Goal: Task Accomplishment & Management: Manage account settings

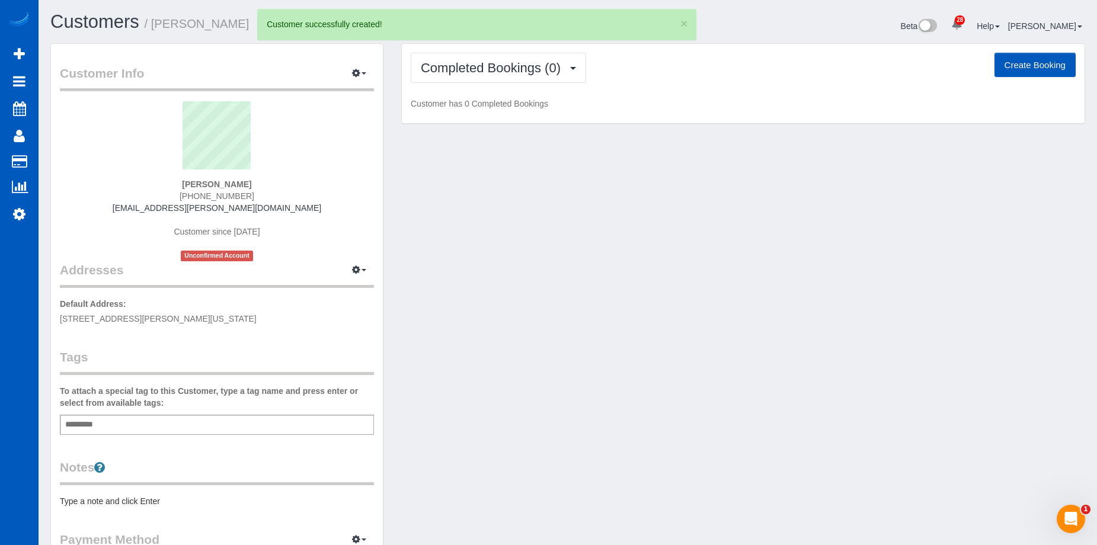
click at [1030, 59] on button "Create Booking" at bounding box center [1035, 65] width 81 height 25
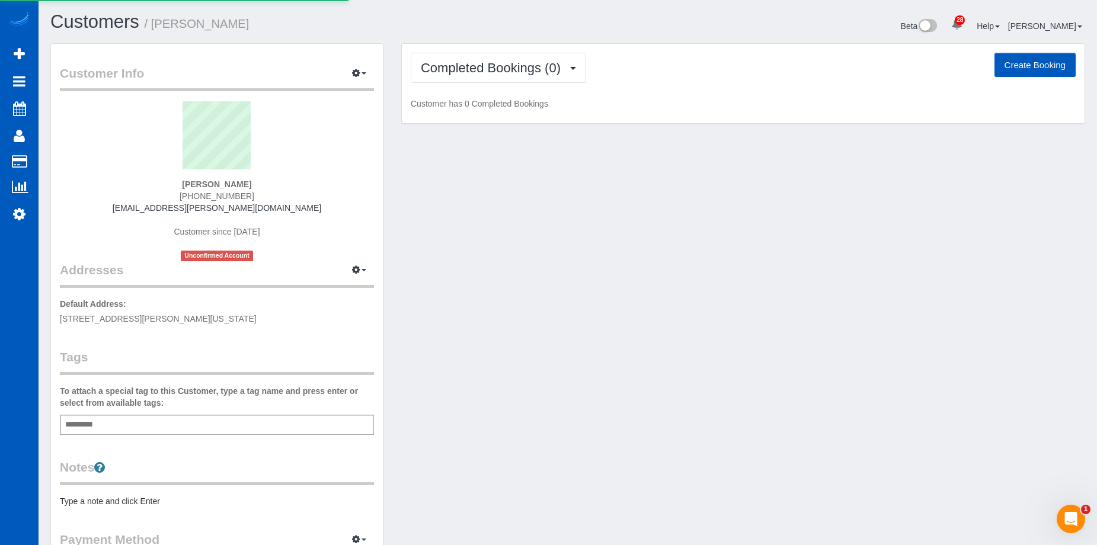
select select "OR"
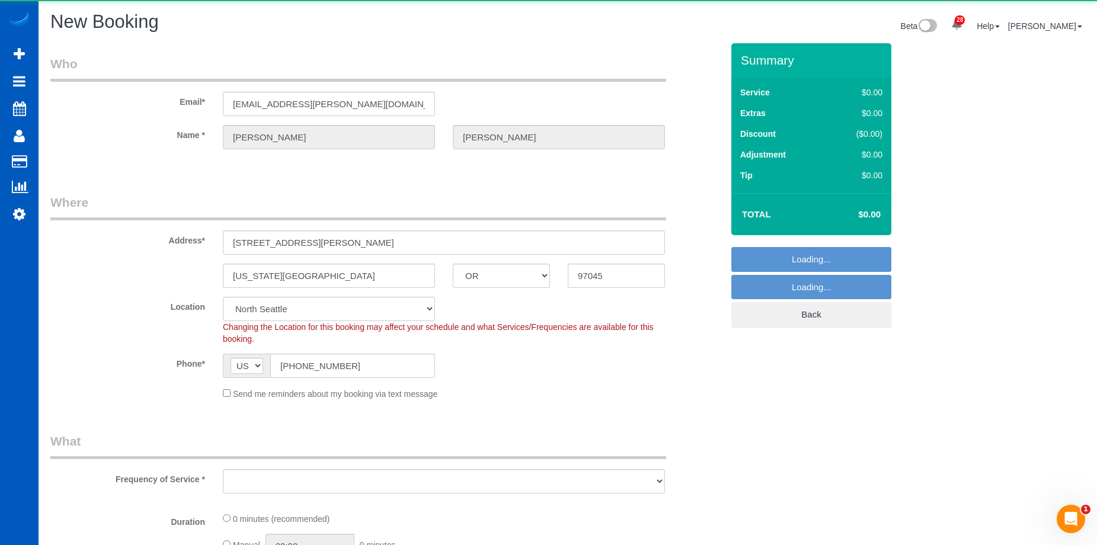
select select "object:2100"
select select "199"
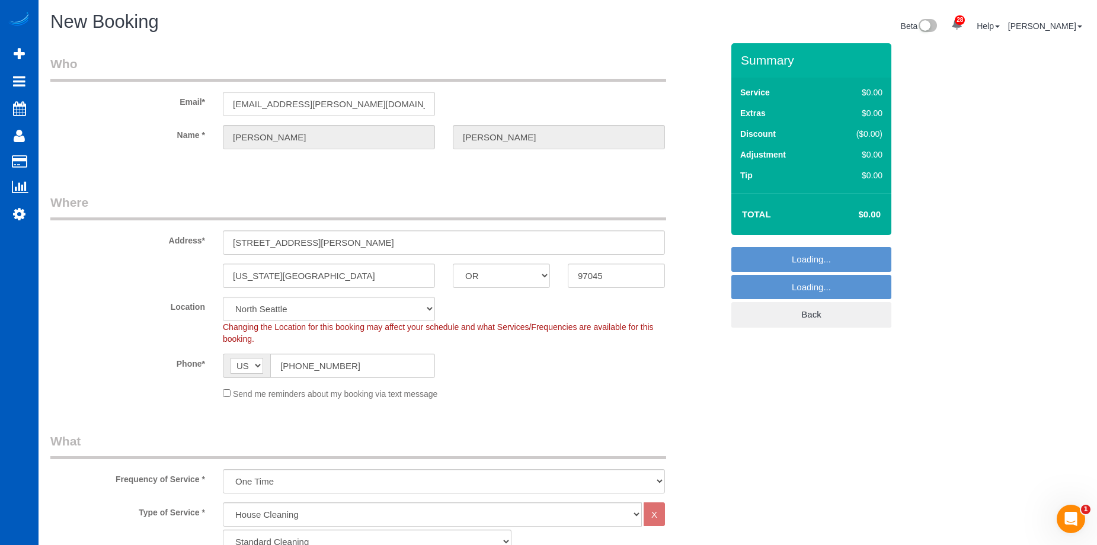
select select "34"
select select "object:2449"
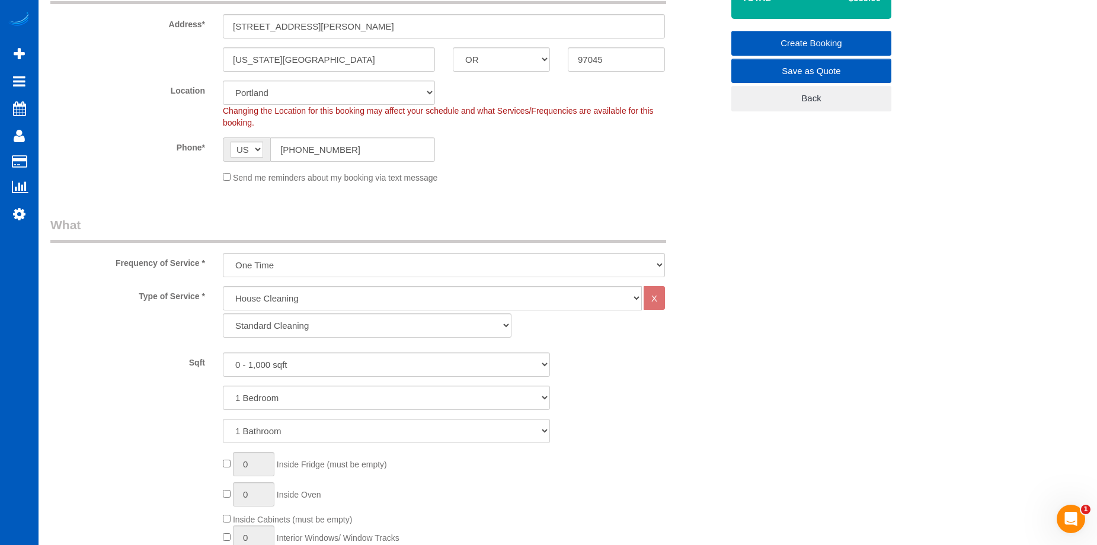
scroll to position [237, 0]
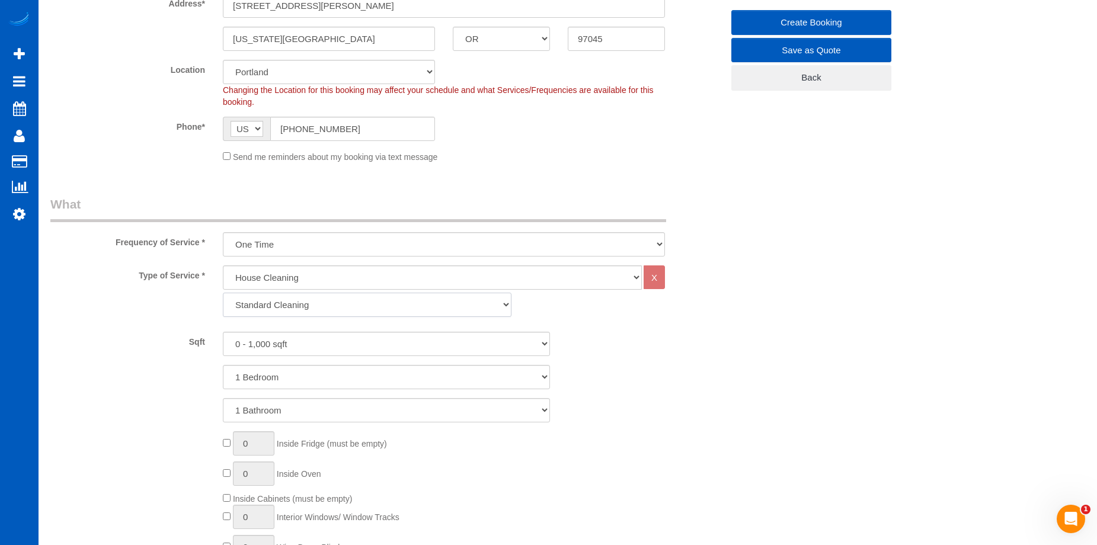
click at [351, 304] on select "Standard Cleaning Deep Cleaning Move In/ Out Cleaning" at bounding box center [367, 305] width 289 height 24
select select "368"
click at [223, 293] on select "Standard Cleaning Deep Cleaning Move In/ Out Cleaning" at bounding box center [367, 305] width 289 height 24
click at [348, 341] on select "0 - 1,000 sqft 1,001 - 1,500 sqft 1,501 - 2,000 sqft 2,001 - 2,500 sqft 2,501 -…" at bounding box center [386, 344] width 327 height 24
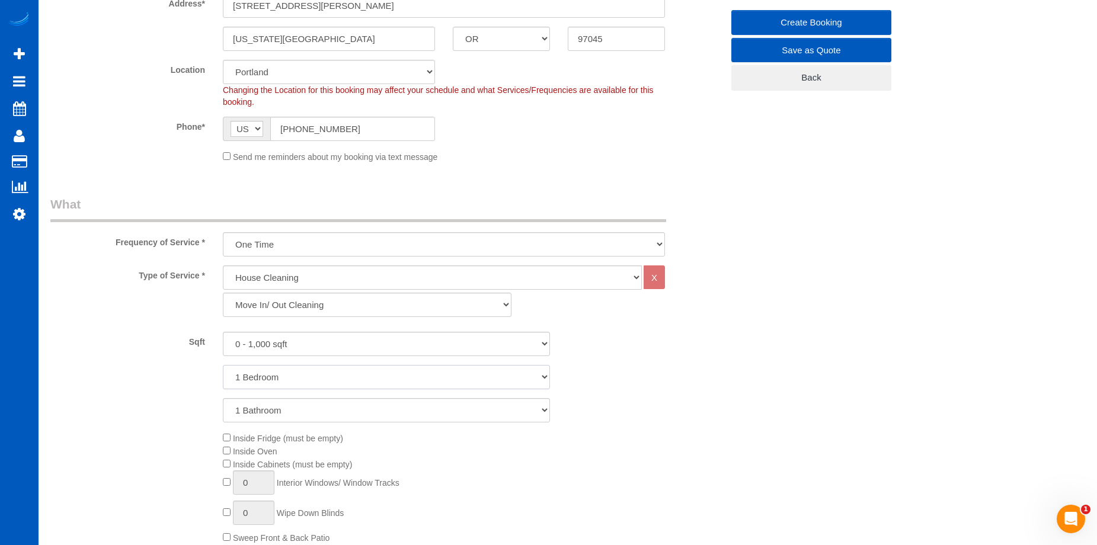
click at [336, 371] on select "1 Bedroom 2 Bedrooms 3 Bedrooms 4 Bedrooms 5 Bedrooms 6 Bedrooms 7 Bedrooms" at bounding box center [386, 377] width 327 height 24
drag, startPoint x: 711, startPoint y: 394, endPoint x: 675, endPoint y: 403, distance: 37.1
click at [711, 394] on div "Sqft 0 - 1,000 sqft 1,001 - 1,500 sqft 1,501 - 2,000 sqft 2,001 - 2,500 sqft 2,…" at bounding box center [386, 377] width 672 height 91
click at [442, 410] on select "1 Bathroom 2 Bathrooms 3 Bathrooms 4 Bathrooms 5 Bathrooms 6 Bathrooms 7 Bathro…" at bounding box center [386, 410] width 327 height 24
select select "2"
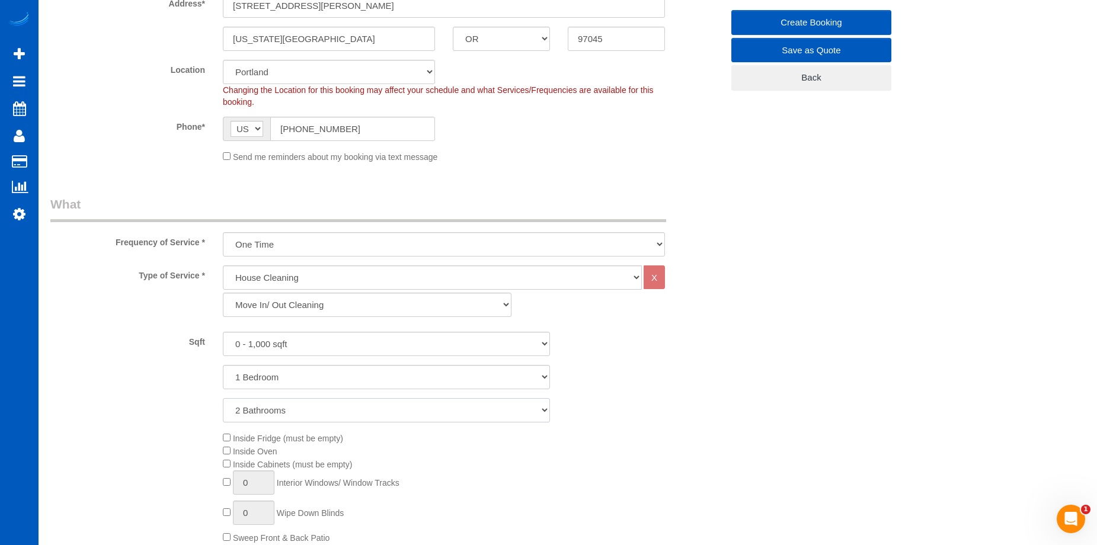
click at [223, 398] on select "1 Bathroom 2 Bathrooms 3 Bathrooms 4 Bathrooms 5 Bathrooms 6 Bathrooms 7 Bathro…" at bounding box center [386, 410] width 327 height 24
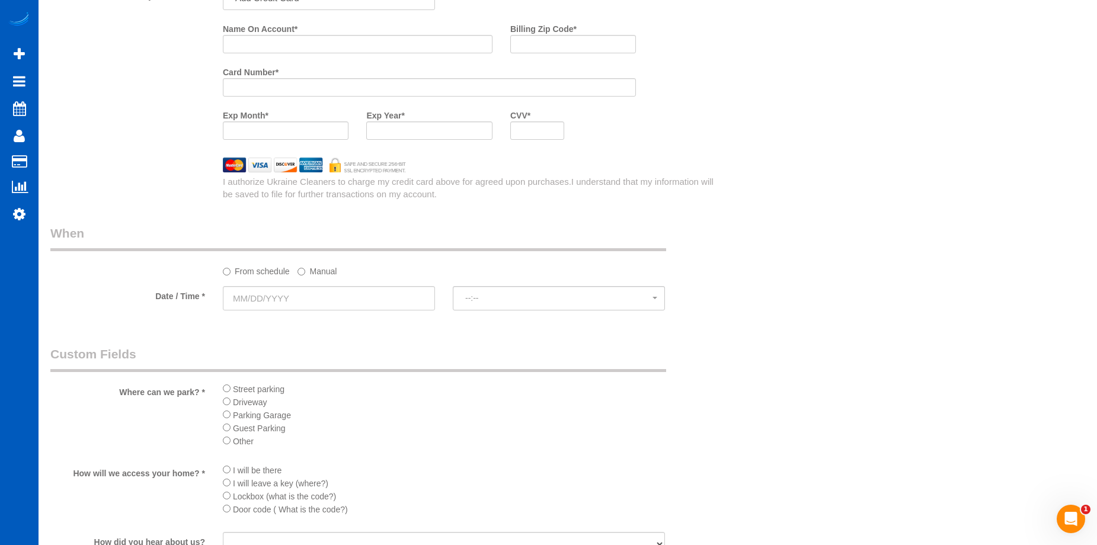
scroll to position [1186, 0]
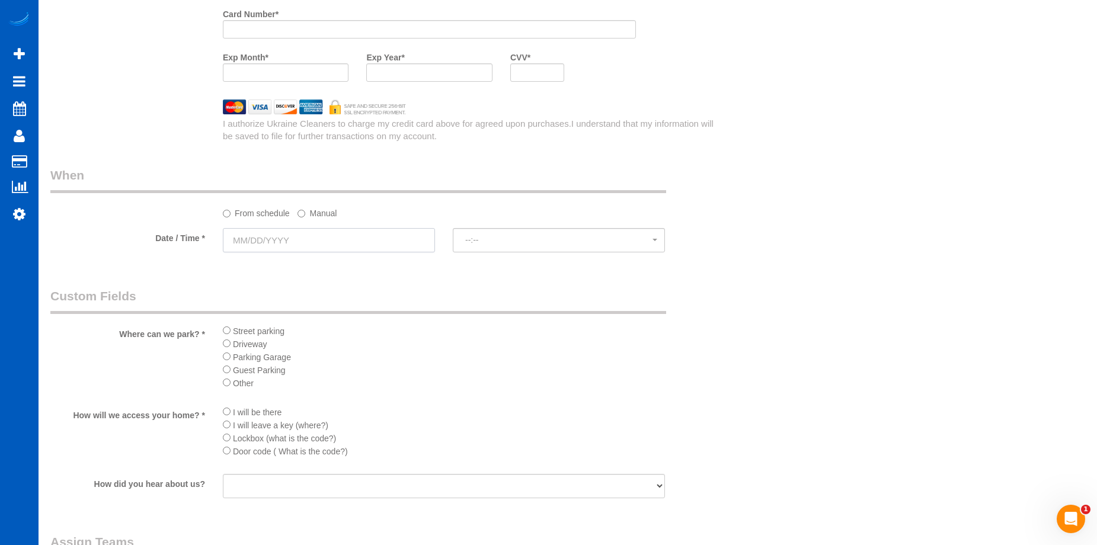
click at [350, 246] on input "text" at bounding box center [329, 240] width 212 height 24
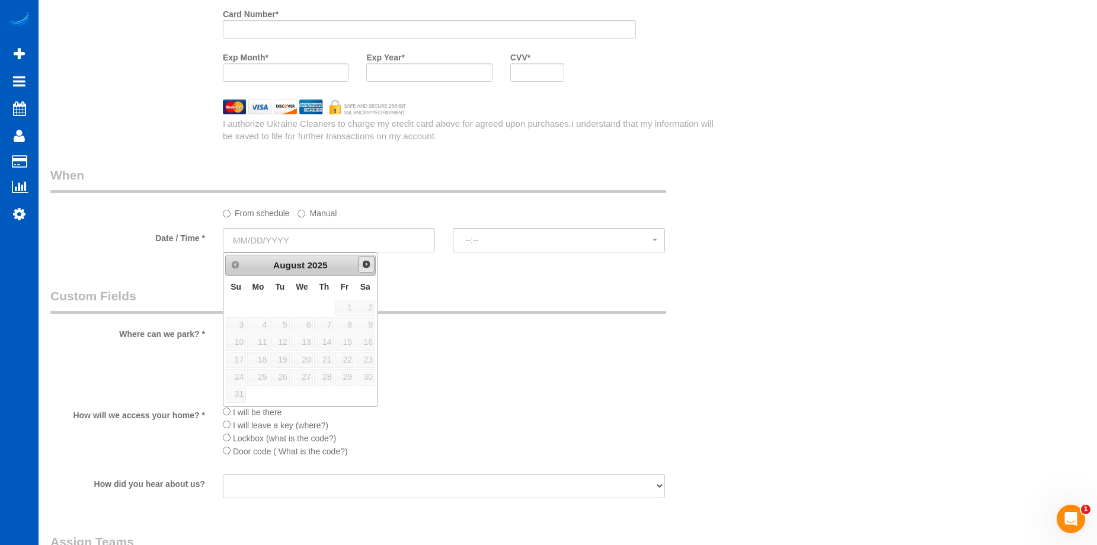
click at [362, 268] on span "Next" at bounding box center [366, 264] width 9 height 9
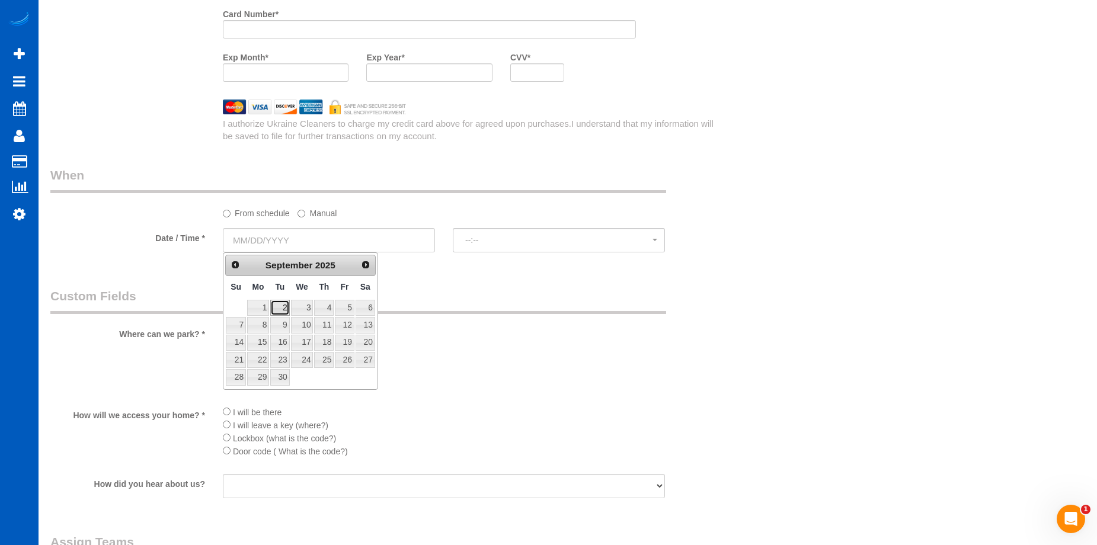
click at [278, 306] on link "2" at bounding box center [279, 308] width 19 height 16
type input "09/02/2025"
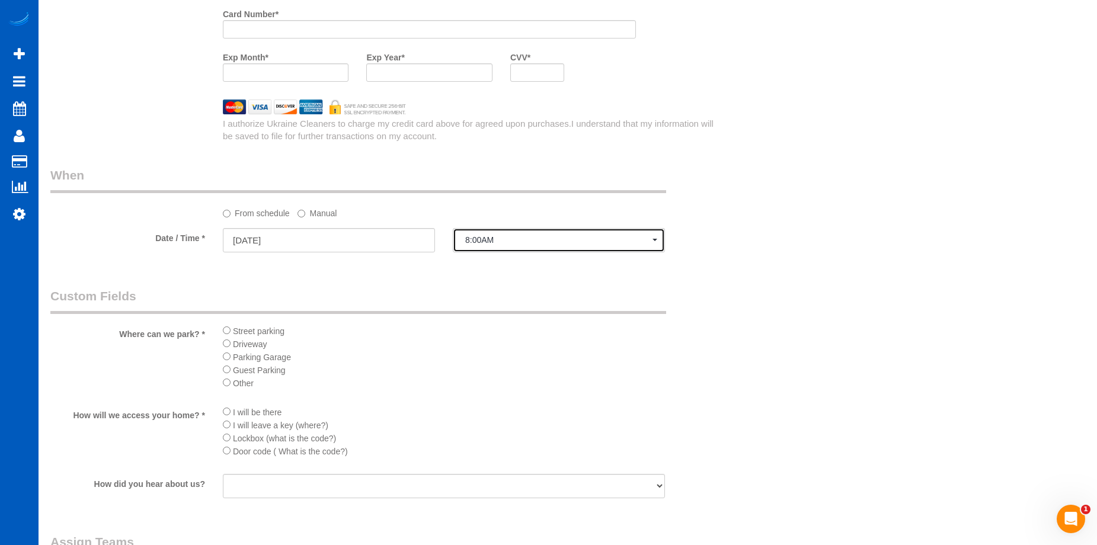
click at [484, 238] on span "8:00AM" at bounding box center [558, 239] width 187 height 9
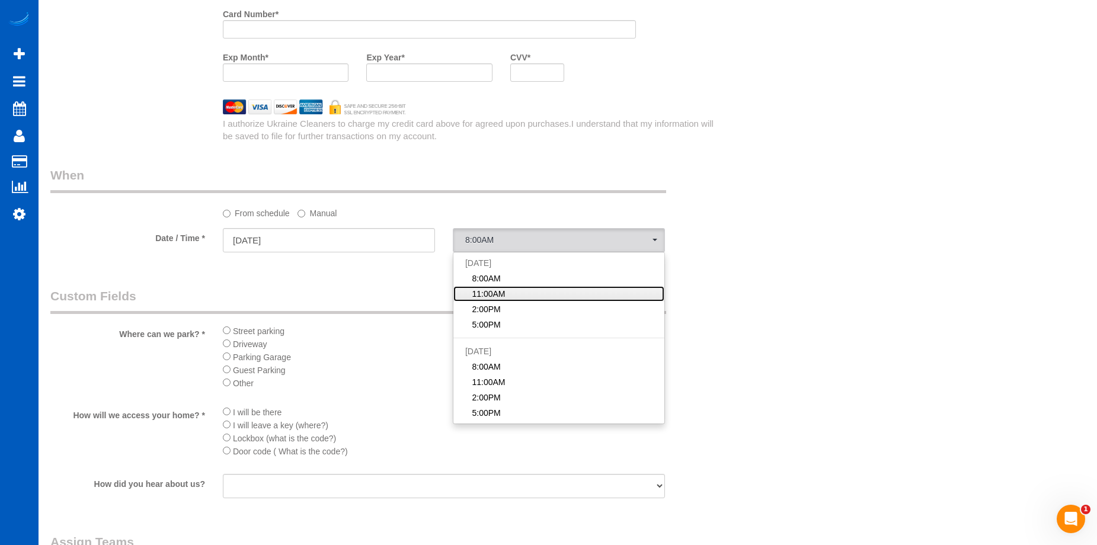
click at [491, 289] on span "11:00AM" at bounding box center [488, 294] width 33 height 12
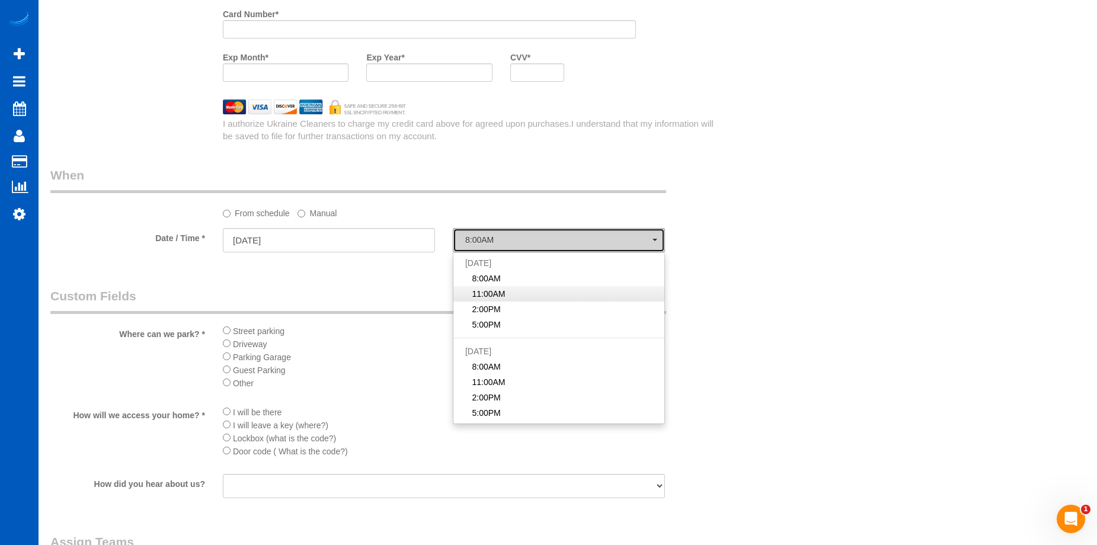
select select "spot2"
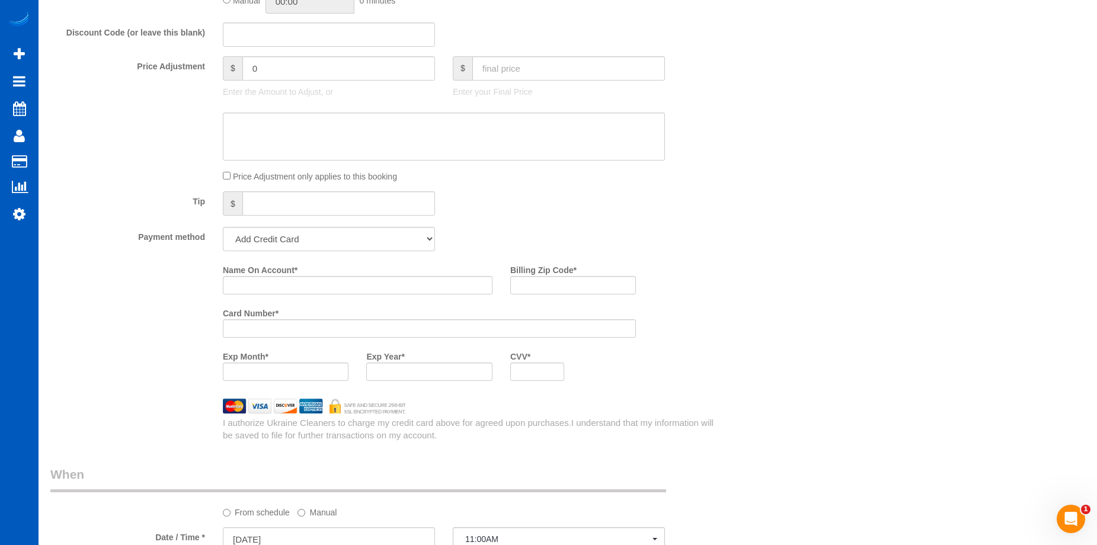
scroll to position [830, 0]
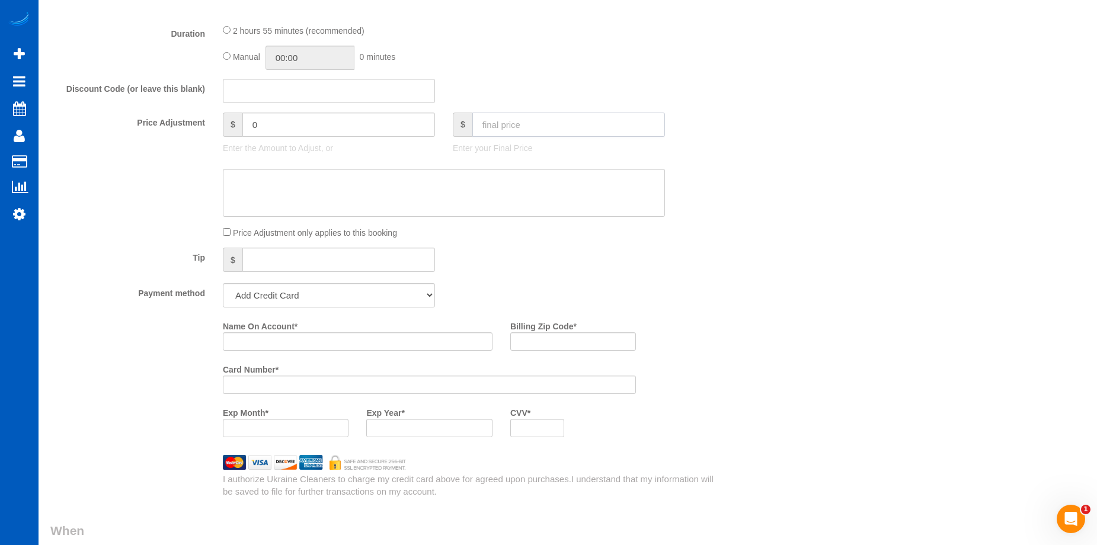
click at [545, 133] on input "text" at bounding box center [569, 125] width 193 height 24
type input "275"
click at [475, 179] on textarea at bounding box center [444, 193] width 442 height 49
type input "-89"
click at [347, 189] on textarea at bounding box center [444, 193] width 442 height 49
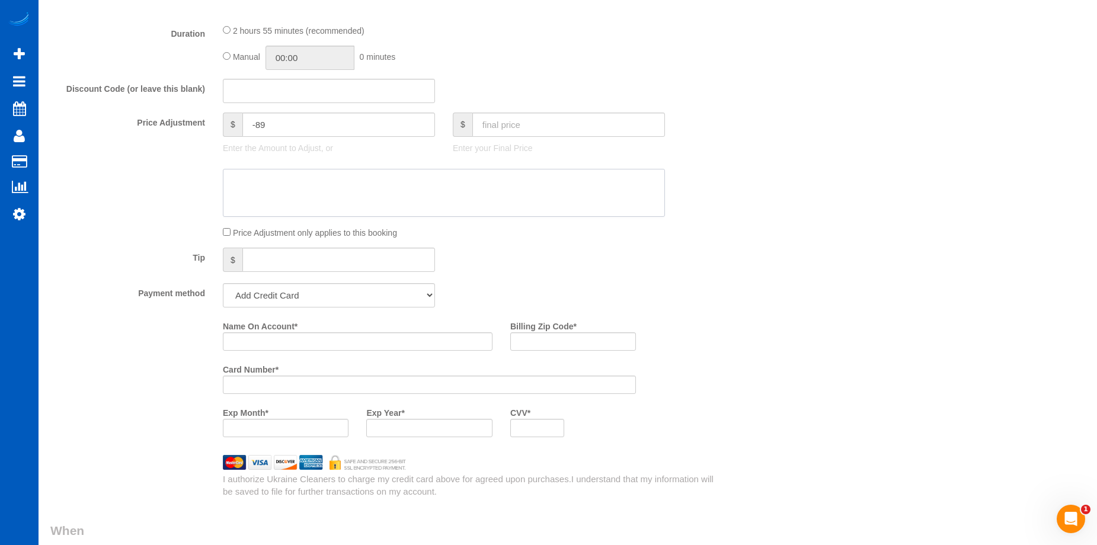
paste textarea "Only two bathrooms and kitchen"
type textarea "Only two bathrooms and kitchen"
click at [845, 209] on div "Who Email* hannahk.ricker@gmail.com Name * Hannah Ricker Where Address* 559 Har…" at bounding box center [567, 232] width 1035 height 2038
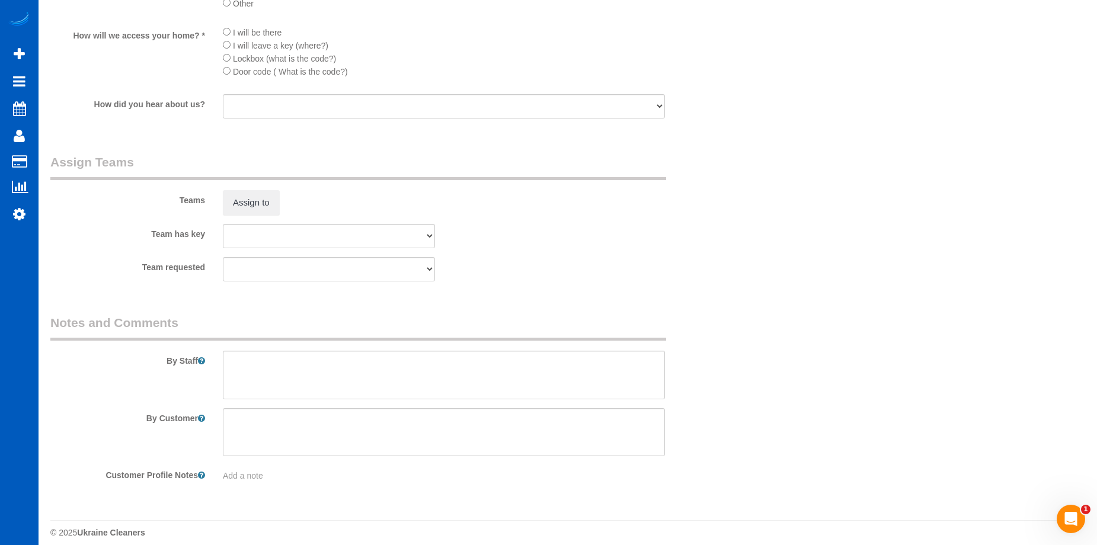
scroll to position [1576, 0]
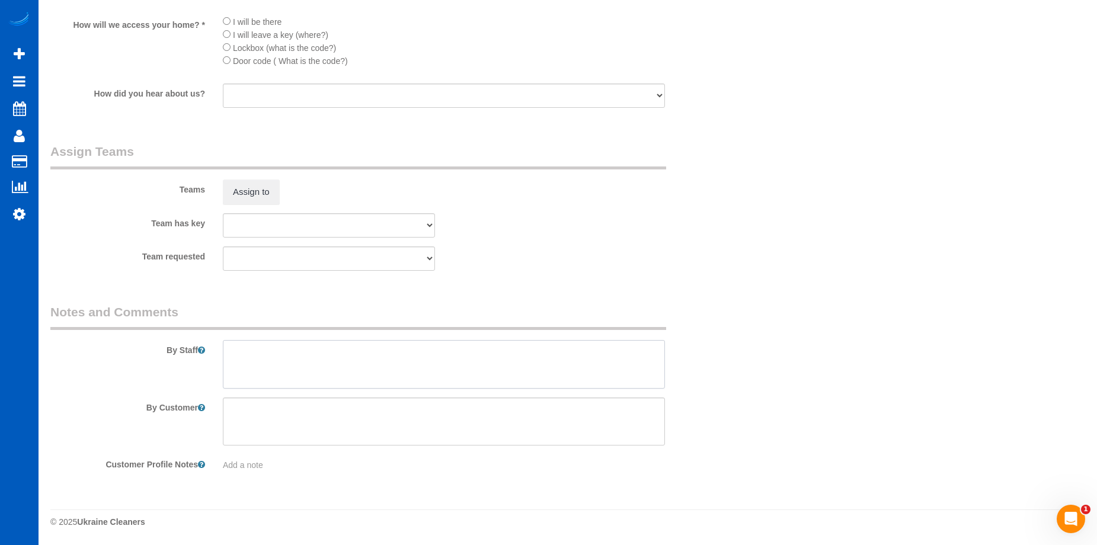
click at [301, 366] on textarea at bounding box center [444, 364] width 442 height 49
click at [373, 349] on textarea at bounding box center [444, 364] width 442 height 49
paste textarea "Move out, just doing full kitchen and 1.5 bath and floors. This is a duplex uni…"
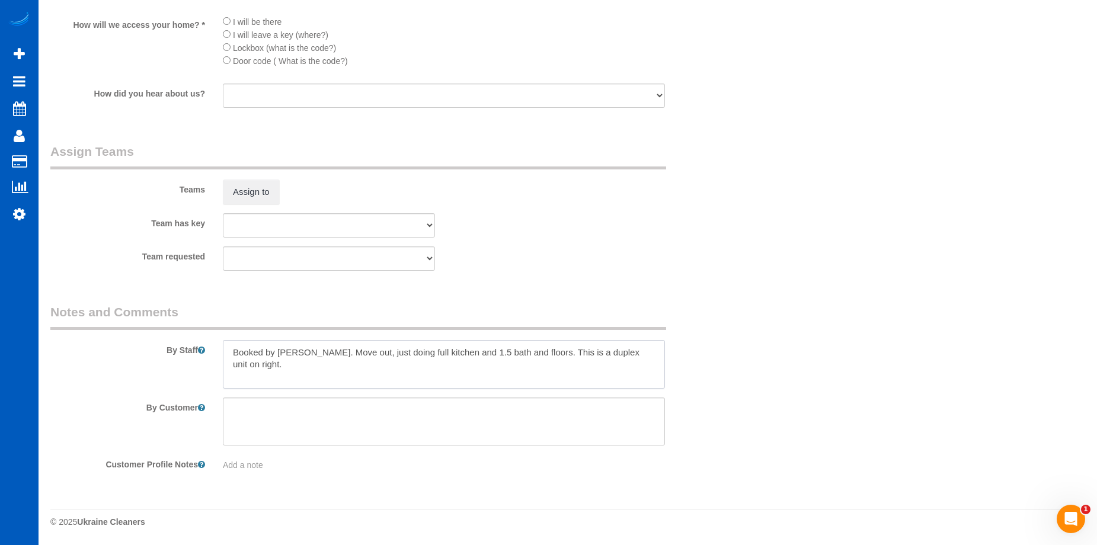
type textarea "Booked by Aaron. Move out, just doing full kitchen and 1.5 bath and floors. Thi…"
click at [564, 261] on div "Team requested Alona Kulish Elena Kremneva Irina Dunaeva Kseniia Trofimova Luiz…" at bounding box center [386, 259] width 690 height 24
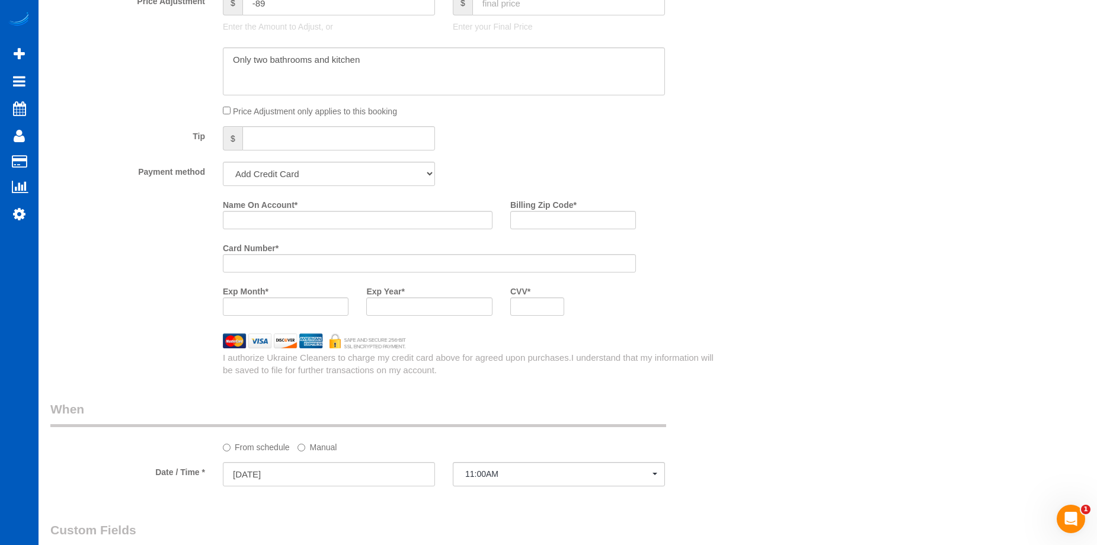
scroll to position [865, 0]
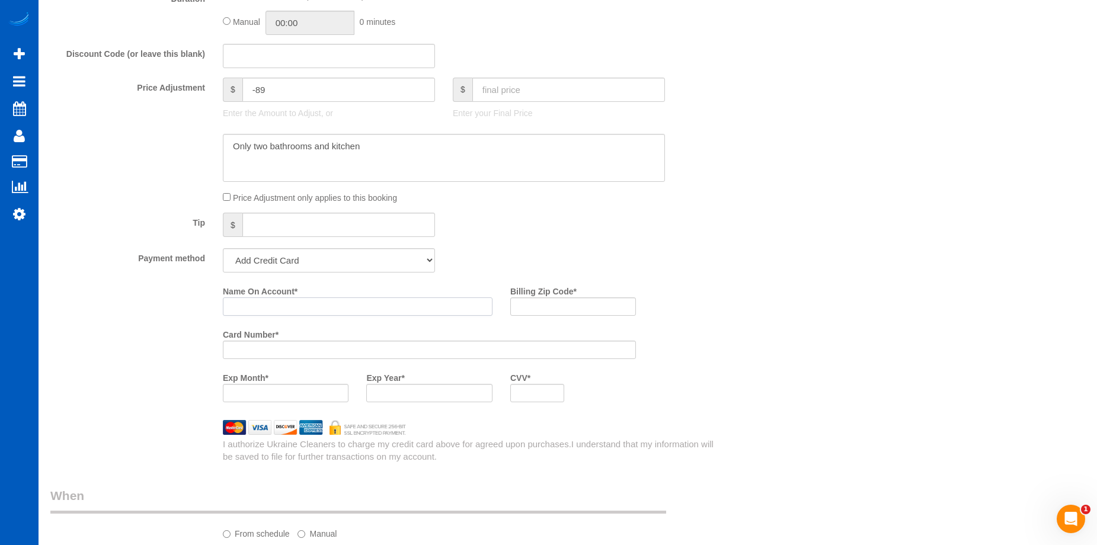
drag, startPoint x: 295, startPoint y: 304, endPoint x: 257, endPoint y: 305, distance: 37.9
click at [295, 304] on input "Name On Account *" at bounding box center [358, 307] width 270 height 18
paste input "Hannah Ricker"
type input "Hannah Ricker"
click at [534, 307] on input "Billing Zip Code *" at bounding box center [573, 307] width 126 height 18
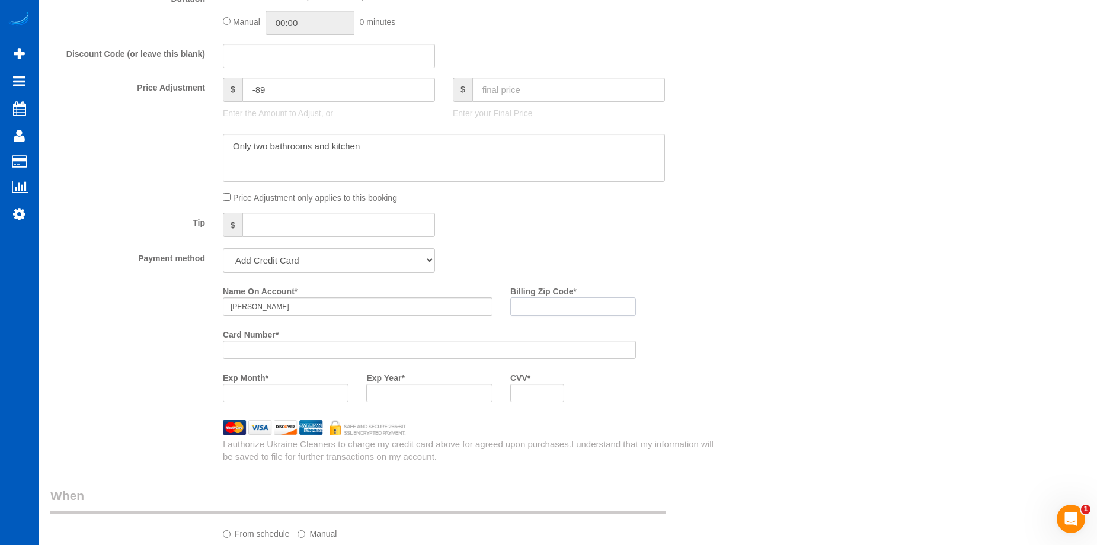
paste input "97045"
type input "97045"
click at [399, 400] on div at bounding box center [429, 393] width 126 height 18
click at [517, 395] on div at bounding box center [537, 393] width 54 height 18
click at [743, 373] on div "Who Email* hannahk.ricker@gmail.com Name * Hannah Ricker Where Address* 559 Har…" at bounding box center [567, 197] width 1035 height 2038
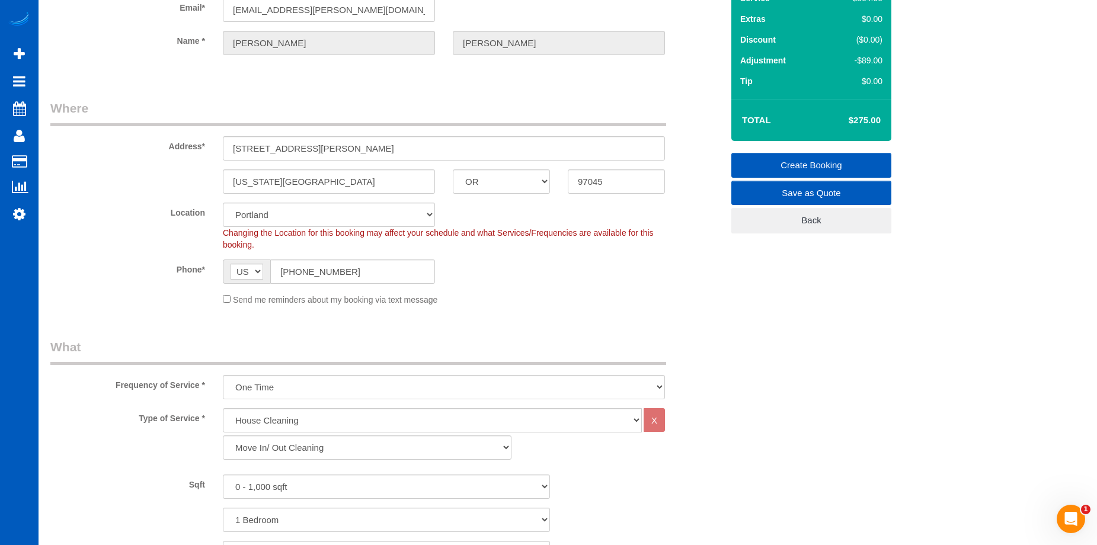
scroll to position [0, 0]
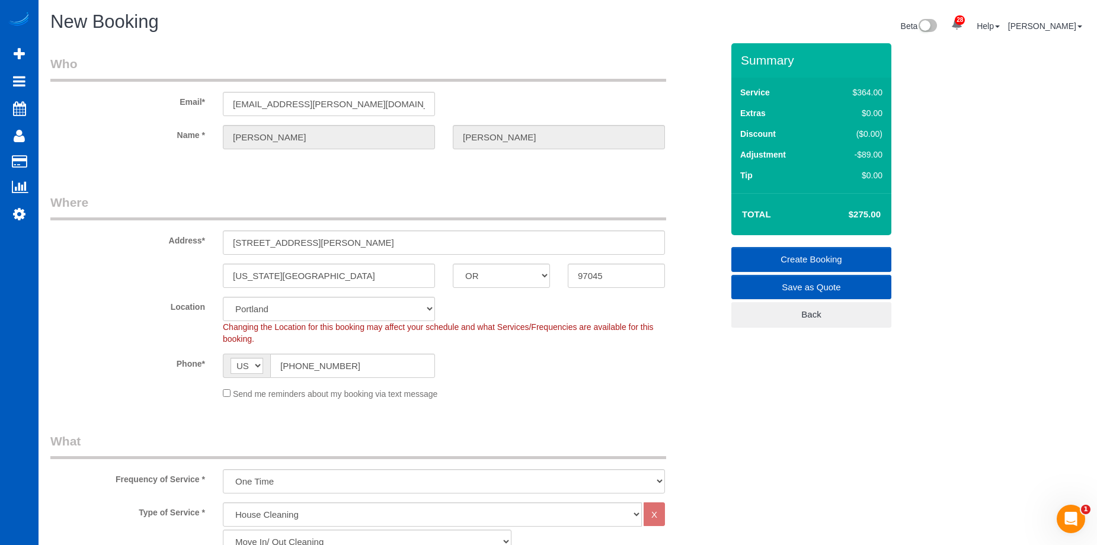
click at [777, 251] on link "Create Booking" at bounding box center [812, 259] width 160 height 25
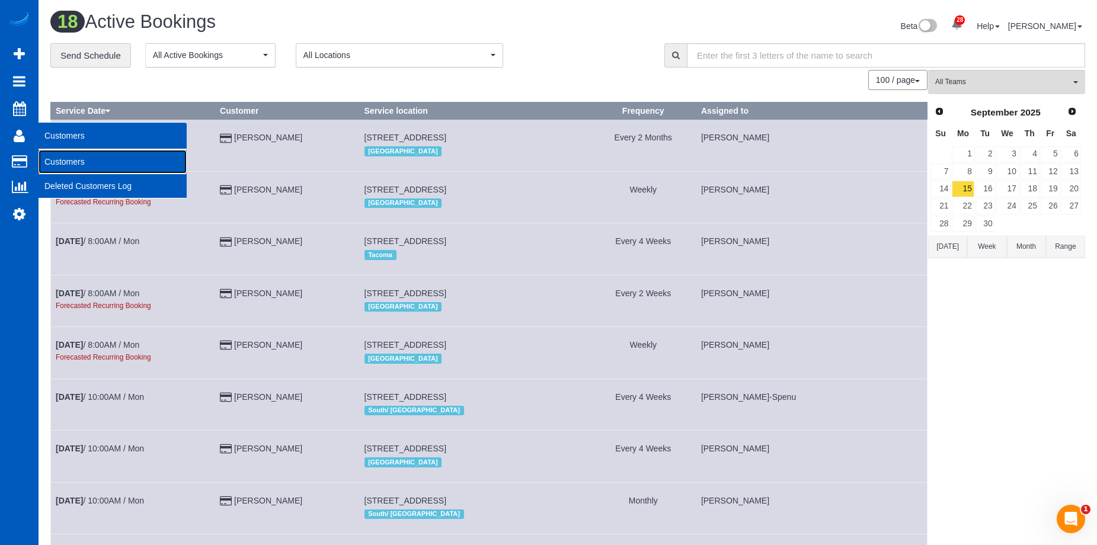
click at [59, 158] on link "Customers" at bounding box center [113, 162] width 148 height 24
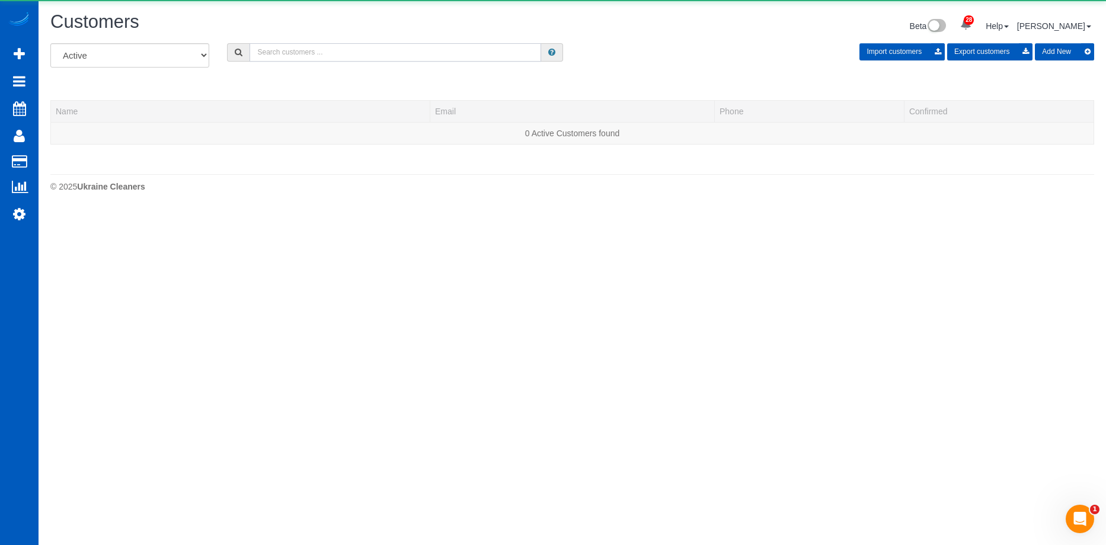
click at [360, 52] on input "text" at bounding box center [396, 52] width 292 height 18
paste input "Dposso3@gmail.com"
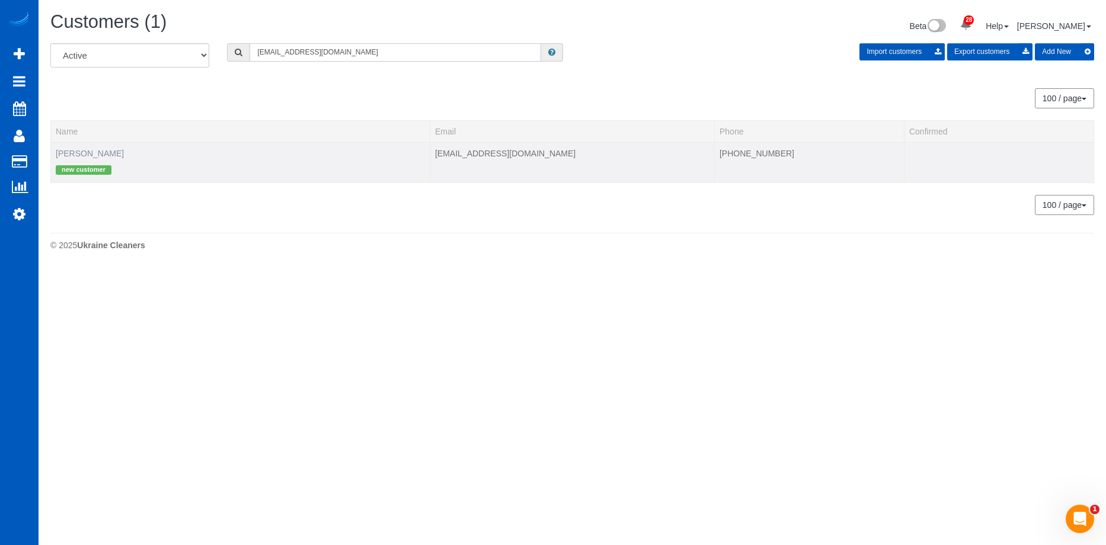
type input "Dposso3@gmail.com"
click at [91, 152] on link "David Posso" at bounding box center [90, 153] width 68 height 9
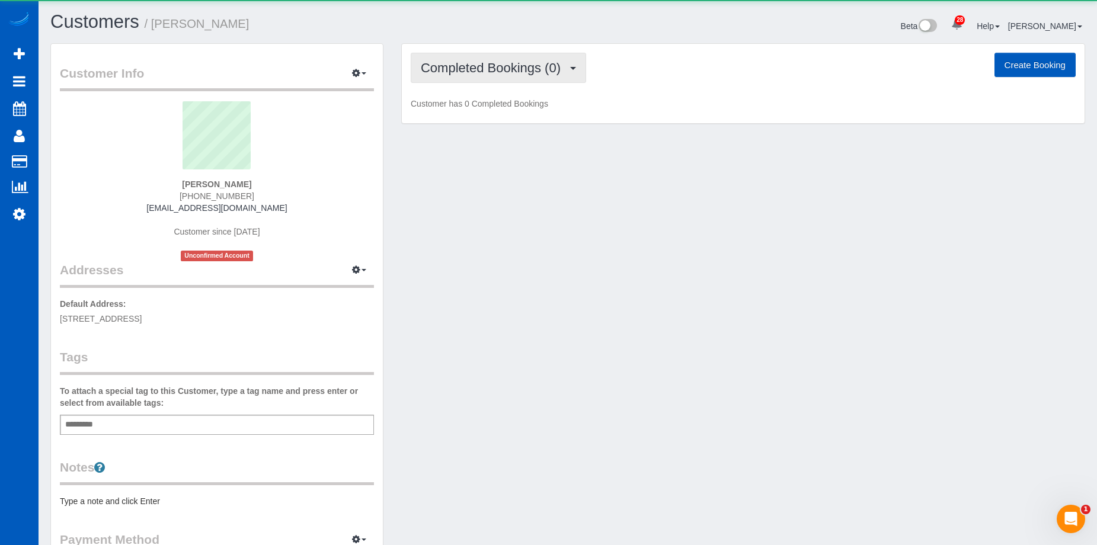
click at [493, 68] on span "Completed Bookings (0)" at bounding box center [494, 67] width 146 height 15
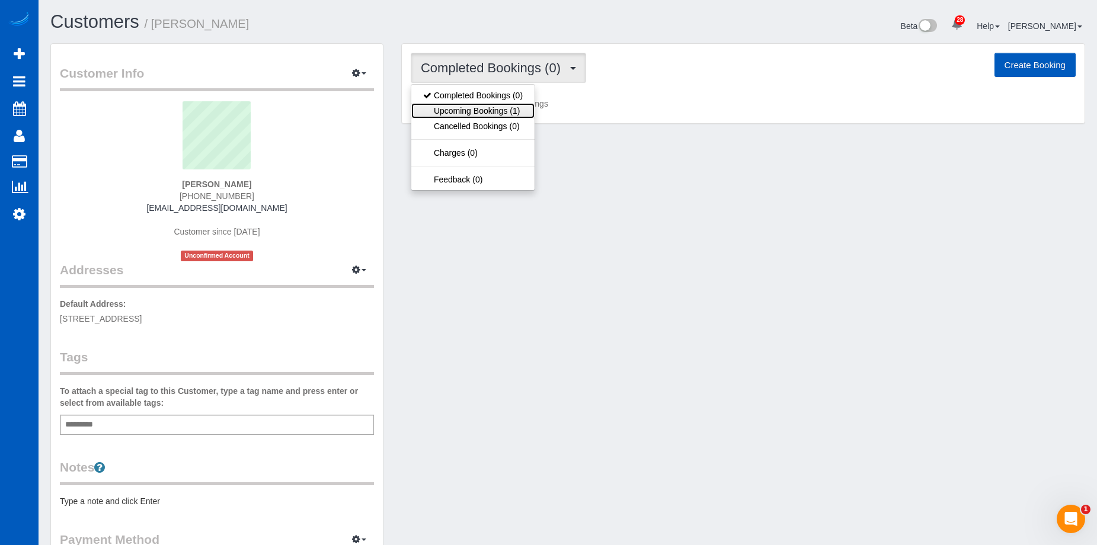
click at [502, 109] on link "Upcoming Bookings (1)" at bounding box center [472, 110] width 123 height 15
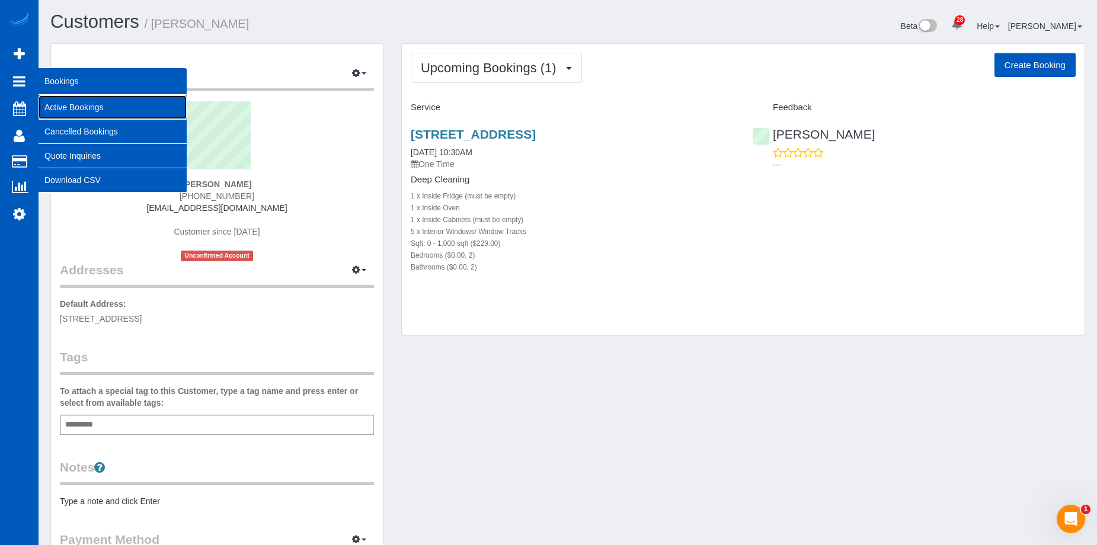
click at [77, 103] on link "Active Bookings" at bounding box center [113, 107] width 148 height 24
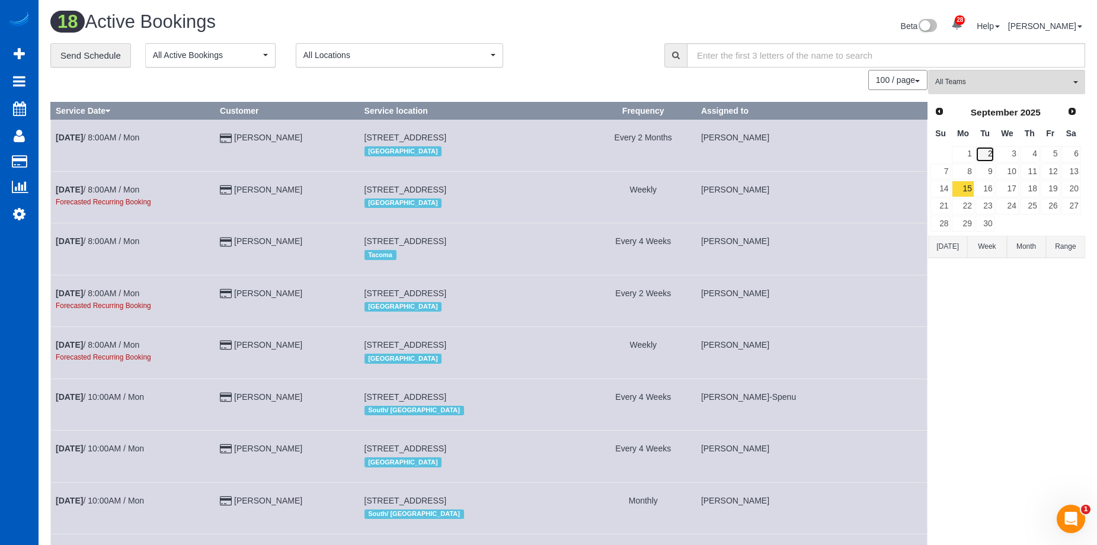
click at [992, 161] on link "2" at bounding box center [986, 154] width 20 height 16
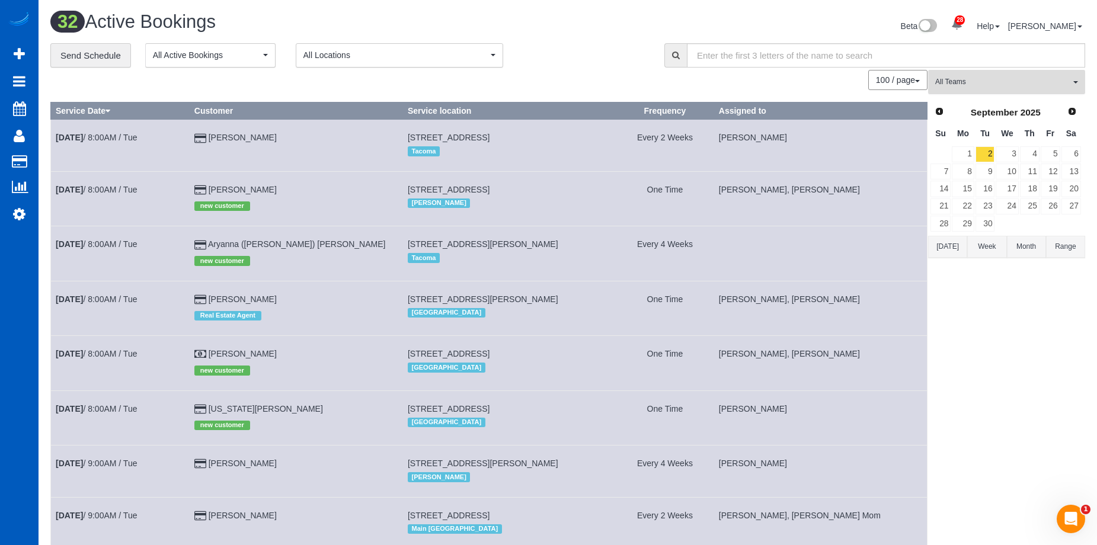
click at [1042, 72] on button "All Teams" at bounding box center [1006, 82] width 157 height 24
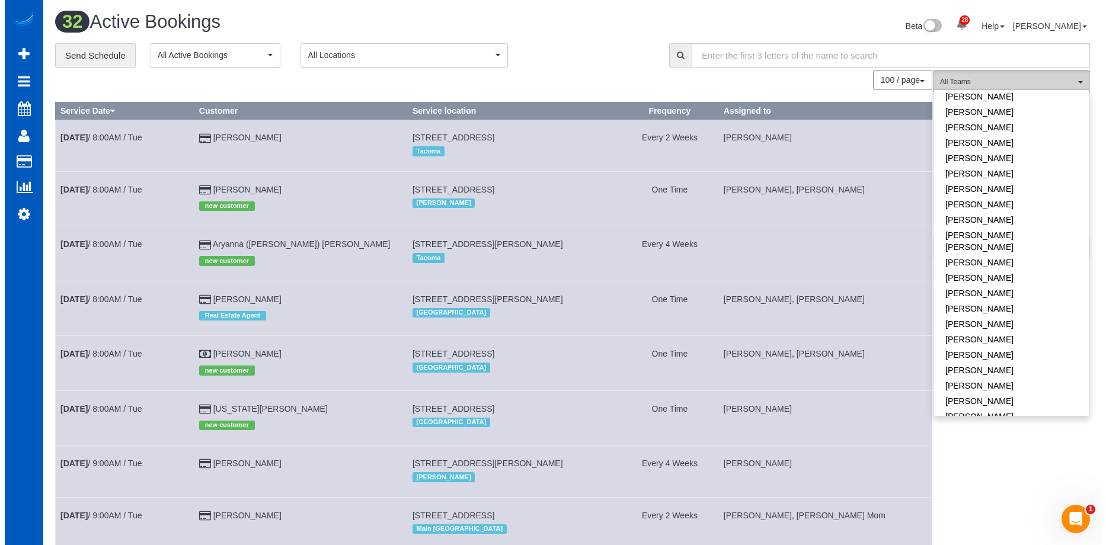
scroll to position [534, 0]
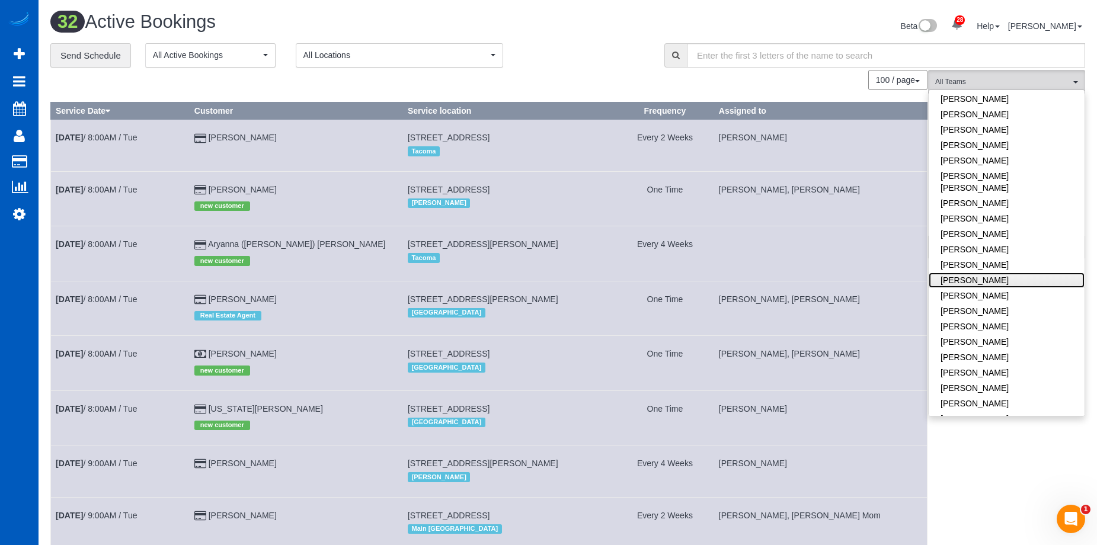
click at [1011, 273] on link "[PERSON_NAME]" at bounding box center [1007, 280] width 156 height 15
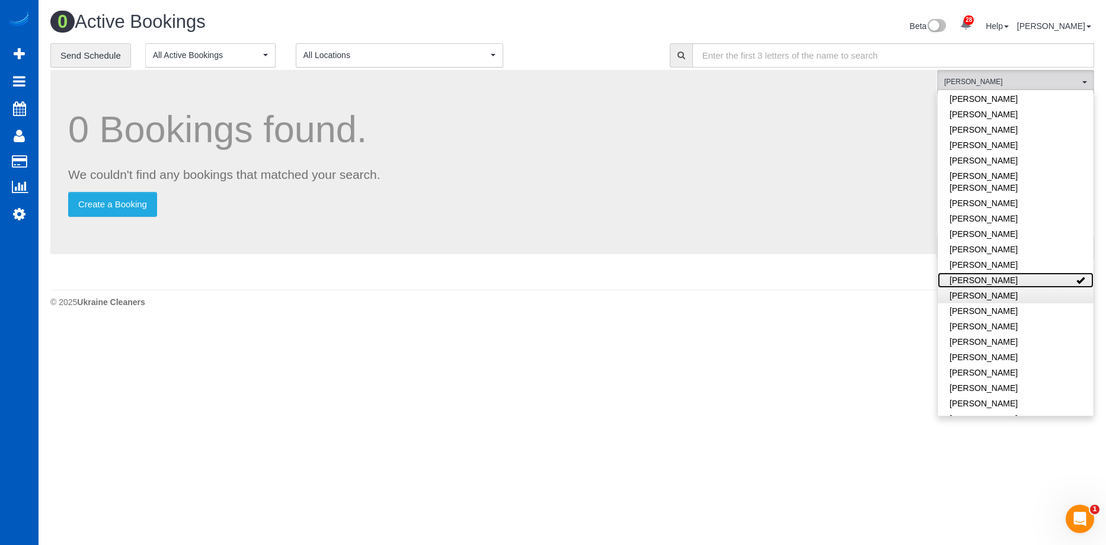
scroll to position [356, 0]
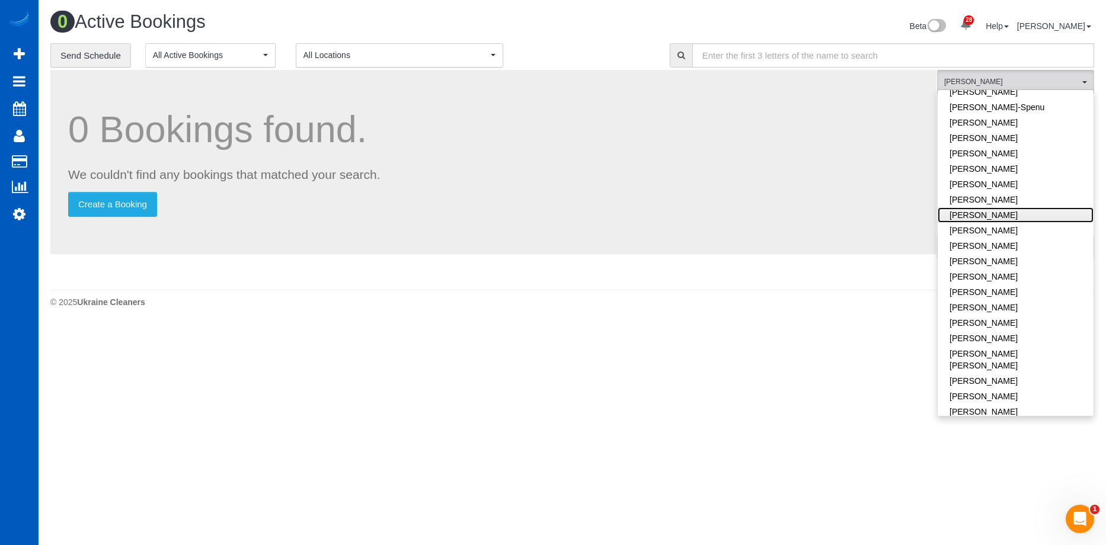
click at [1033, 207] on link "[PERSON_NAME]" at bounding box center [1016, 214] width 156 height 15
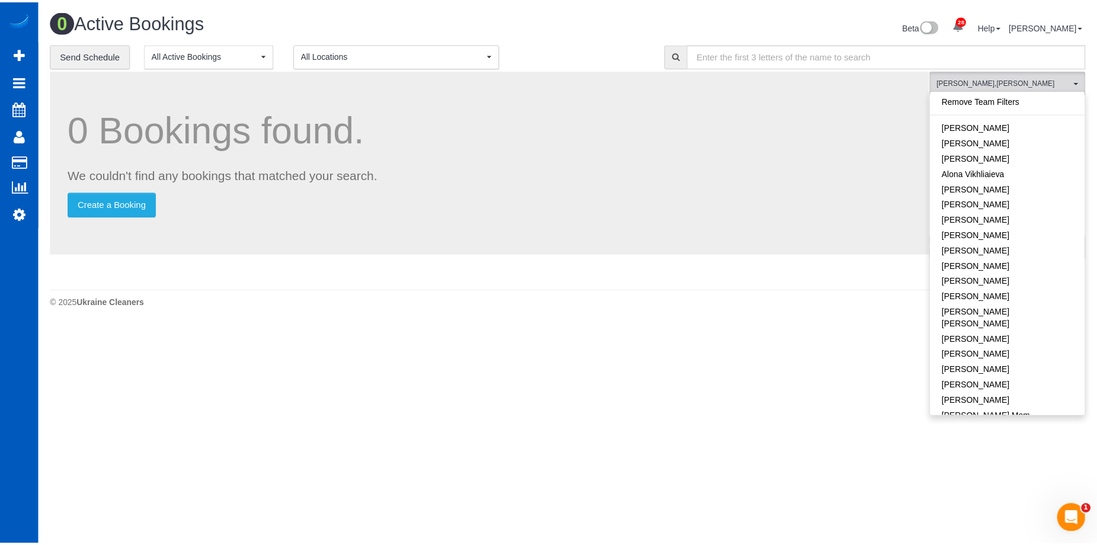
scroll to position [0, 0]
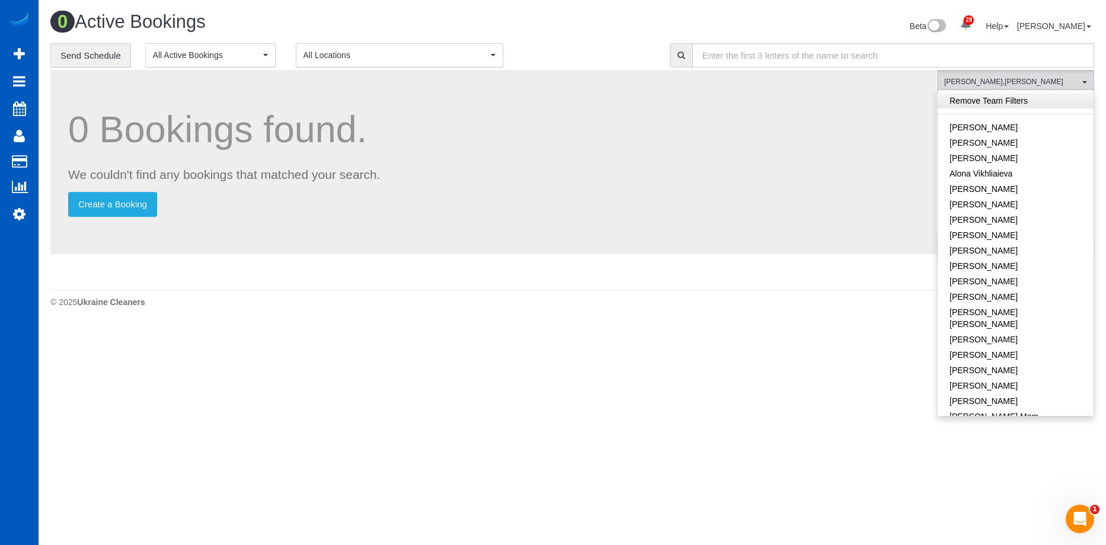
click at [1010, 103] on link "Remove Team Filters" at bounding box center [1016, 100] width 156 height 15
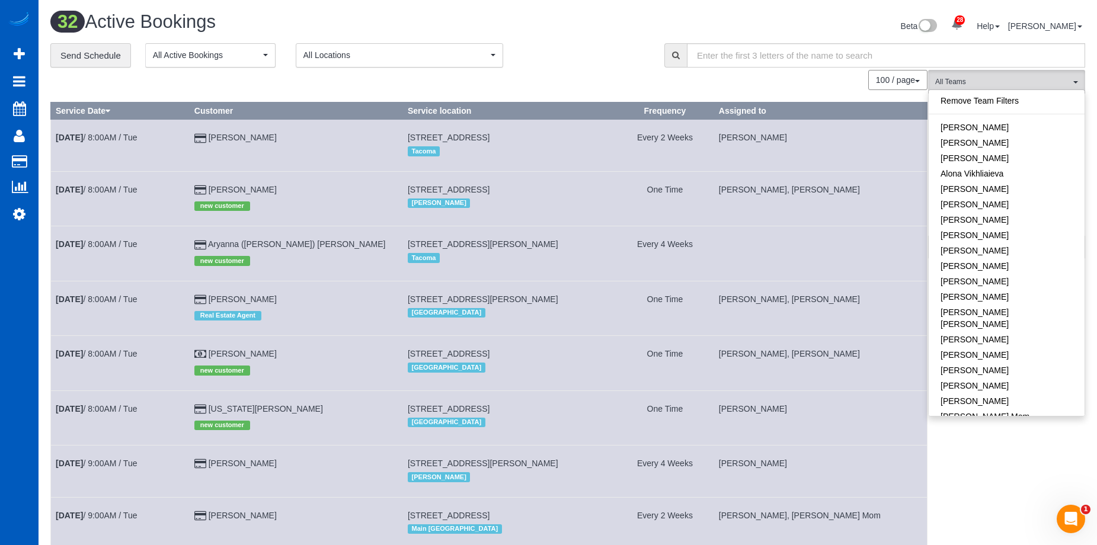
click at [604, 33] on div "Beta 28 Your Notifications You have 0 alerts × You have 3 to charge for 08/27/2…" at bounding box center [831, 27] width 526 height 31
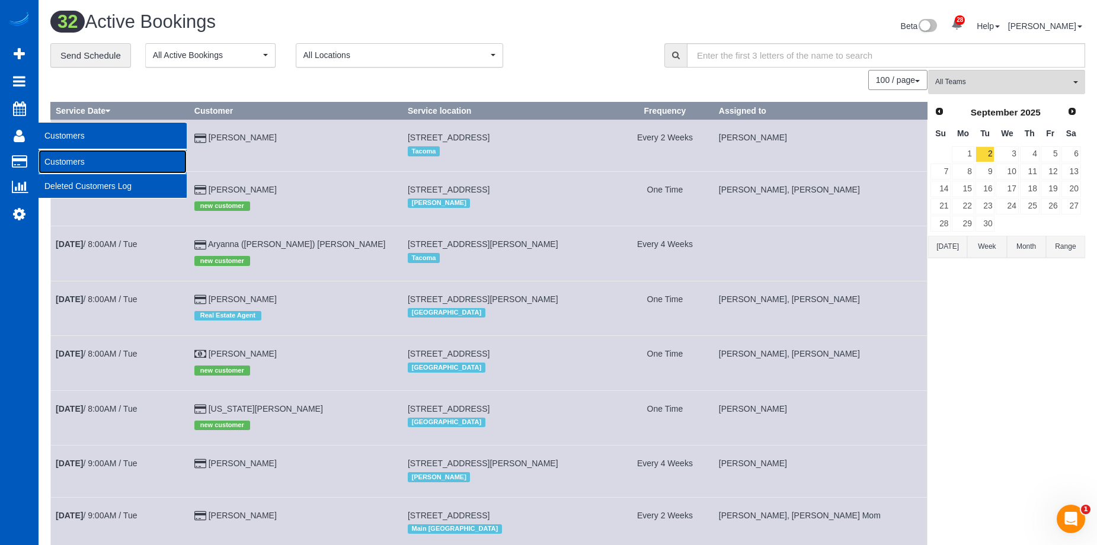
click at [66, 155] on link "Customers" at bounding box center [113, 162] width 148 height 24
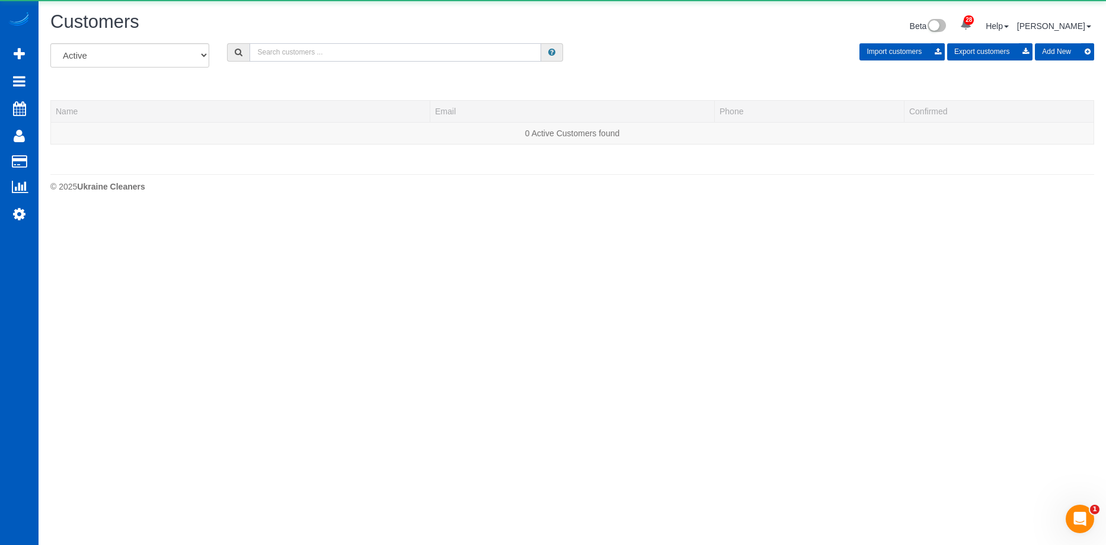
click at [327, 59] on input "text" at bounding box center [396, 52] width 292 height 18
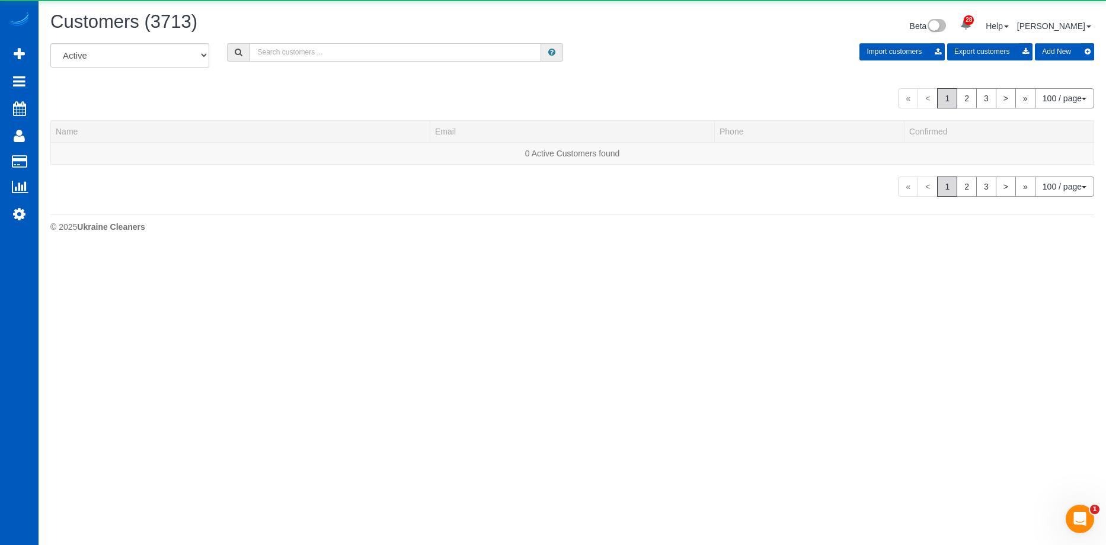
paste input "f.mckenty@aol.com"
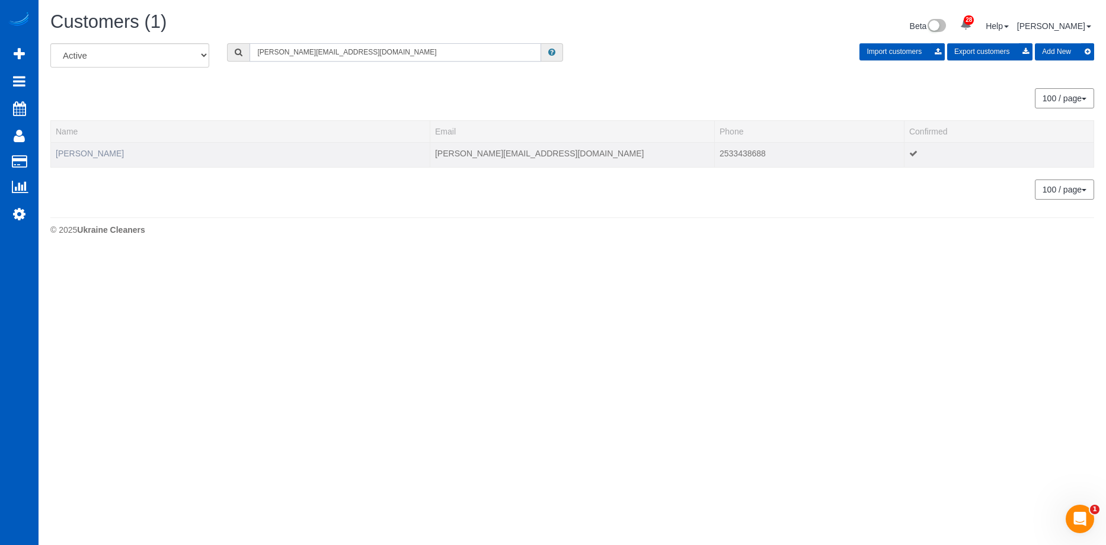
type input "f.mckenty@aol.com"
click at [103, 156] on link "Francine Mckenty" at bounding box center [90, 153] width 68 height 9
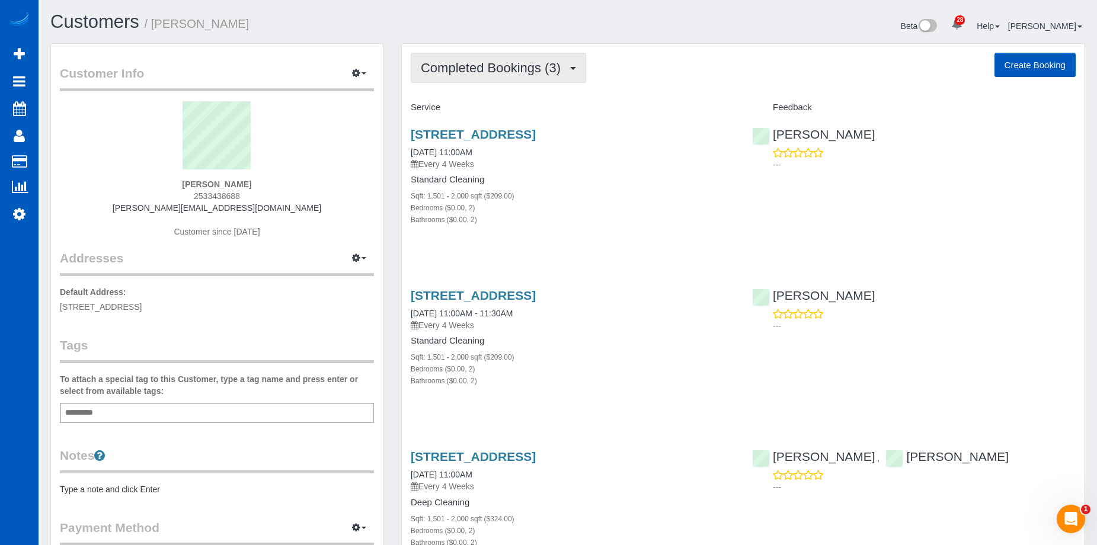
click at [550, 75] on span "Completed Bookings (3)" at bounding box center [494, 67] width 146 height 15
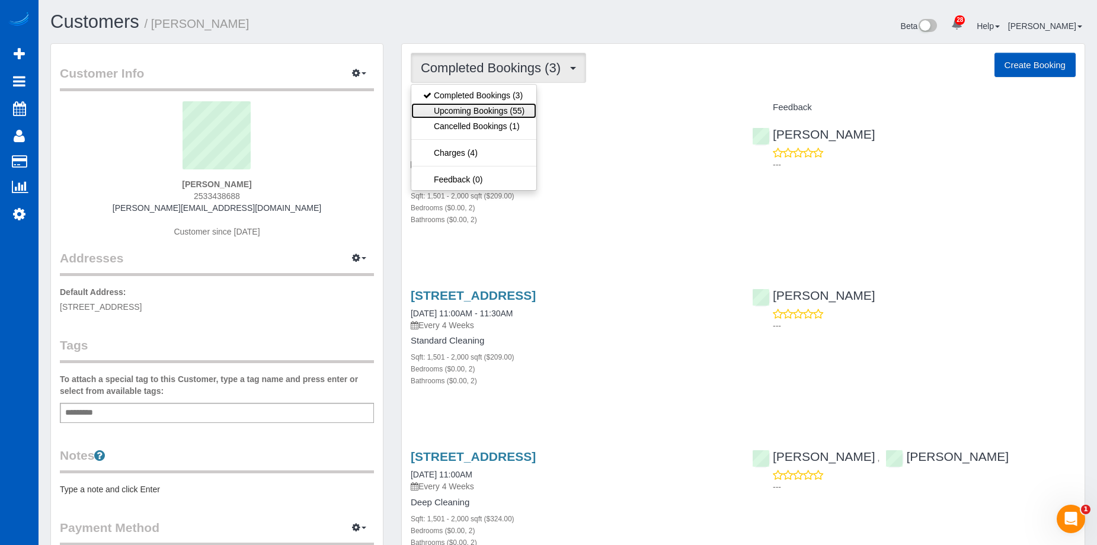
click at [520, 110] on link "Upcoming Bookings (55)" at bounding box center [473, 110] width 125 height 15
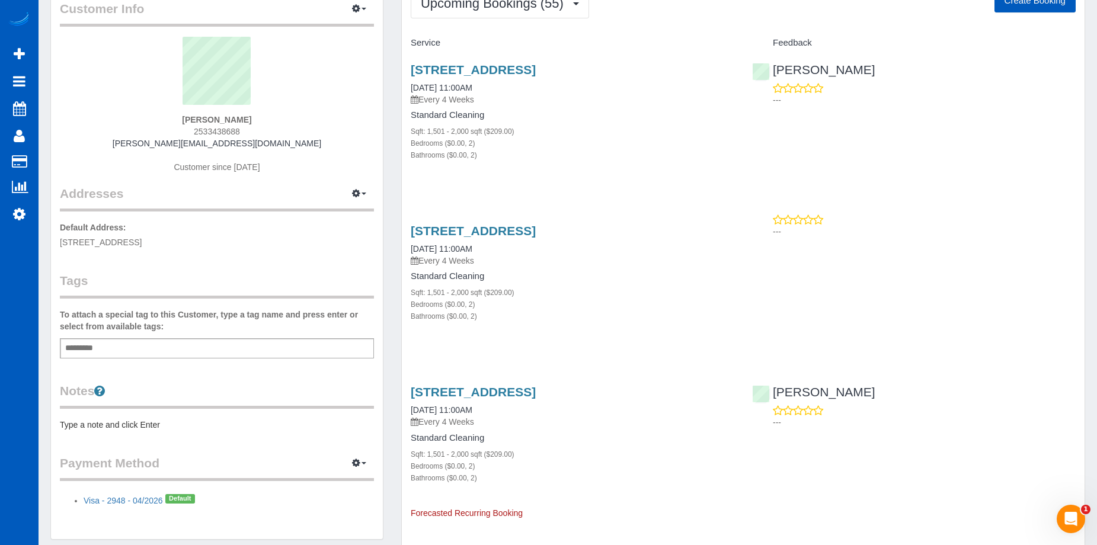
scroll to position [59, 0]
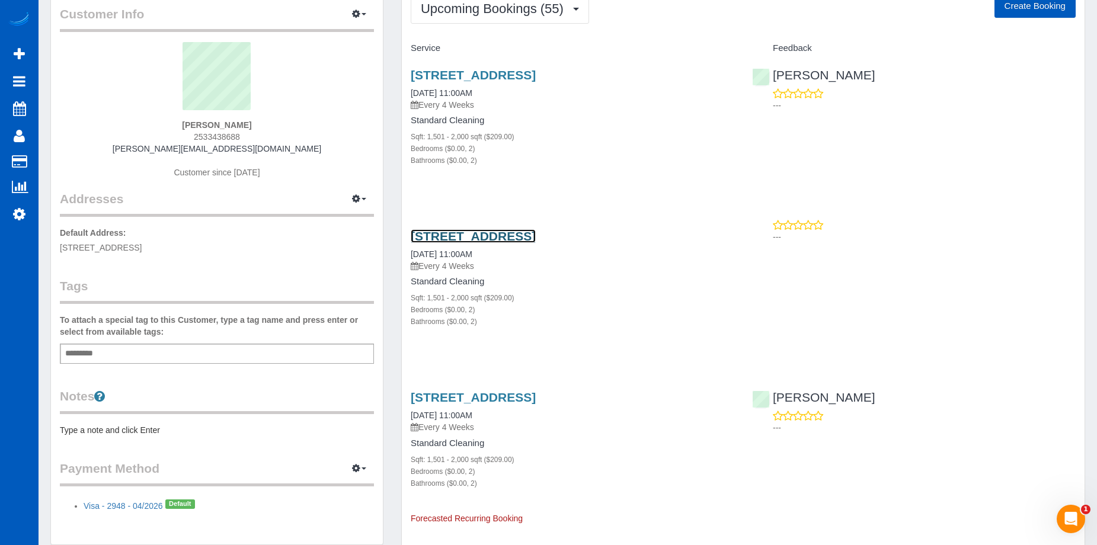
click at [528, 232] on link "10216 89th Ave Sw, Lakewood, WA 98498" at bounding box center [473, 236] width 125 height 14
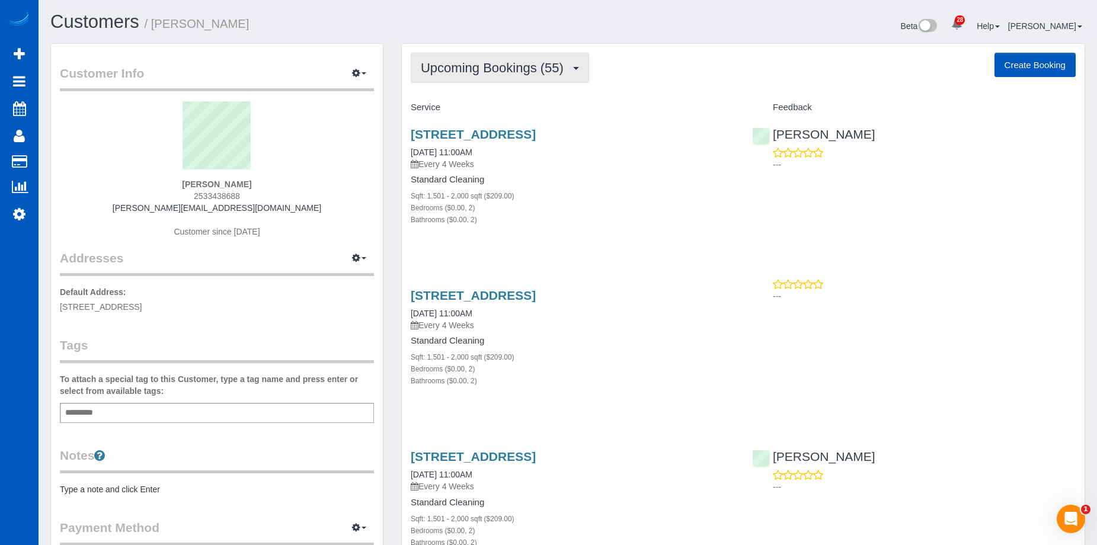
click at [544, 79] on button "Upcoming Bookings (55)" at bounding box center [500, 68] width 178 height 30
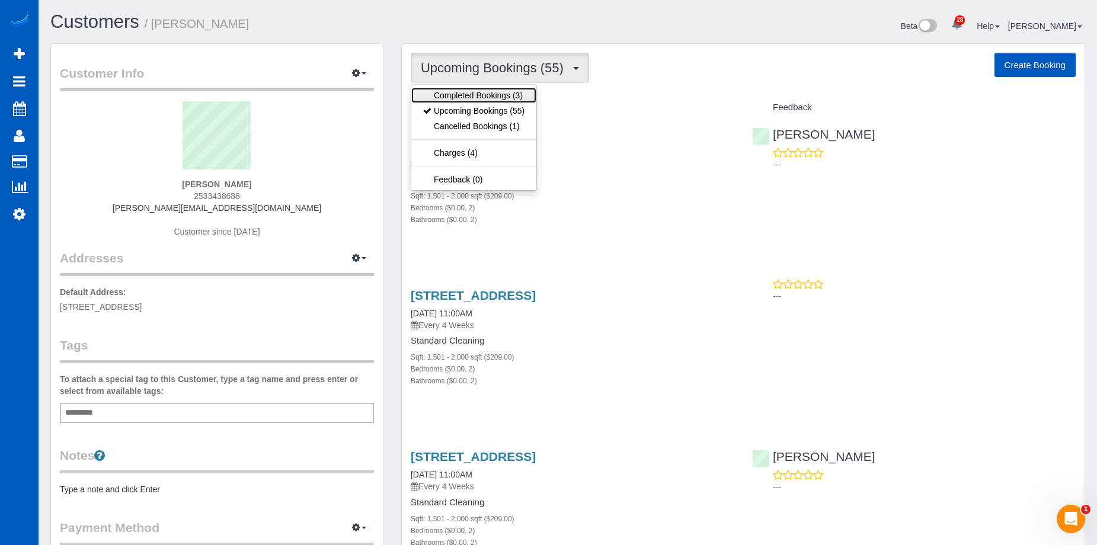
click at [517, 96] on link "Completed Bookings (3)" at bounding box center [473, 95] width 125 height 15
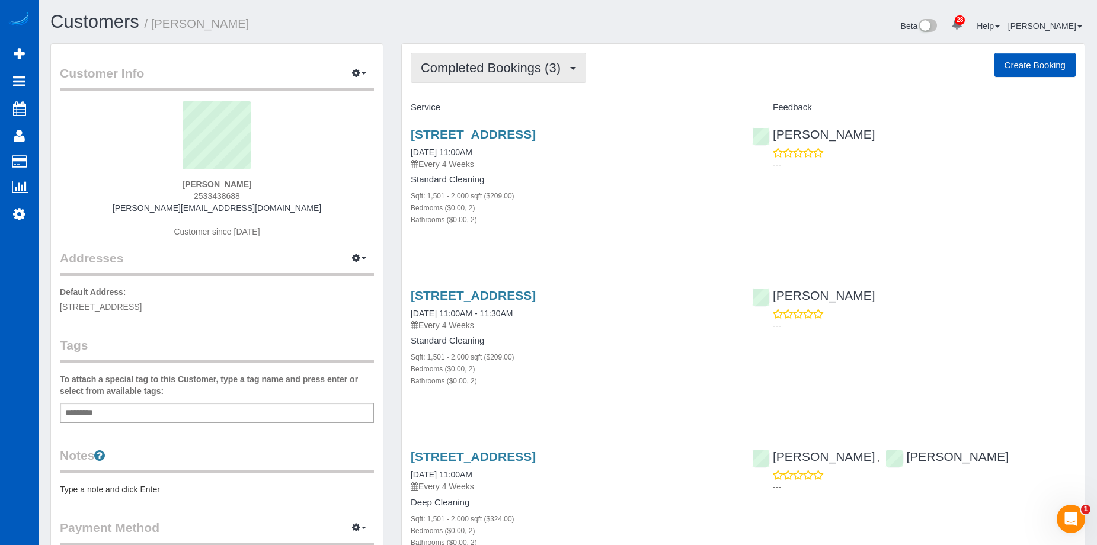
click at [548, 74] on span "Completed Bookings (3)" at bounding box center [494, 67] width 146 height 15
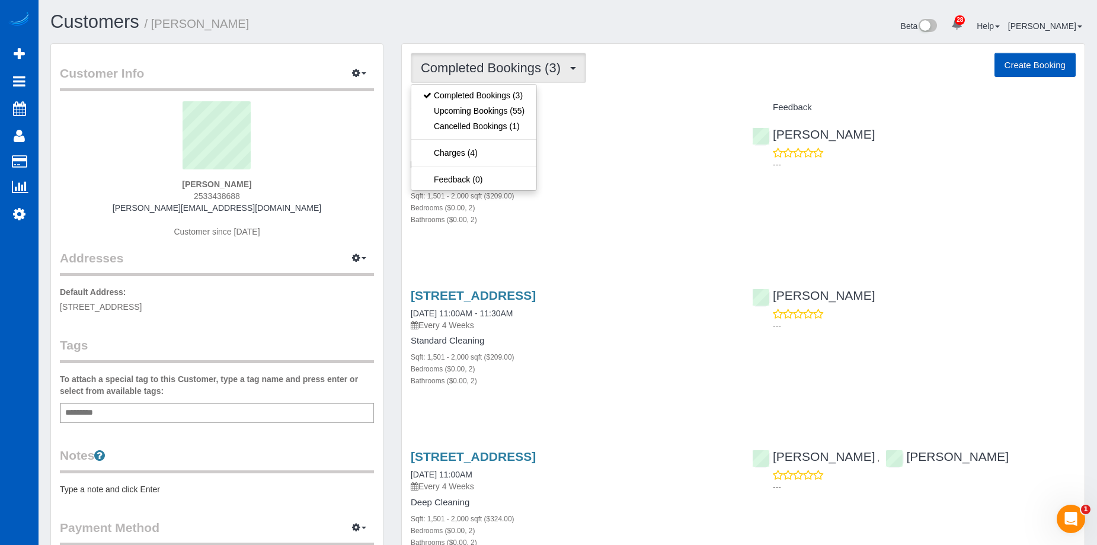
click at [556, 72] on span "Completed Bookings (3)" at bounding box center [494, 67] width 146 height 15
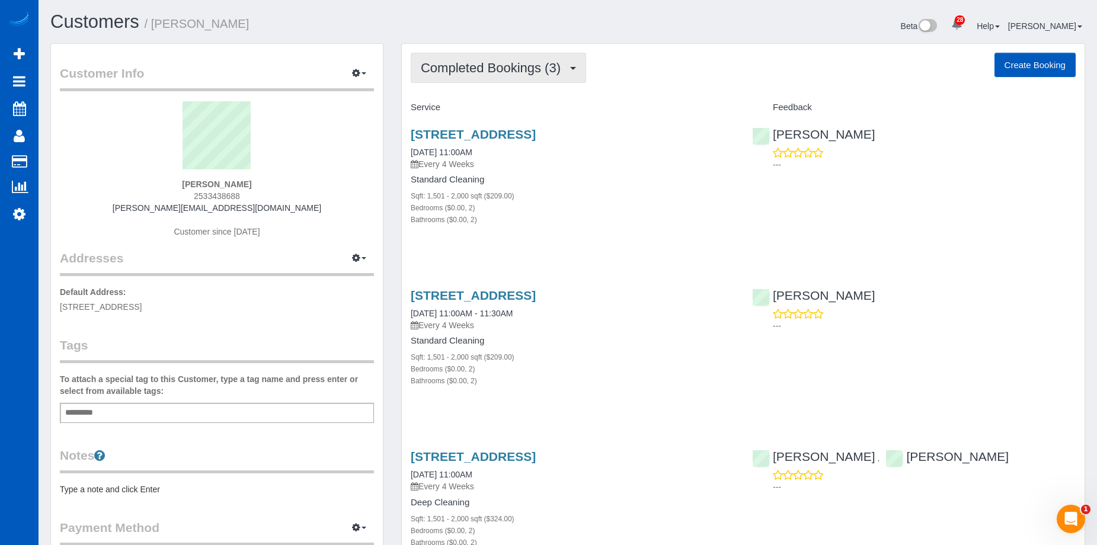
click at [556, 72] on span "Completed Bookings (3)" at bounding box center [494, 67] width 146 height 15
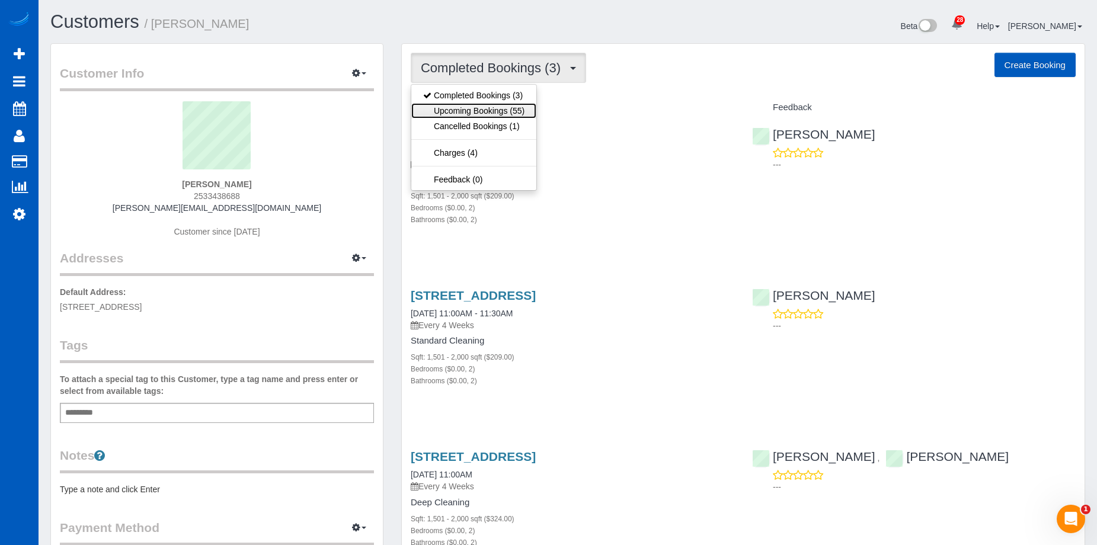
click at [510, 112] on link "Upcoming Bookings (55)" at bounding box center [473, 110] width 125 height 15
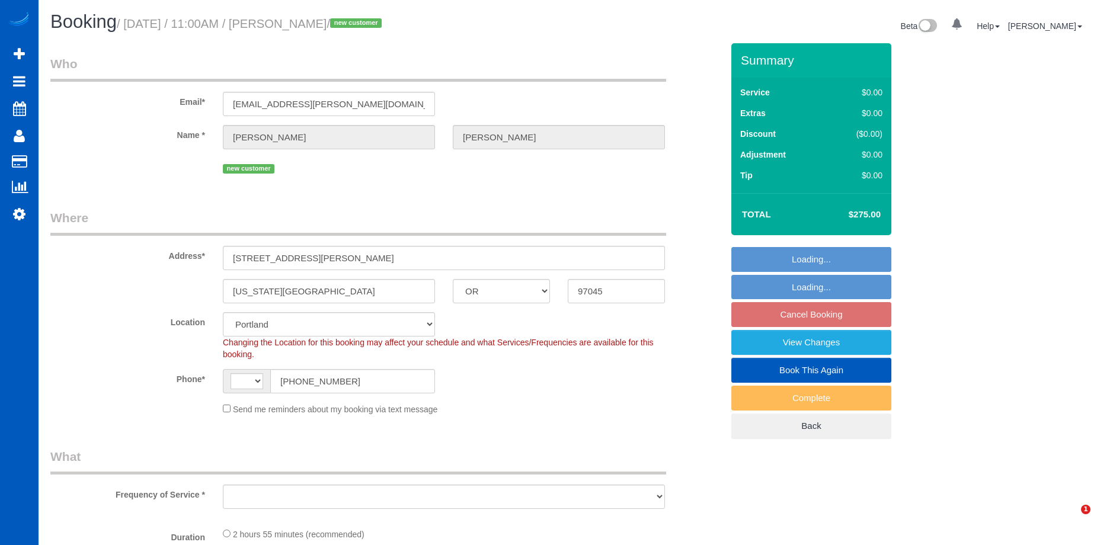
select select "OR"
select select "string:[GEOGRAPHIC_DATA]"
select select "object:912"
select select "199"
select select "2"
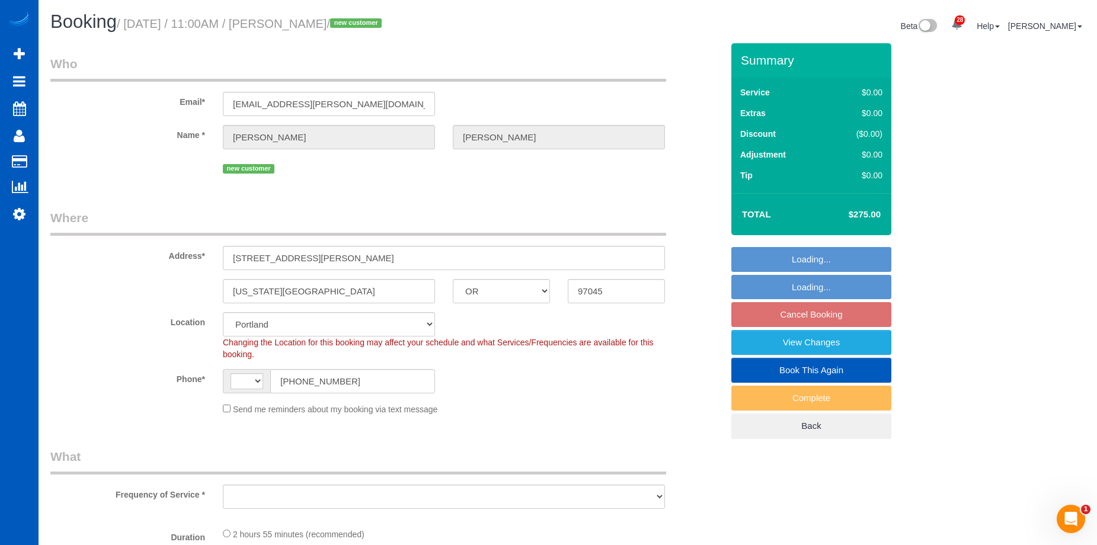
select select "spot2"
select select "object:1123"
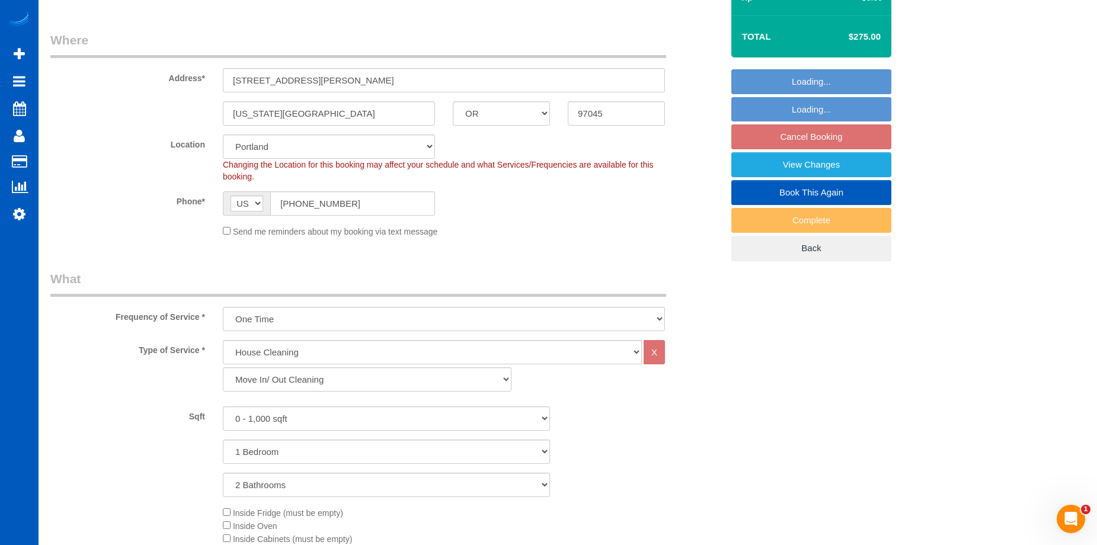
scroll to position [356, 0]
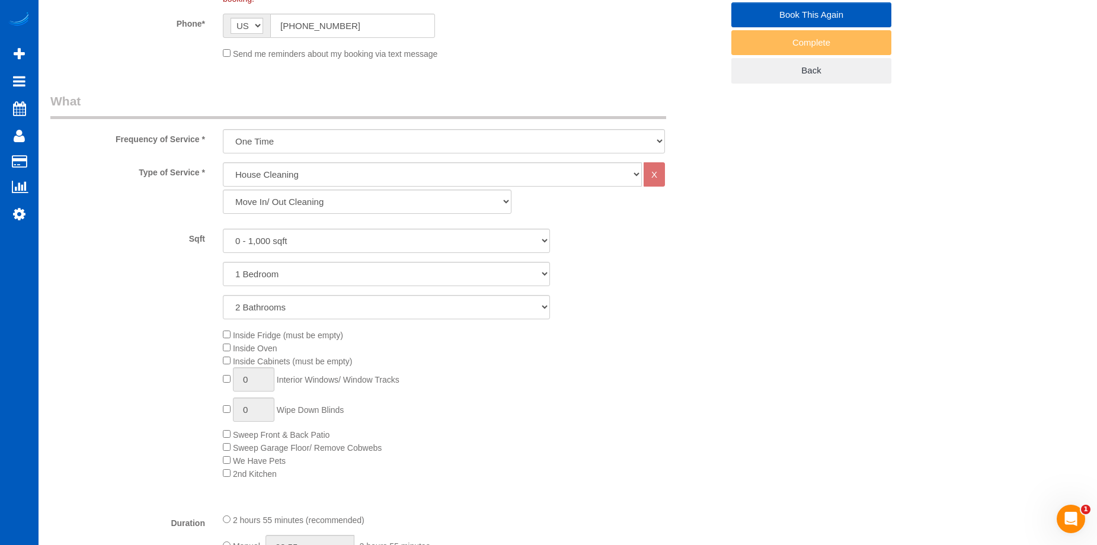
select select "2"
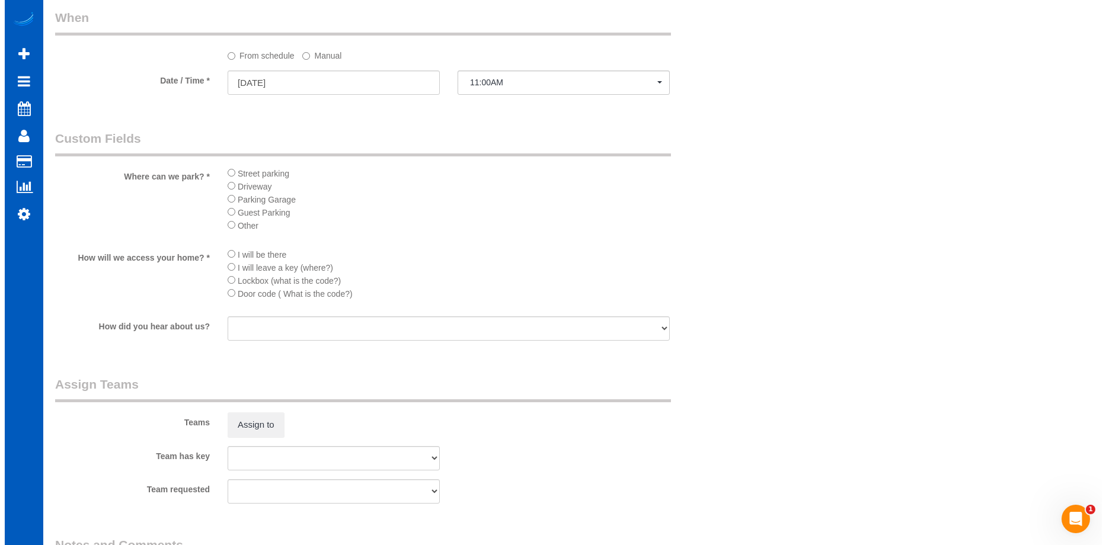
scroll to position [1304, 0]
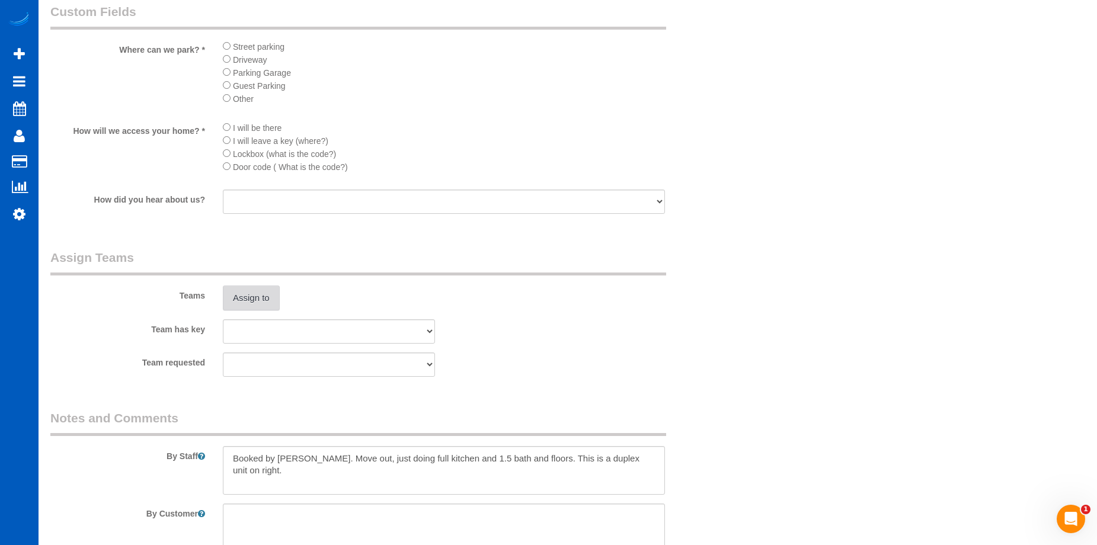
click at [254, 296] on button "Assign to" at bounding box center [251, 298] width 57 height 25
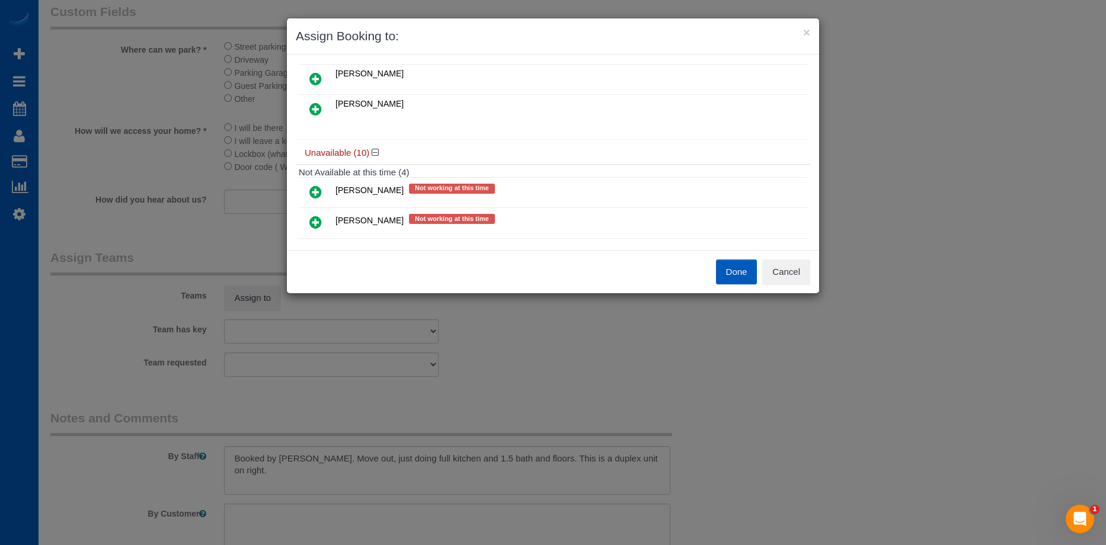
scroll to position [0, 0]
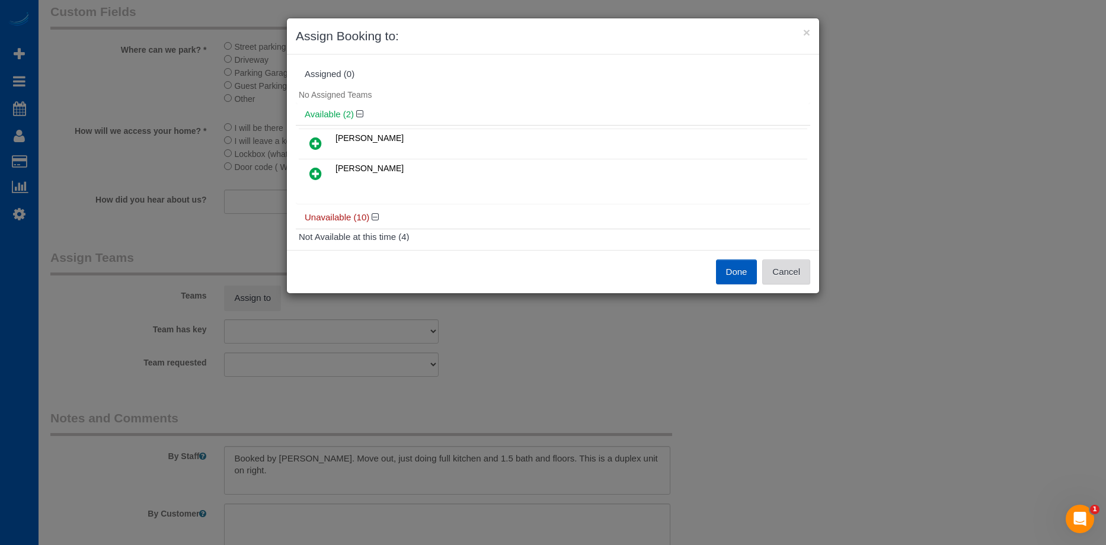
click at [803, 268] on button "Cancel" at bounding box center [786, 272] width 48 height 25
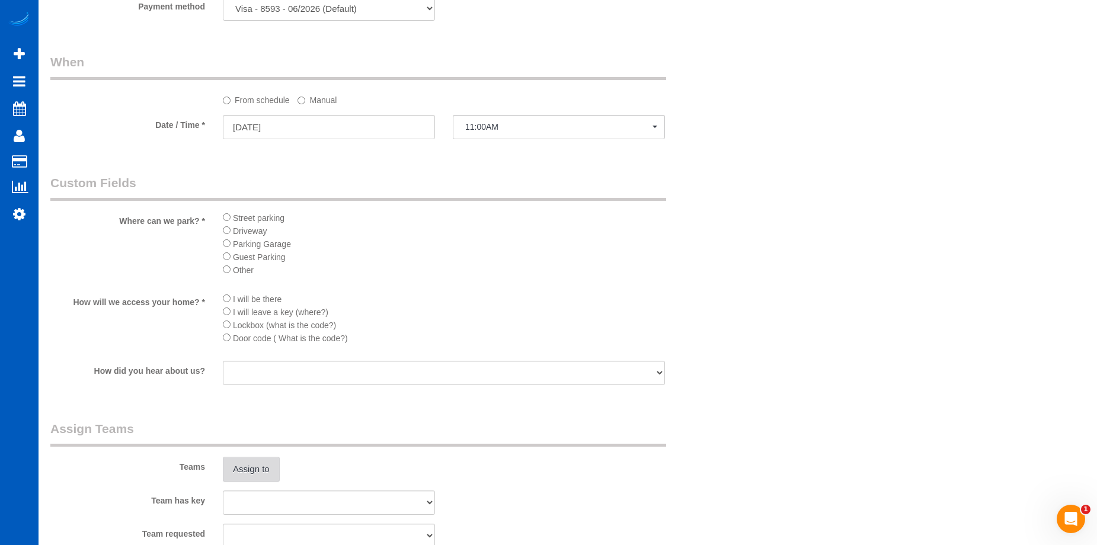
scroll to position [1245, 0]
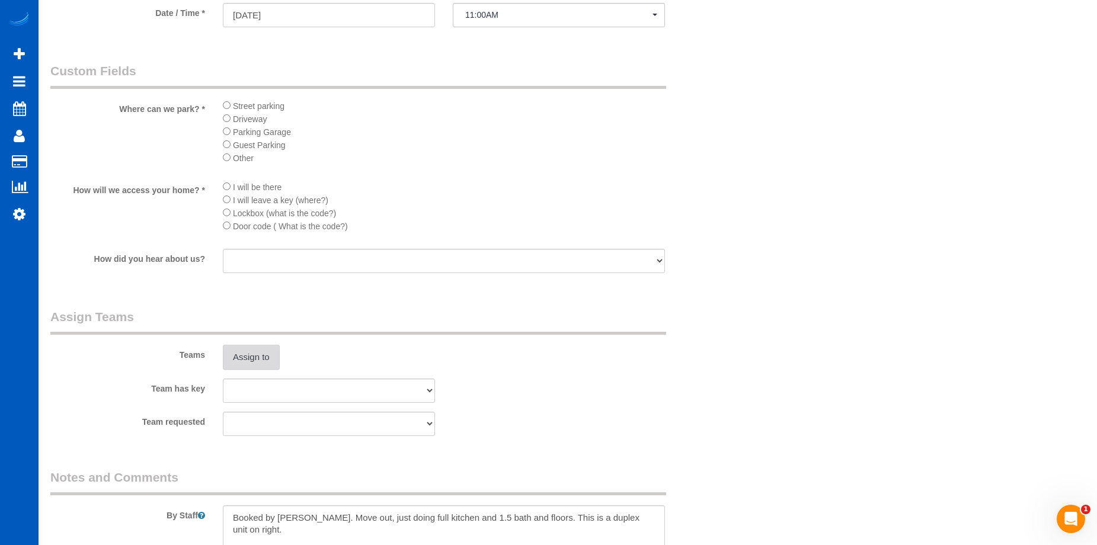
click at [252, 355] on button "Assign to" at bounding box center [251, 357] width 57 height 25
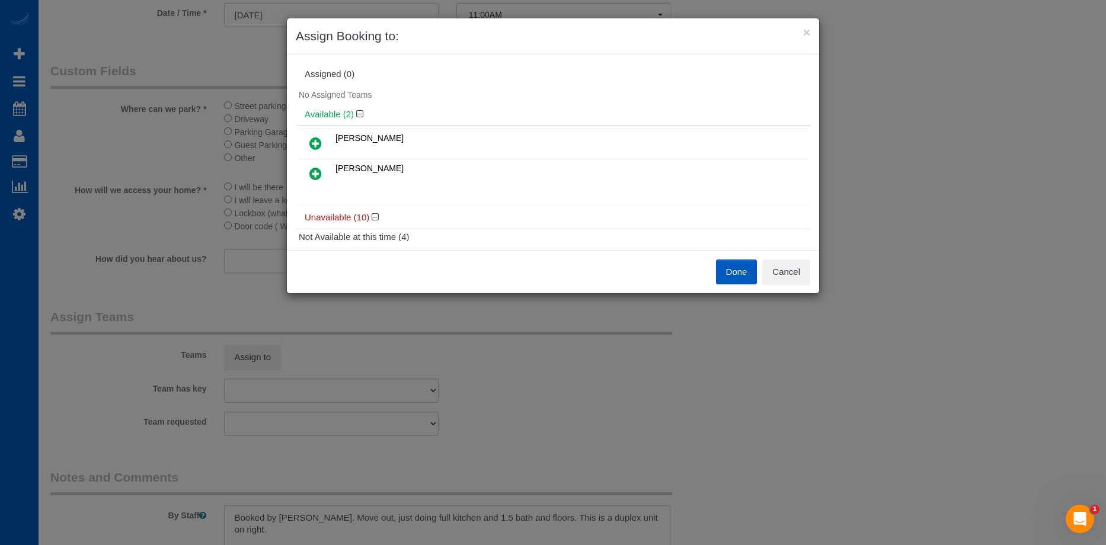
click at [326, 141] on link at bounding box center [316, 144] width 28 height 24
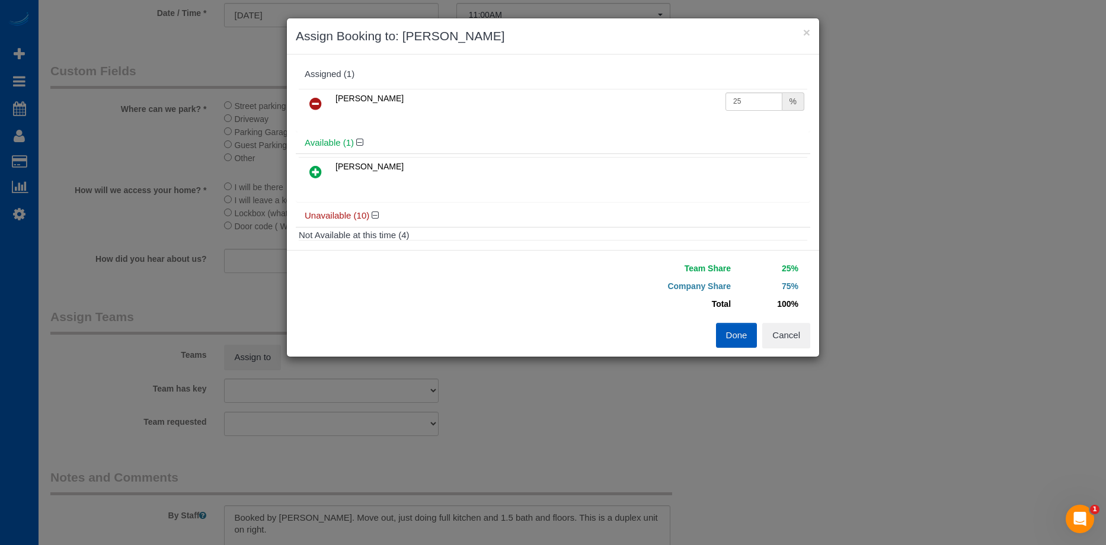
click at [316, 170] on icon at bounding box center [315, 172] width 12 height 14
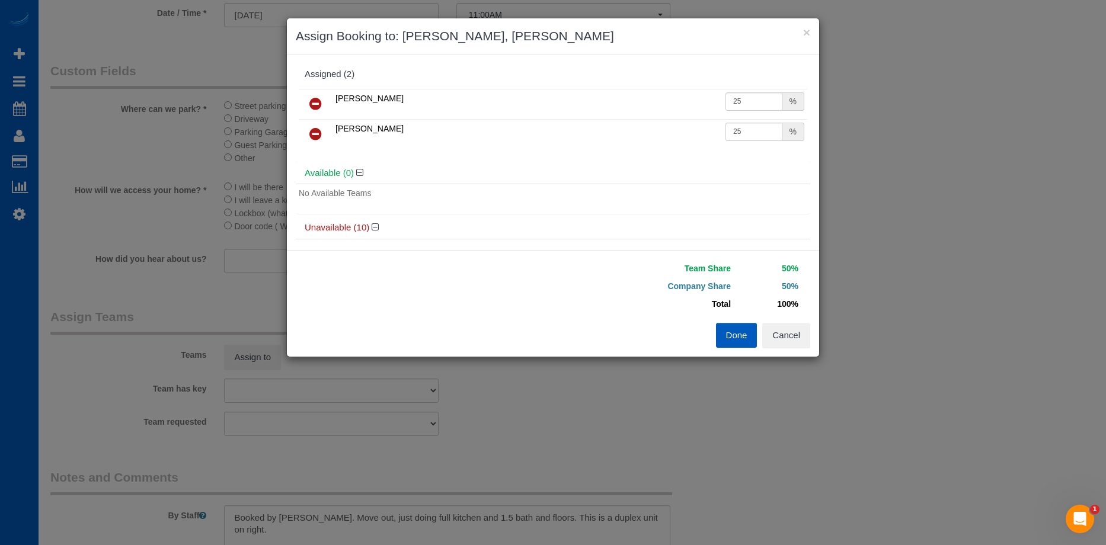
click at [731, 330] on button "Done" at bounding box center [736, 335] width 41 height 25
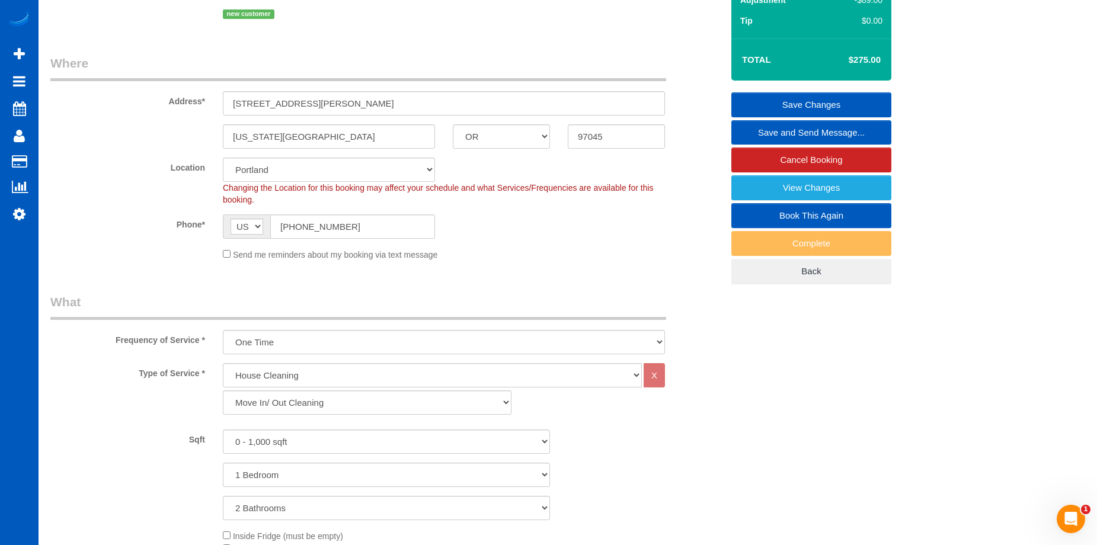
scroll to position [64, 0]
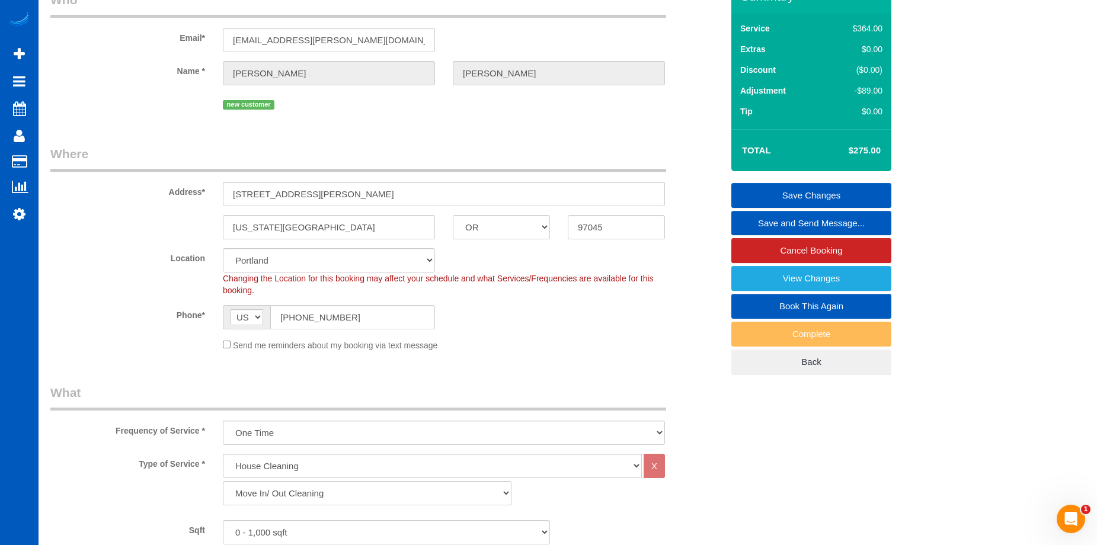
click at [767, 190] on link "Save Changes" at bounding box center [812, 195] width 160 height 25
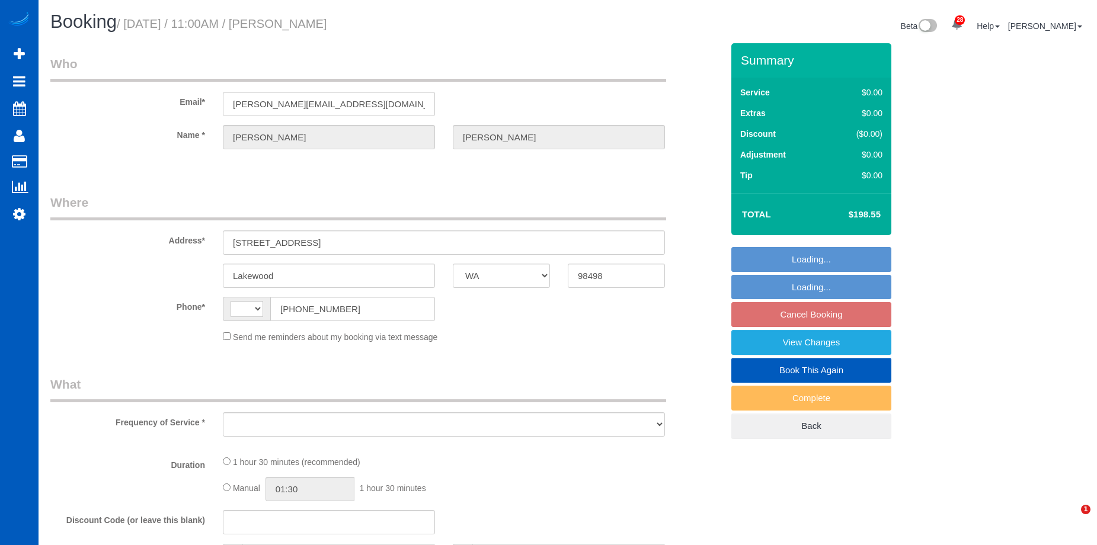
select select "WA"
select select "199"
select select "1501"
select select "2"
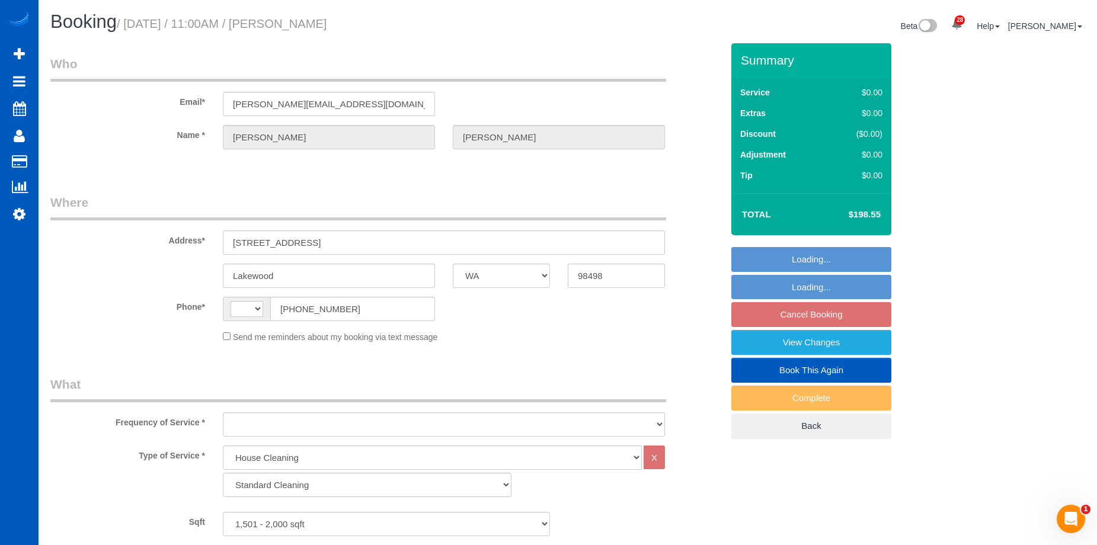
select select "string:[GEOGRAPHIC_DATA]"
select select "object:1042"
select select "spot1"
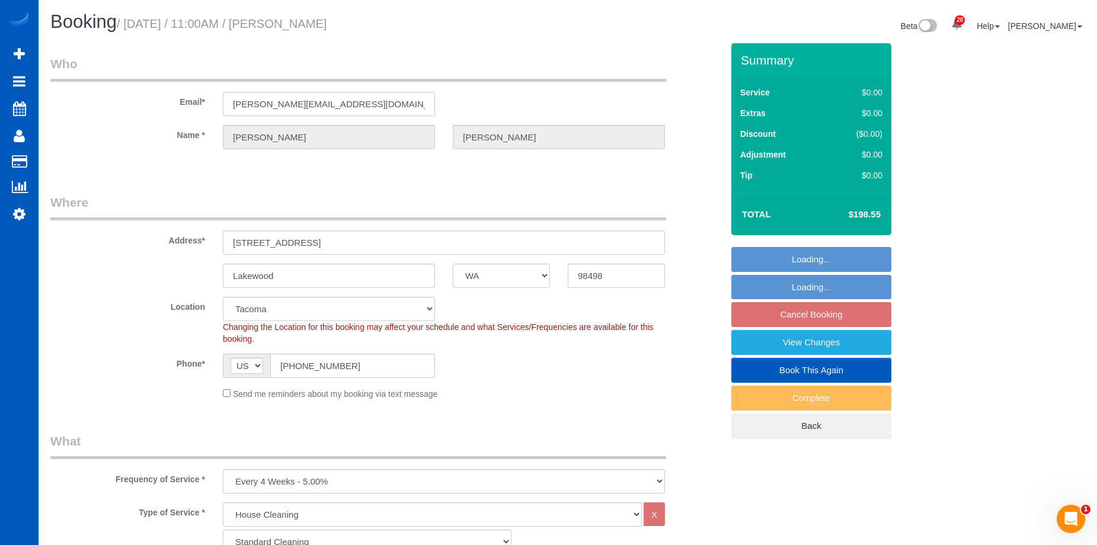
select select "1501"
select select "2"
select select "object:1202"
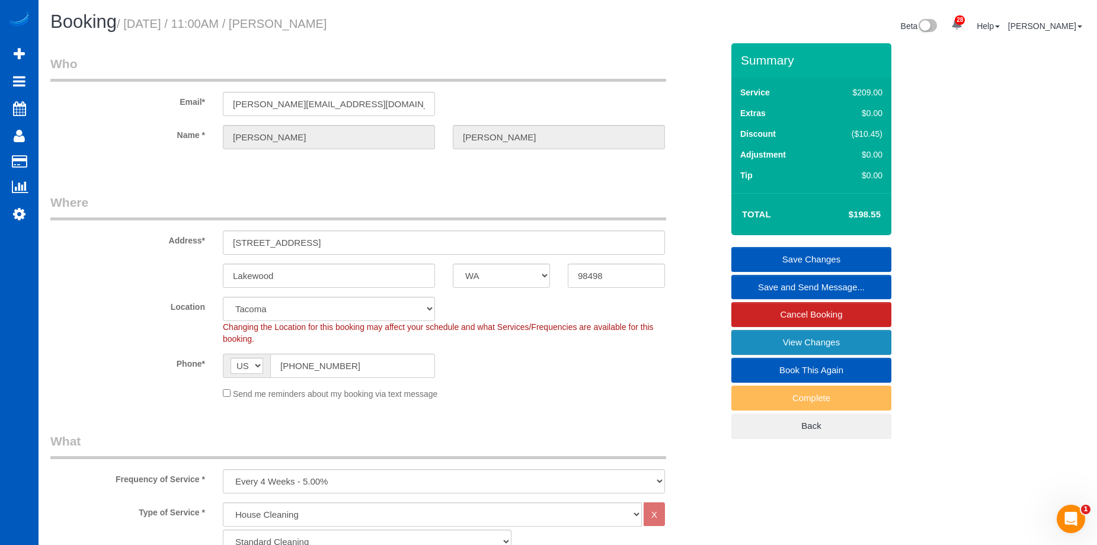
click at [754, 340] on link "View Changes" at bounding box center [812, 342] width 160 height 25
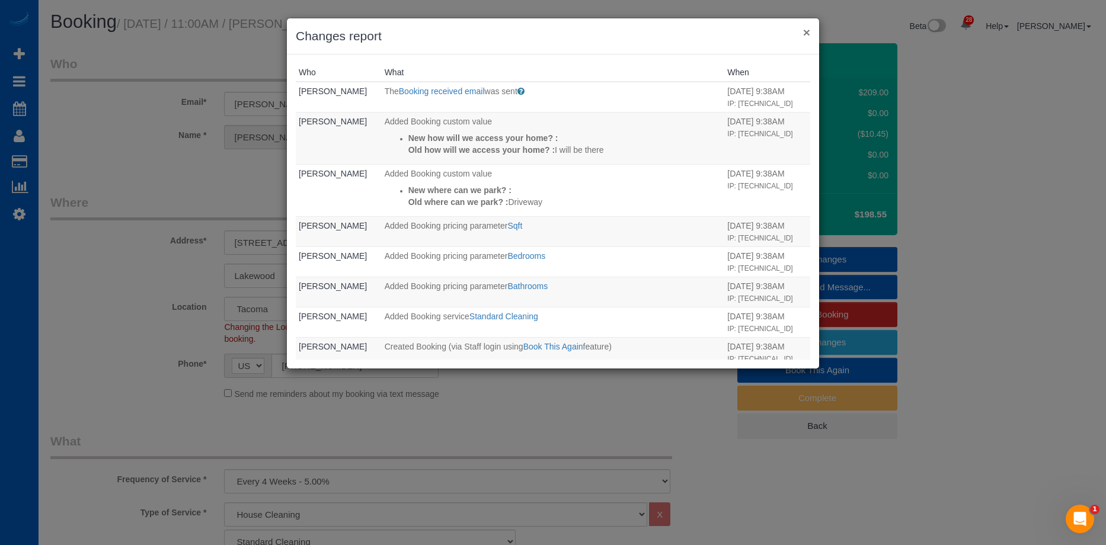
click at [806, 36] on button "×" at bounding box center [806, 32] width 7 height 12
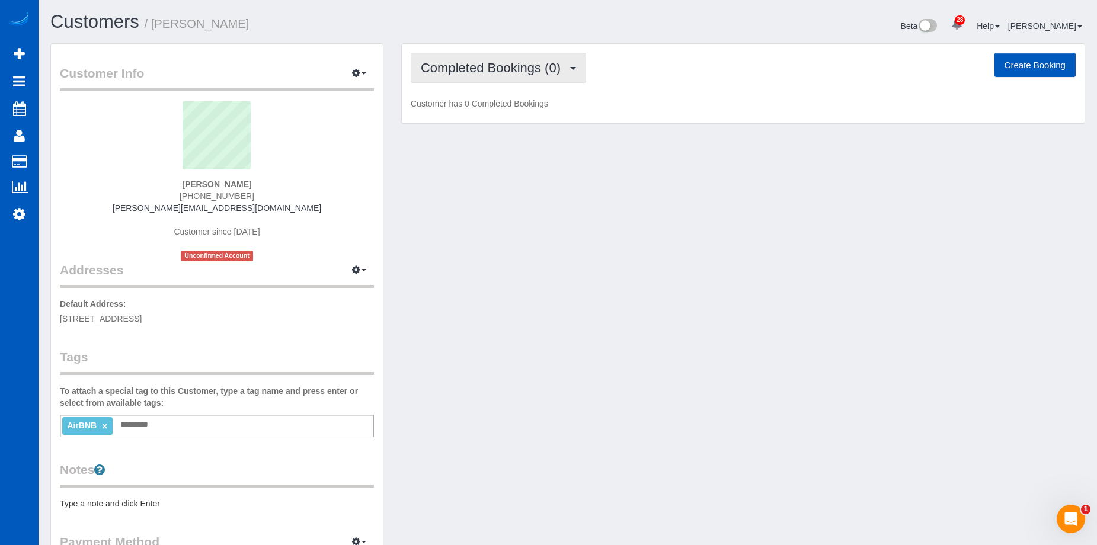
click at [494, 65] on span "Completed Bookings (0)" at bounding box center [494, 67] width 146 height 15
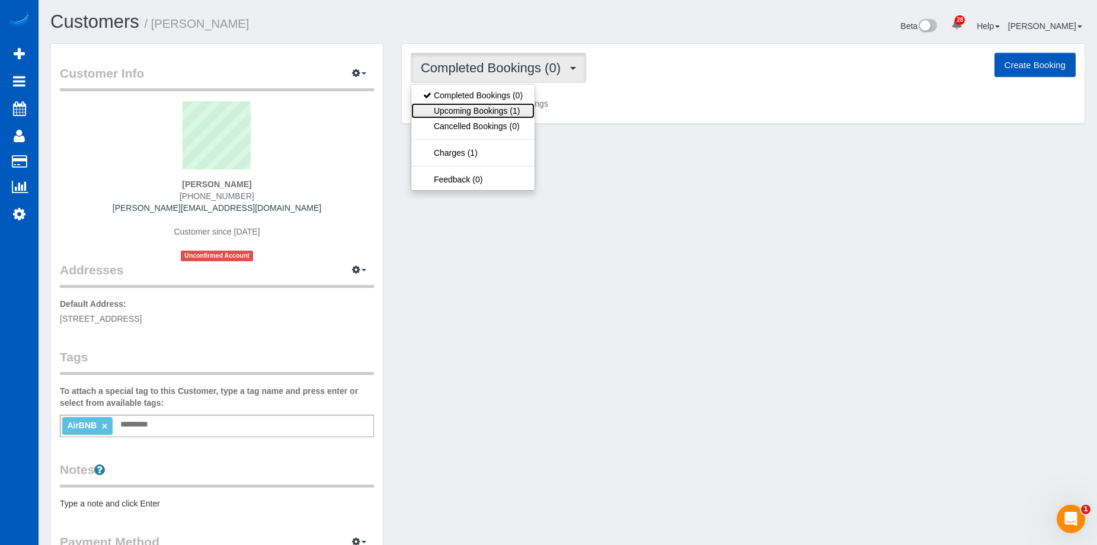
click at [497, 106] on link "Upcoming Bookings (1)" at bounding box center [472, 110] width 123 height 15
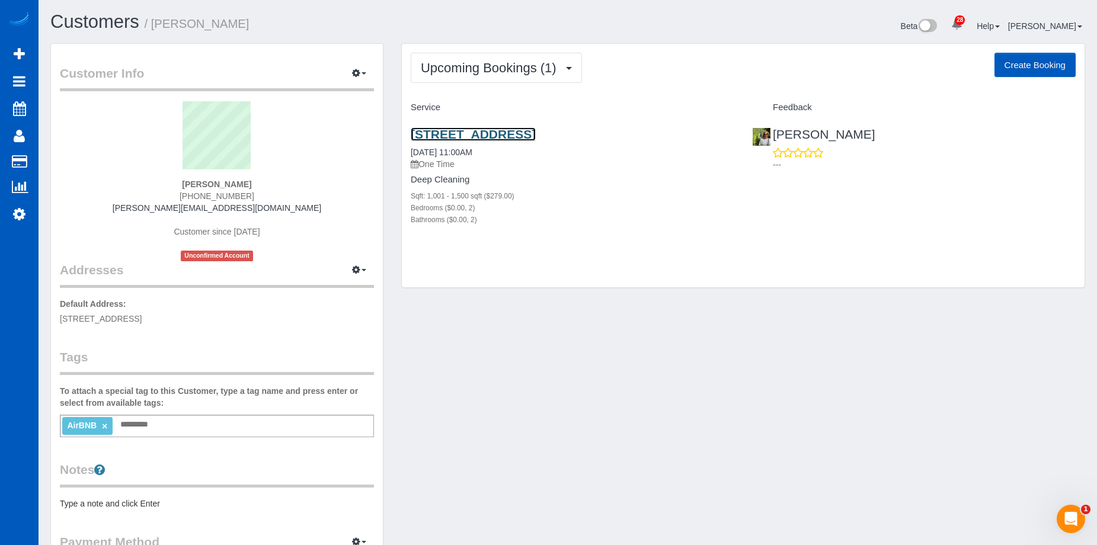
click at [454, 134] on link "[STREET_ADDRESS]" at bounding box center [473, 134] width 125 height 14
click at [534, 133] on link "[STREET_ADDRESS]" at bounding box center [473, 134] width 125 height 14
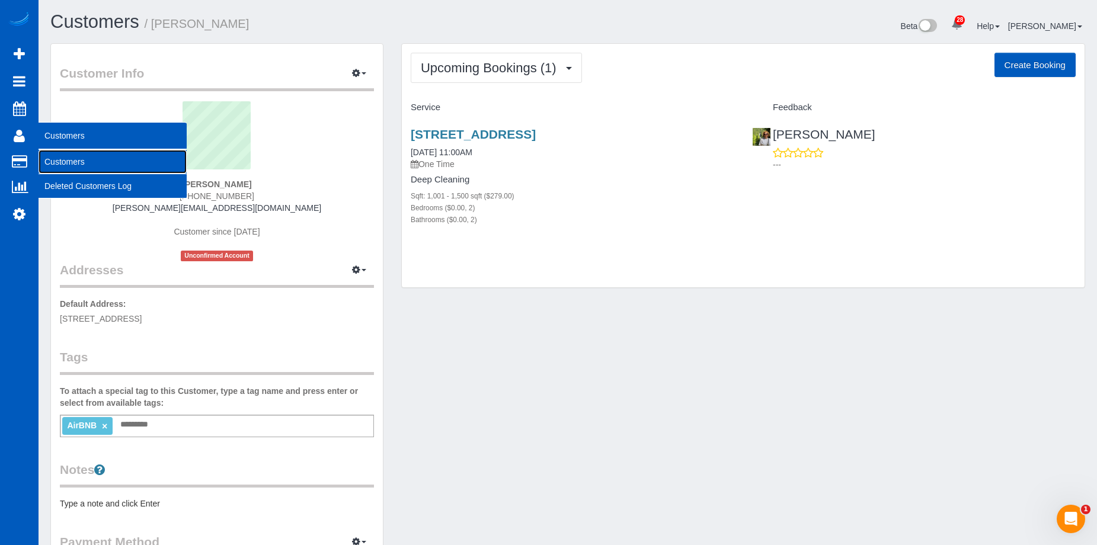
click at [56, 159] on link "Customers" at bounding box center [113, 162] width 148 height 24
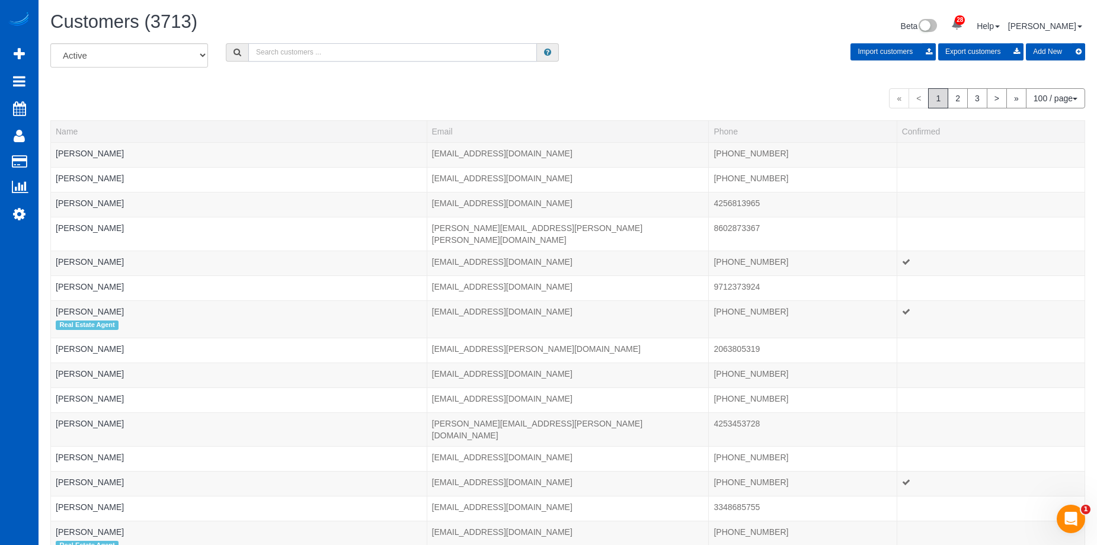
click at [337, 49] on input "text" at bounding box center [392, 52] width 289 height 18
paste input "shayyanmahmood@gmail.com"
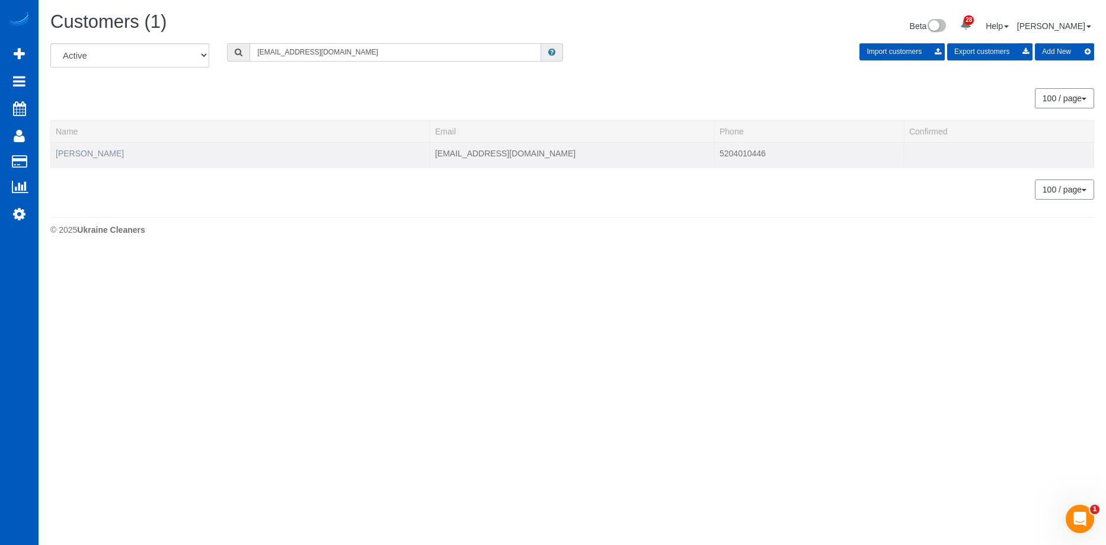
type input "shayyanmahmood@gmail.com"
click at [114, 154] on link "Shayyan Mahmood" at bounding box center [90, 153] width 68 height 9
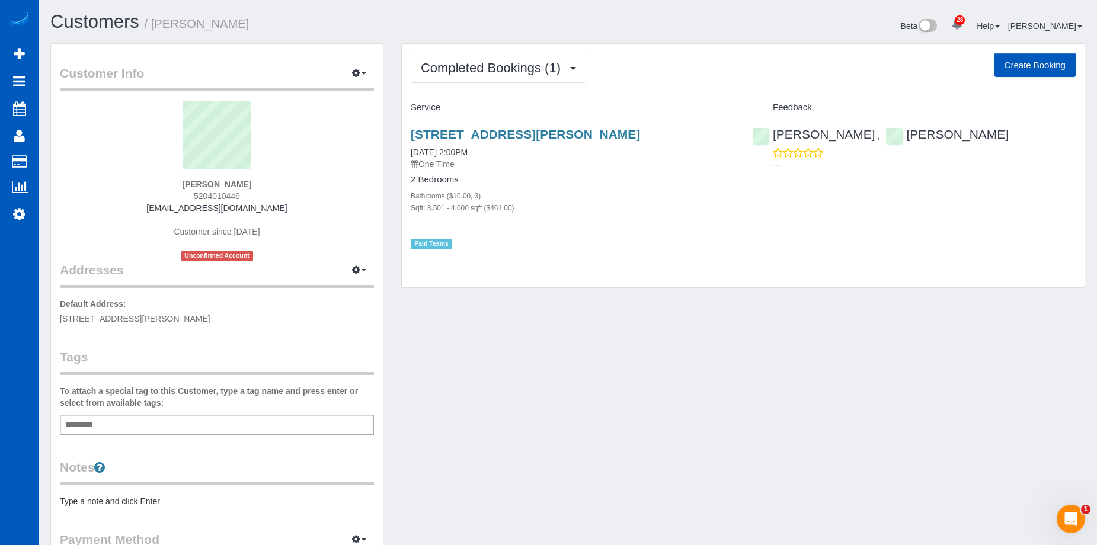
click at [1024, 58] on button "Create Booking" at bounding box center [1035, 65] width 81 height 25
select select "WA"
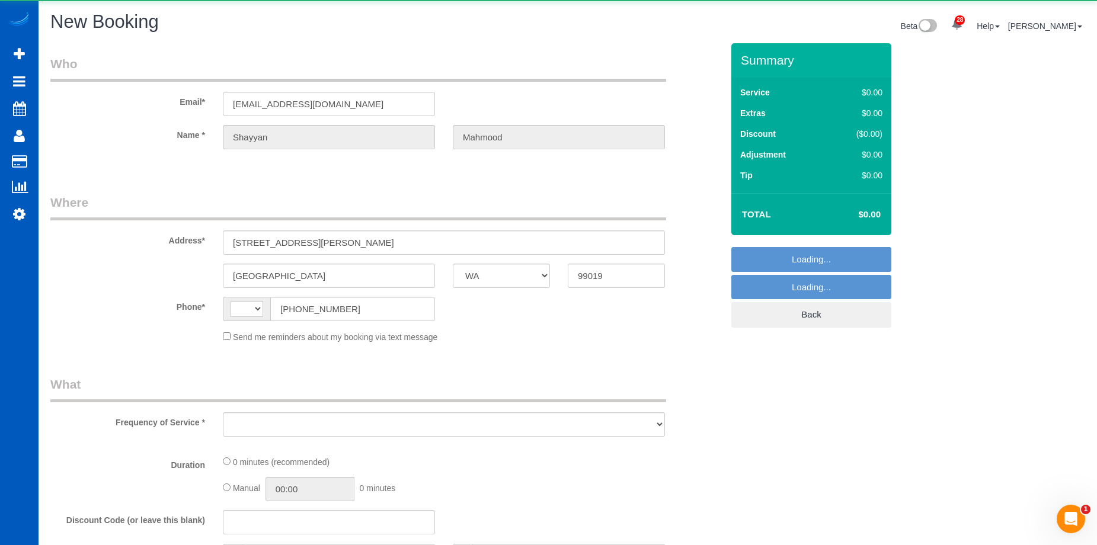
select select "string:[GEOGRAPHIC_DATA]"
select select "string:fspay-040aabd3-c248-46b6-8e7b-3c8f2883cf5f"
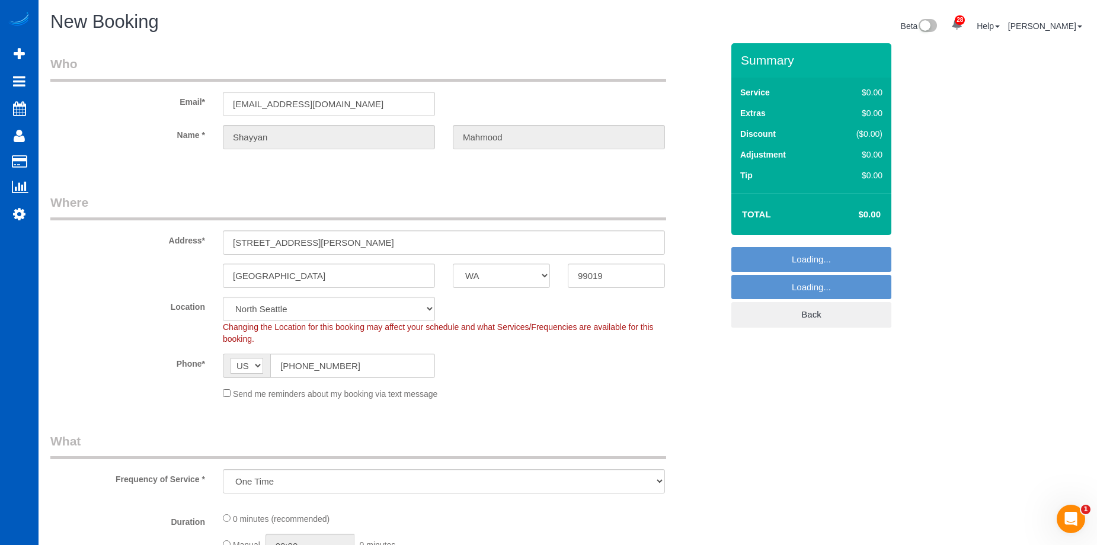
select select "object:3010"
select select "199"
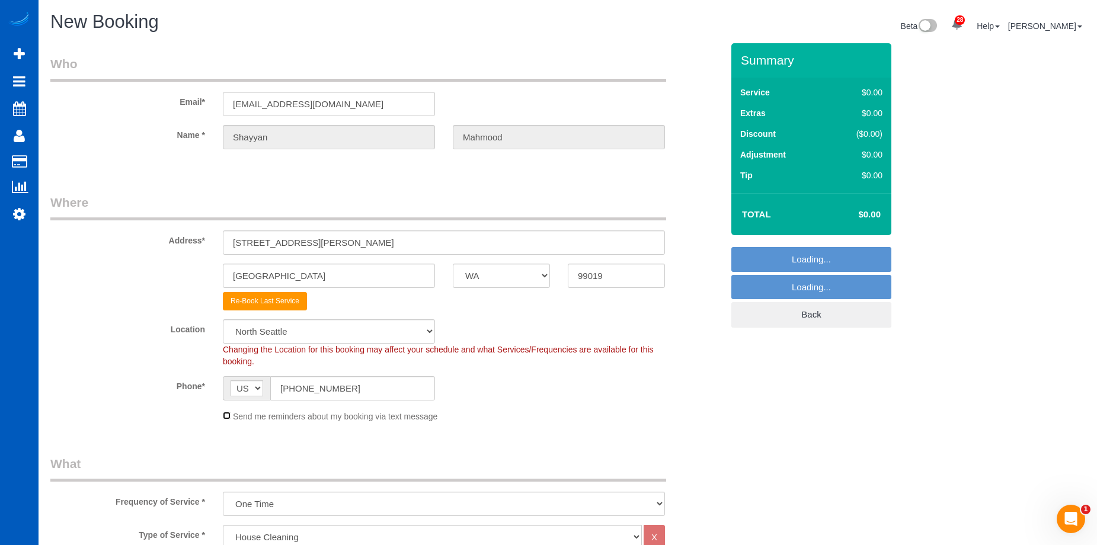
select select "67"
select select "object:3323"
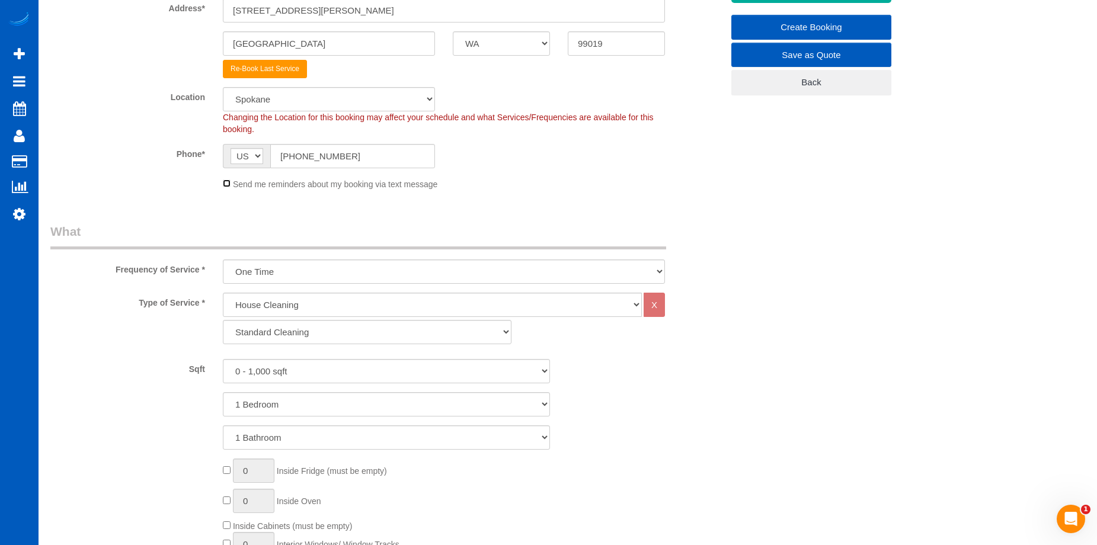
scroll to position [296, 0]
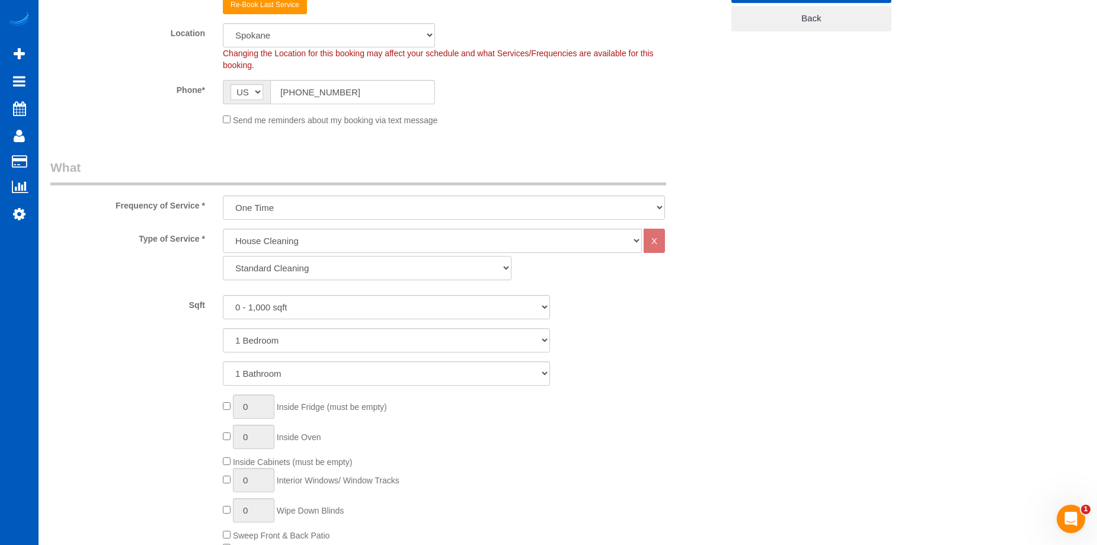
click at [323, 262] on select "Standard Cleaning Deep Cleaning Move In/ Out Cleaning" at bounding box center [367, 268] width 289 height 24
select select "367"
click at [223, 256] on select "Standard Cleaning Deep Cleaning Move In/ Out Cleaning" at bounding box center [367, 268] width 289 height 24
click at [363, 311] on select "0 - 1,000 sqft 1,001 - 1,500 sqft 1,501 - 2,000 sqft 2,001 - 2,500 sqft 2,501 -…" at bounding box center [386, 307] width 327 height 24
select select "3001"
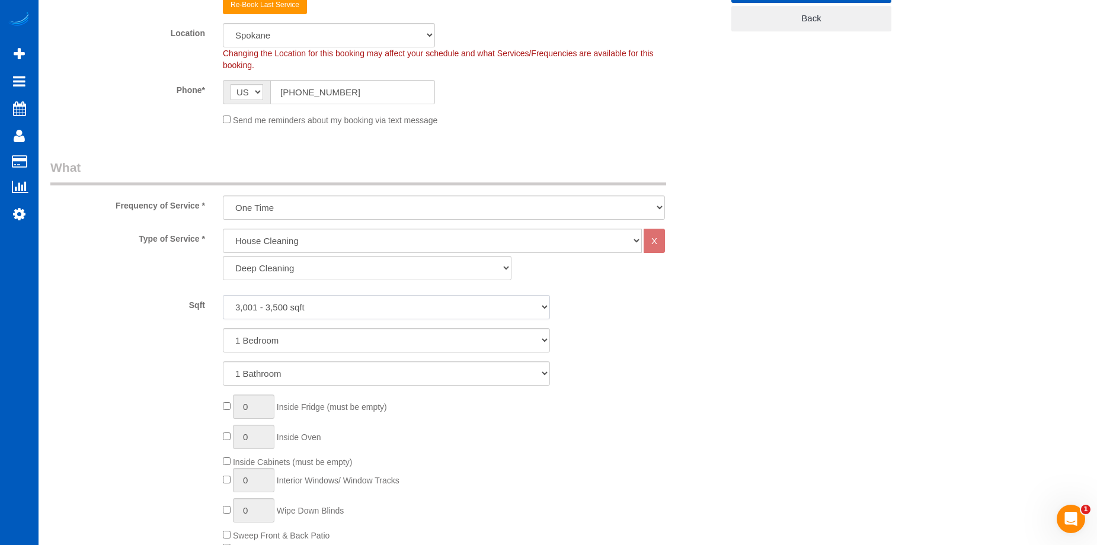
click at [223, 295] on select "0 - 1,000 sqft 1,001 - 1,500 sqft 1,501 - 2,000 sqft 2,001 - 2,500 sqft 2,501 -…" at bounding box center [386, 307] width 327 height 24
click at [359, 338] on select "1 Bedroom 2 Bedrooms 3 Bedrooms 4 Bedrooms 5 Bedrooms 6 Bedrooms 7 Bedrooms" at bounding box center [386, 340] width 327 height 24
select select "5"
click at [223, 328] on select "1 Bedroom 2 Bedrooms 3 Bedrooms 4 Bedrooms 5 Bedrooms 6 Bedrooms 7 Bedrooms" at bounding box center [386, 340] width 327 height 24
click at [348, 371] on select "1 Bathroom 2 Bathrooms 3 Bathrooms 4 Bathrooms 5 Bathrooms 6 Bathrooms 7 Bathro…" at bounding box center [386, 374] width 327 height 24
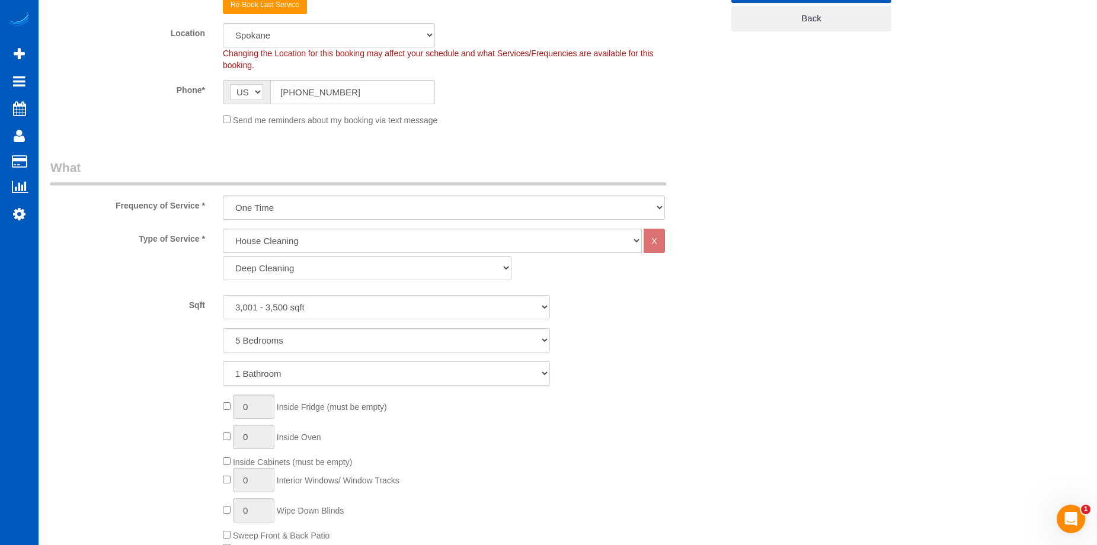
select select "4"
click at [223, 362] on select "1 Bathroom 2 Bathrooms 3 Bathrooms 4 Bathrooms 5 Bathrooms 6 Bathrooms 7 Bathro…" at bounding box center [386, 374] width 327 height 24
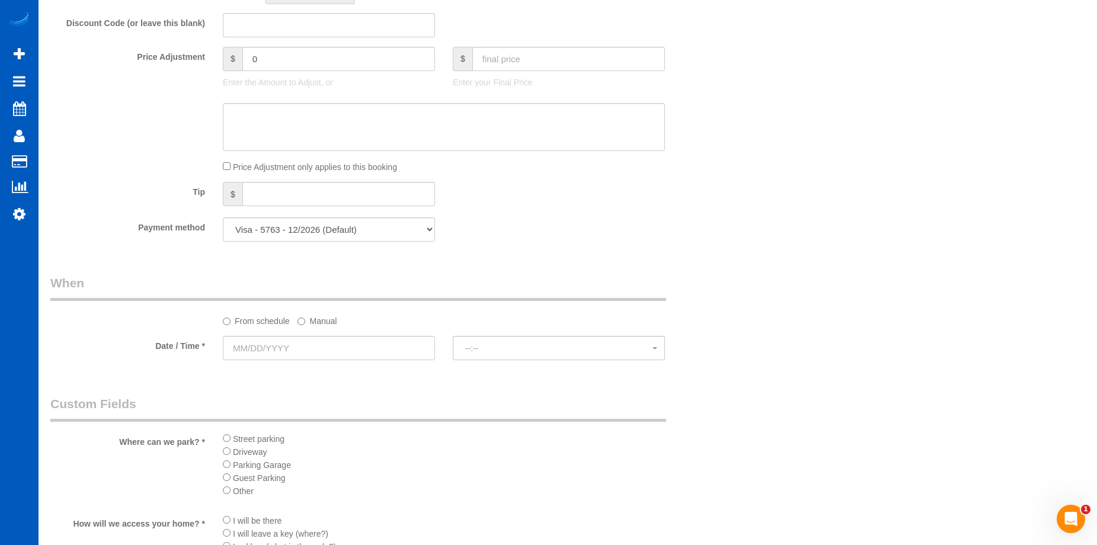
scroll to position [1067, 0]
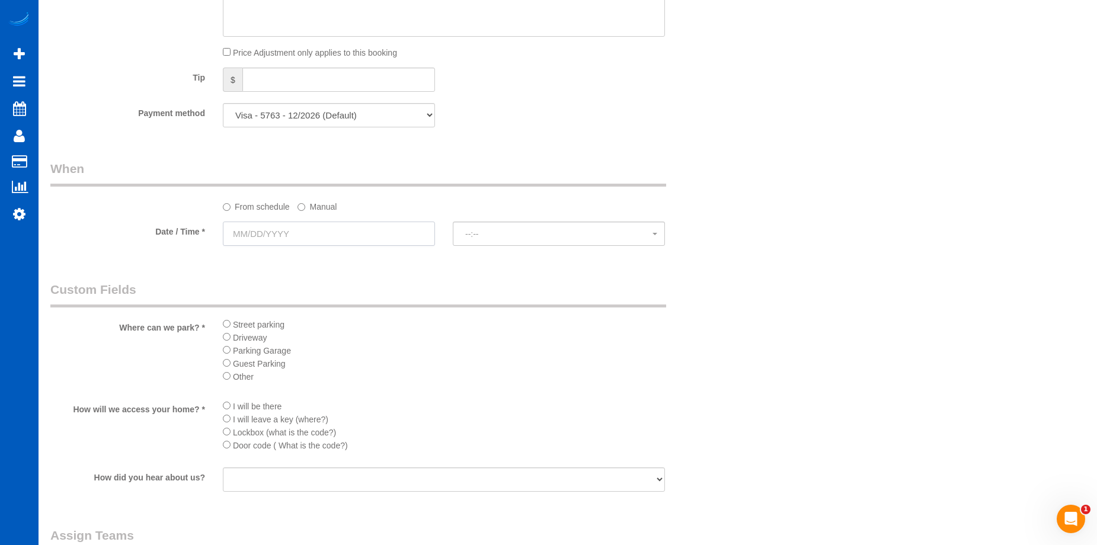
click at [388, 227] on input "text" at bounding box center [329, 234] width 212 height 24
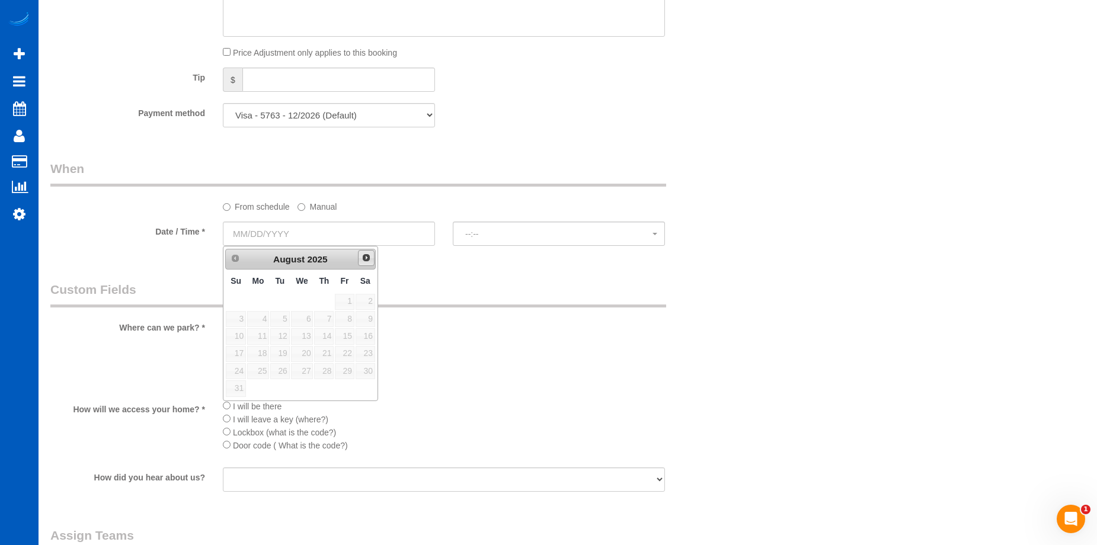
click at [366, 251] on link "Next" at bounding box center [366, 258] width 17 height 17
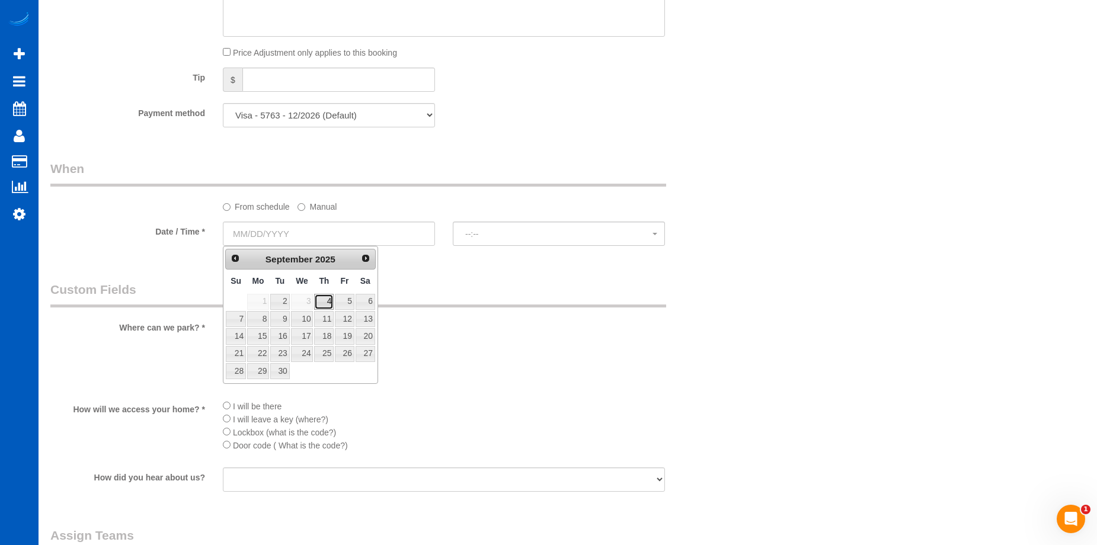
click at [327, 299] on link "4" at bounding box center [324, 302] width 20 height 16
type input "[DATE]"
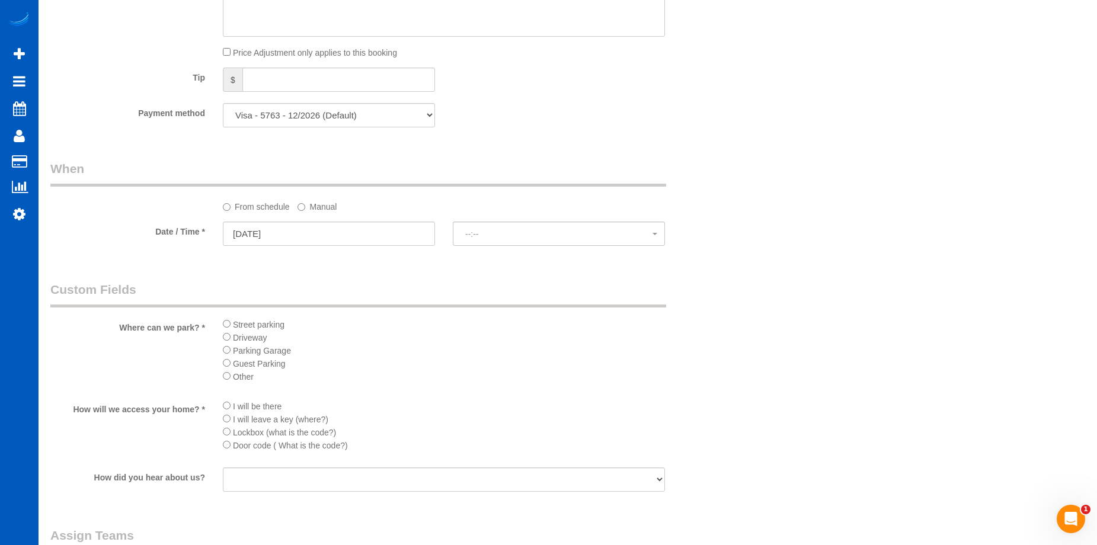
select select "spot1"
click at [221, 407] on div "I will be there I will leave a key (where?) Lockbox (what is the code?) Door co…" at bounding box center [444, 430] width 460 height 60
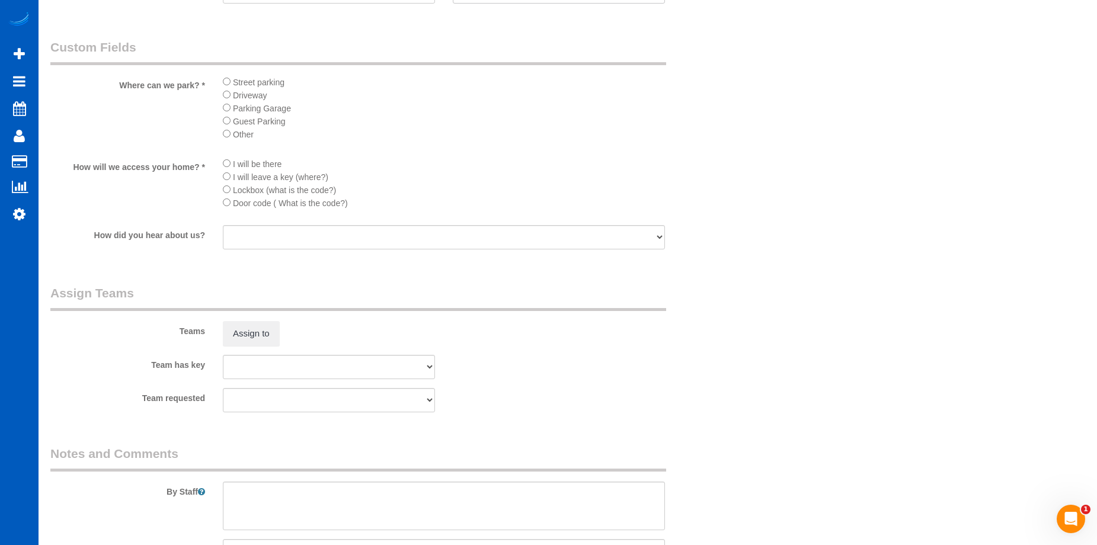
scroll to position [1452, 0]
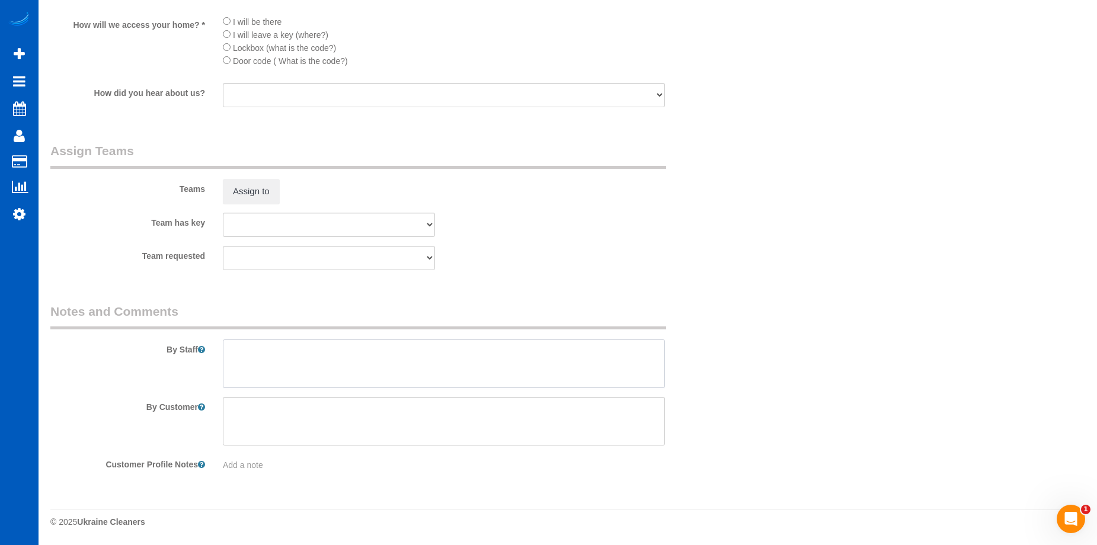
click at [382, 363] on textarea at bounding box center [444, 364] width 442 height 49
click at [402, 353] on textarea at bounding box center [444, 364] width 442 height 49
paste textarea "Please make sure to clean everything thoroughly, focus on baseboards, kitchen a…"
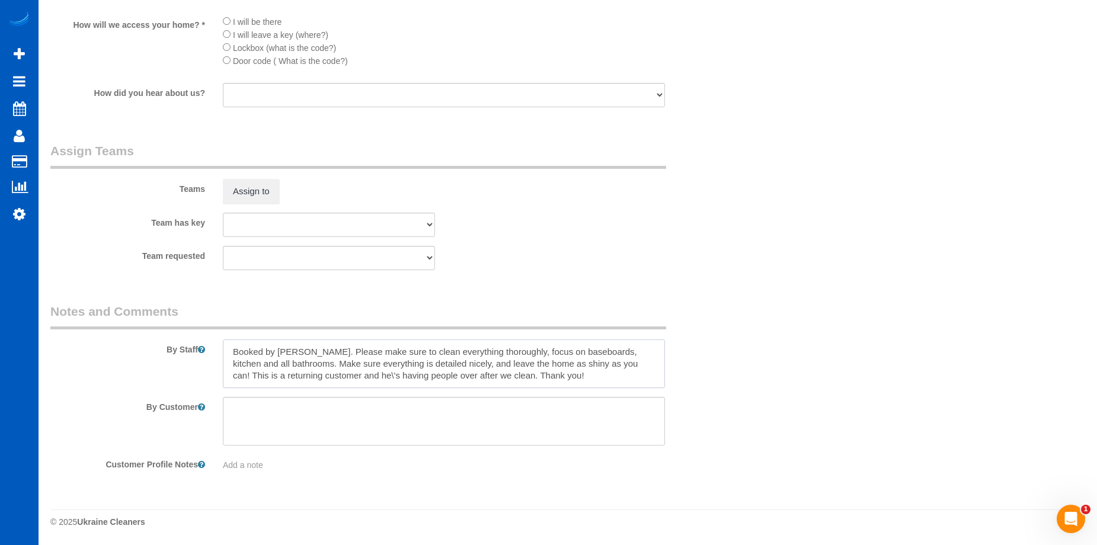
drag, startPoint x: 340, startPoint y: 378, endPoint x: 353, endPoint y: 366, distance: 18.1
click at [340, 378] on textarea at bounding box center [444, 364] width 442 height 49
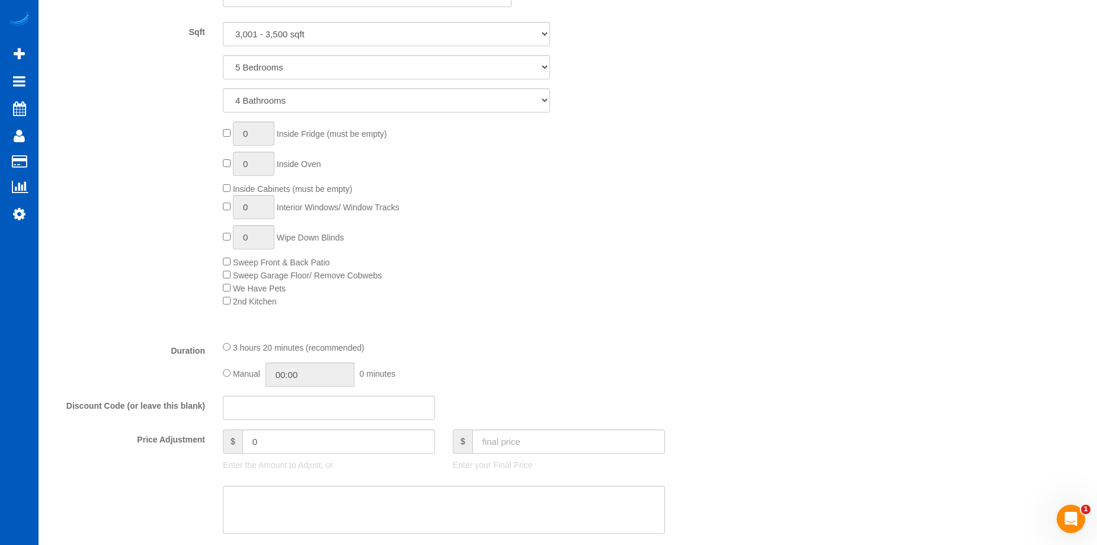
scroll to position [681, 0]
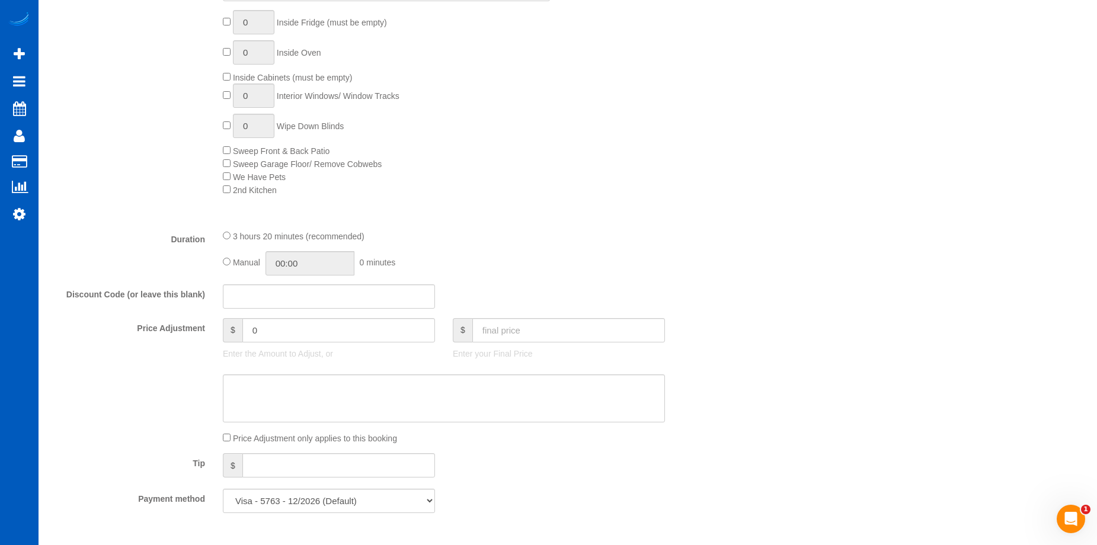
type textarea "Booked by [PERSON_NAME]. Please make sure to clean everything thoroughly, focus…"
click at [322, 263] on input "03:20" at bounding box center [310, 263] width 89 height 24
type input "05:00"
click at [298, 315] on li "05:00" at bounding box center [296, 319] width 53 height 15
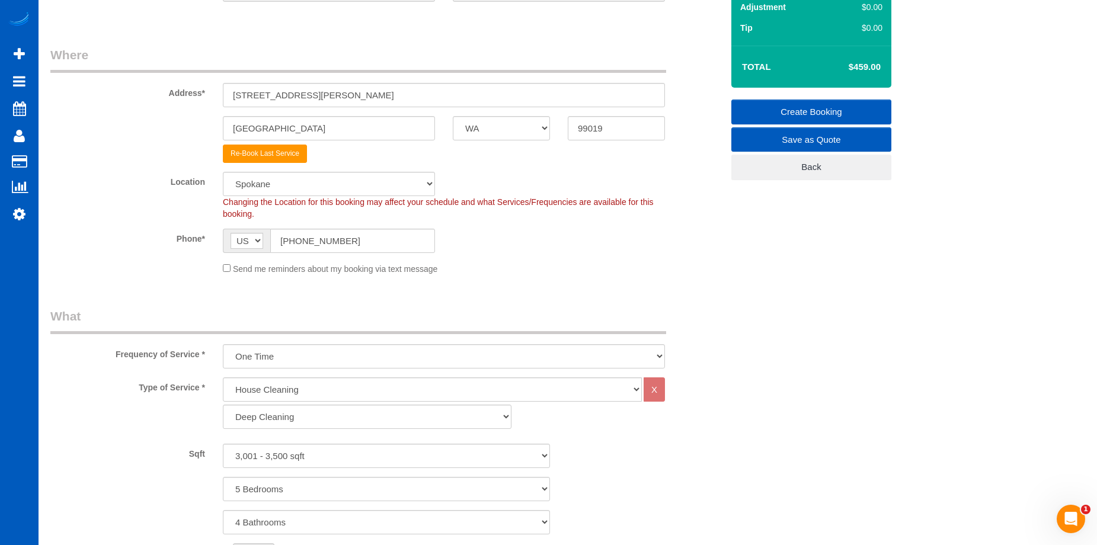
select select "spot16"
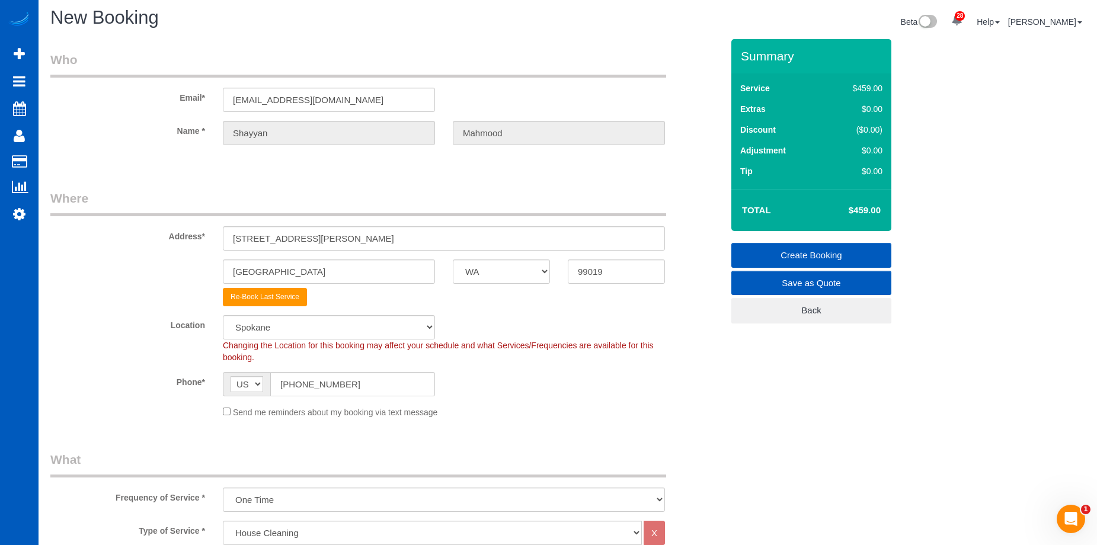
scroll to position [0, 0]
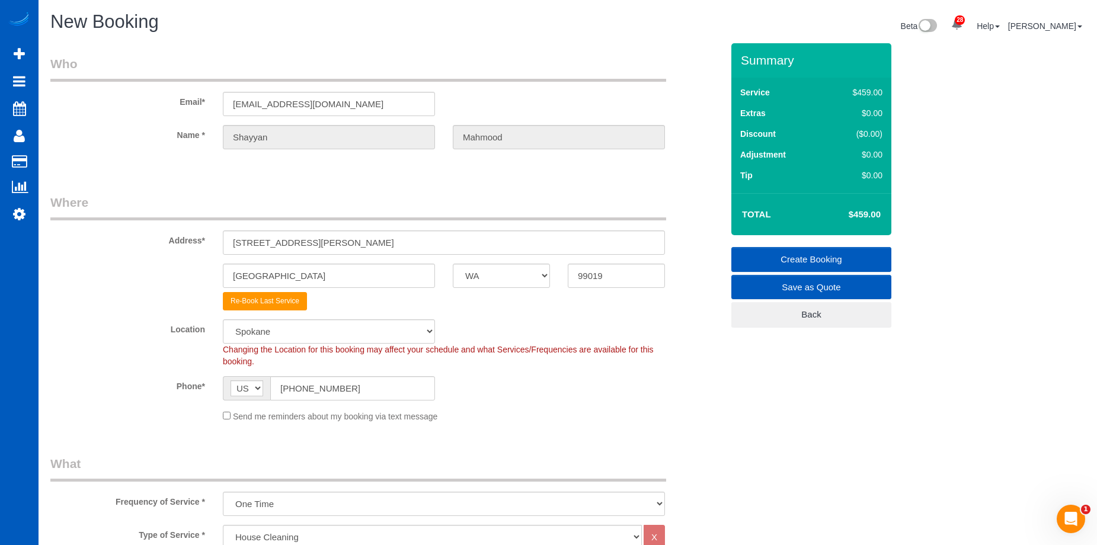
click at [764, 252] on link "Create Booking" at bounding box center [812, 259] width 160 height 25
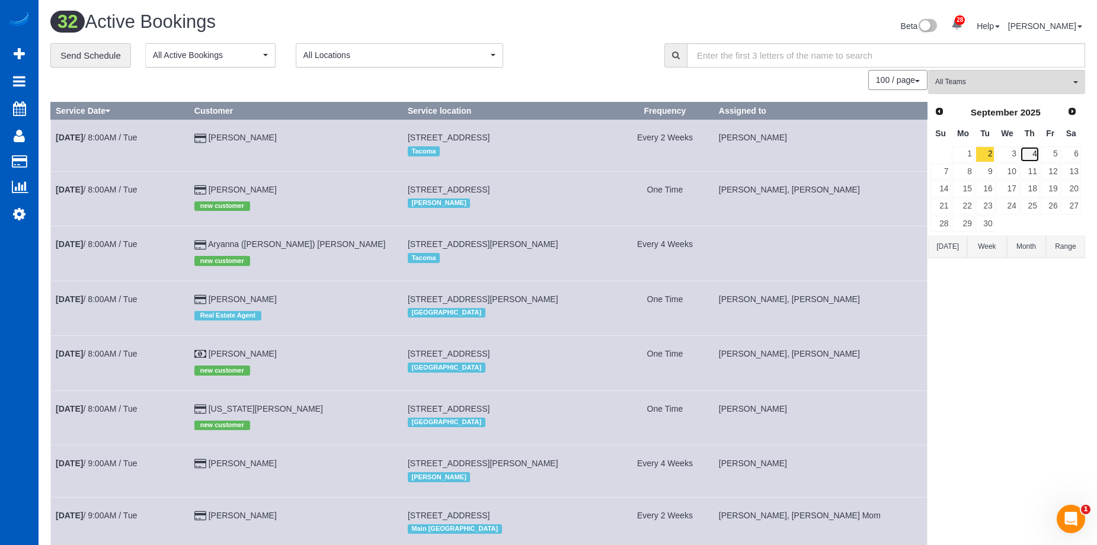
click at [1037, 151] on link "4" at bounding box center [1030, 154] width 20 height 16
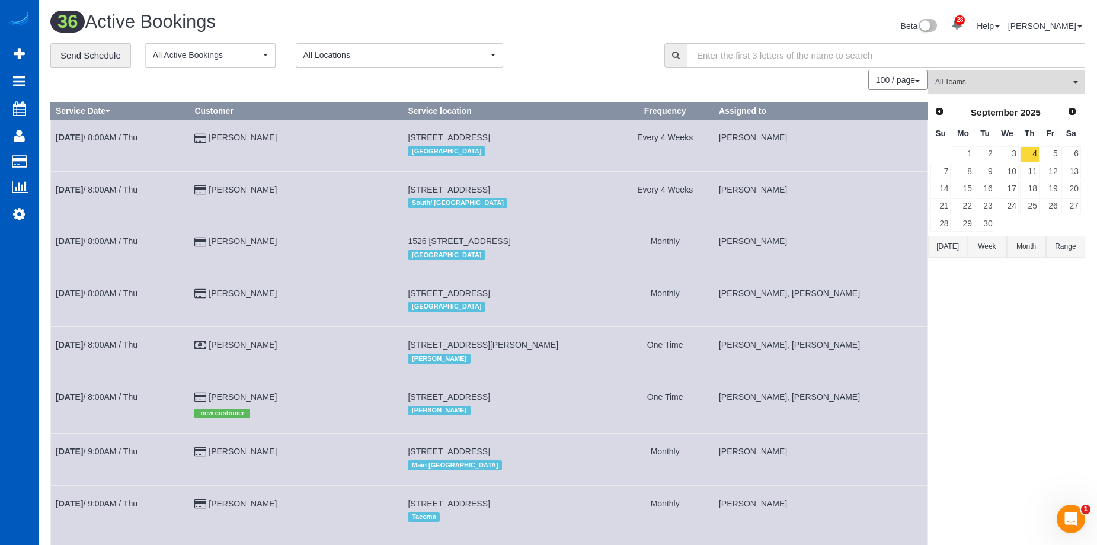
click at [1005, 78] on span "All Teams" at bounding box center [1003, 82] width 135 height 10
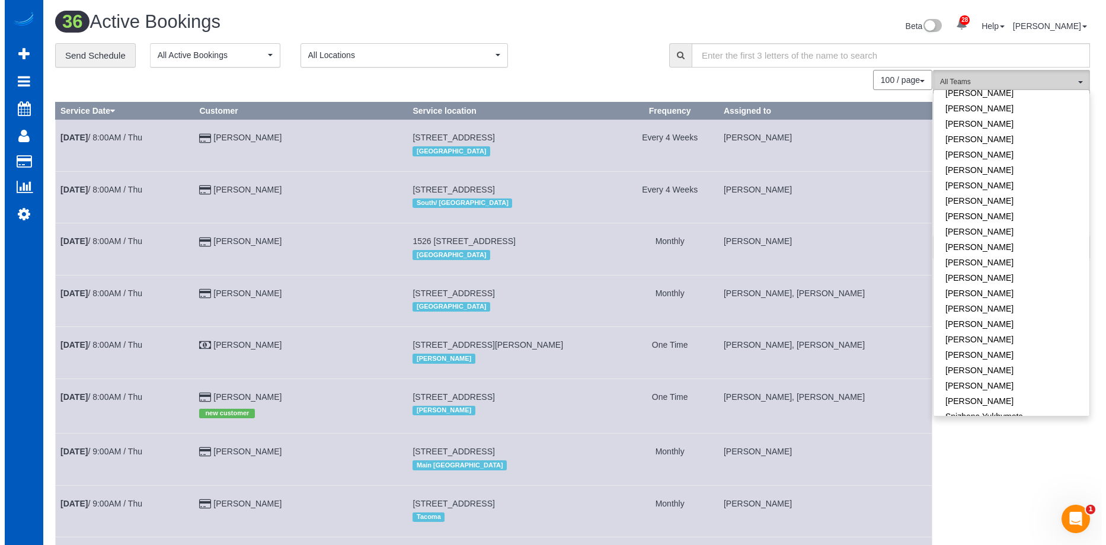
scroll to position [830, 0]
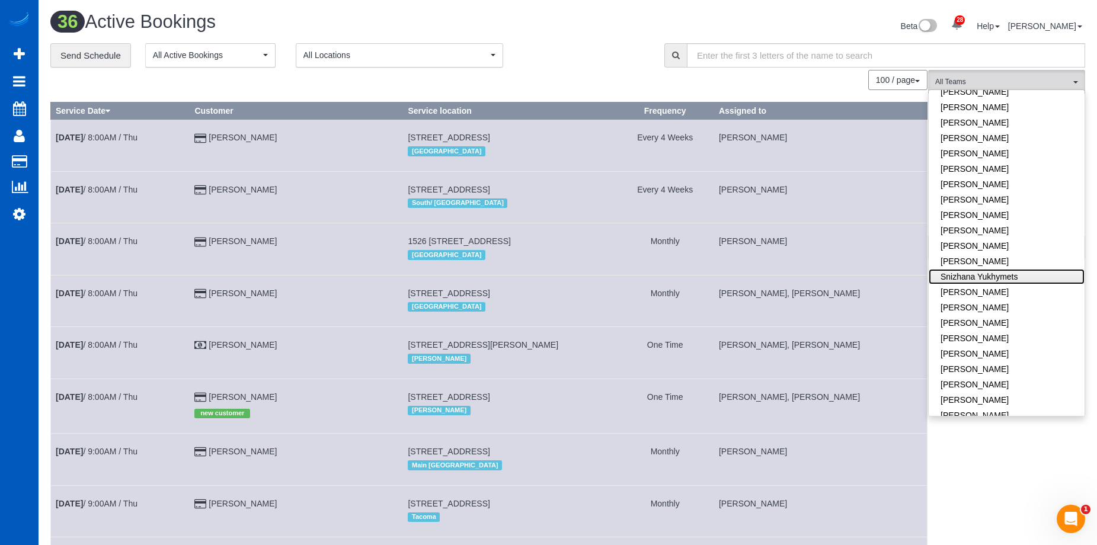
click at [1007, 269] on link "Snizhana Yukhymets" at bounding box center [1007, 276] width 156 height 15
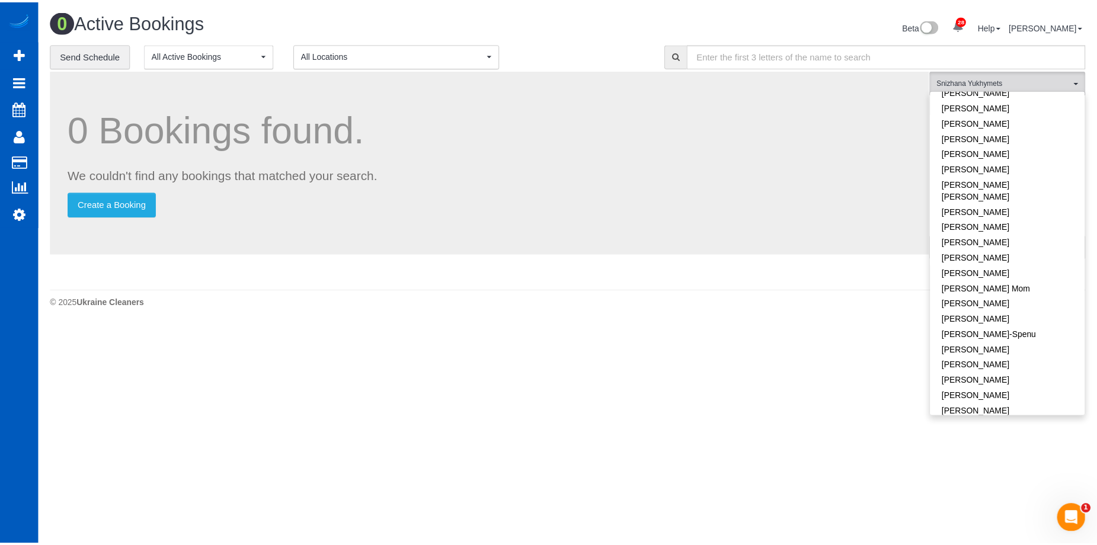
scroll to position [0, 0]
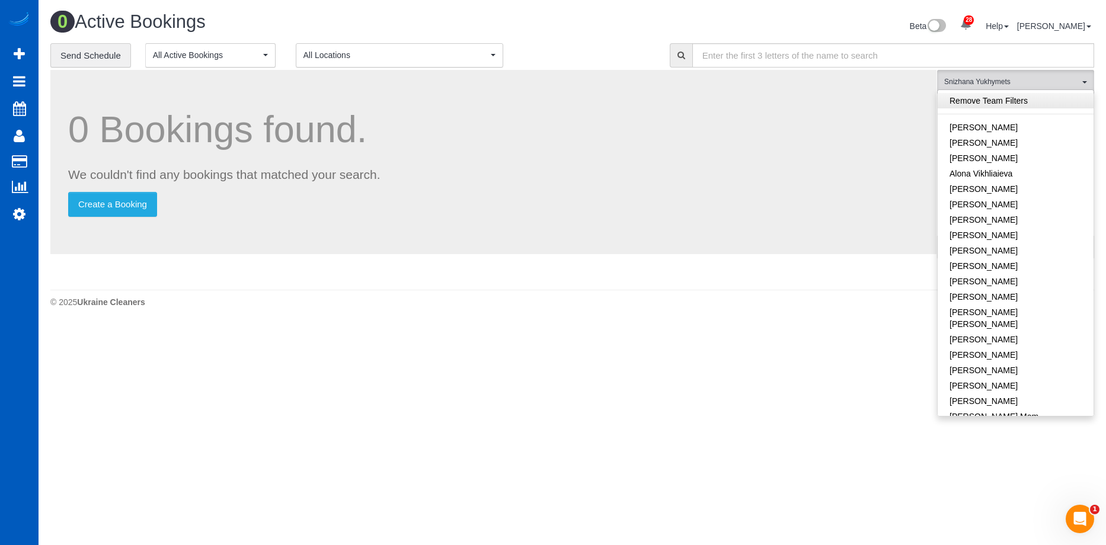
click at [1056, 96] on link "Remove Team Filters" at bounding box center [1016, 100] width 156 height 15
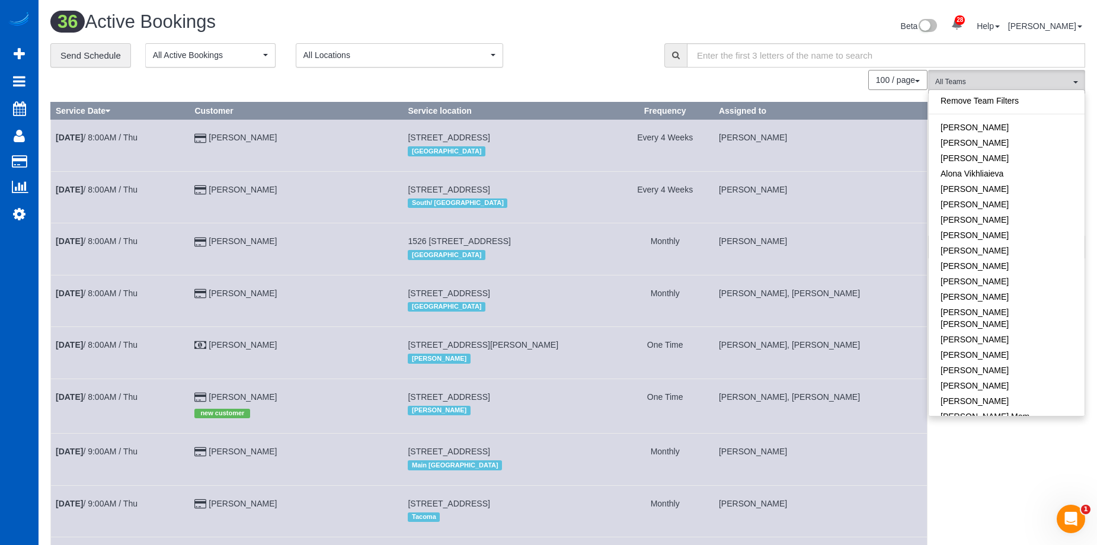
click at [585, 31] on div "Beta 28 Your Notifications You have 0 alerts × You have 3 to charge for 08/27/2…" at bounding box center [831, 27] width 526 height 31
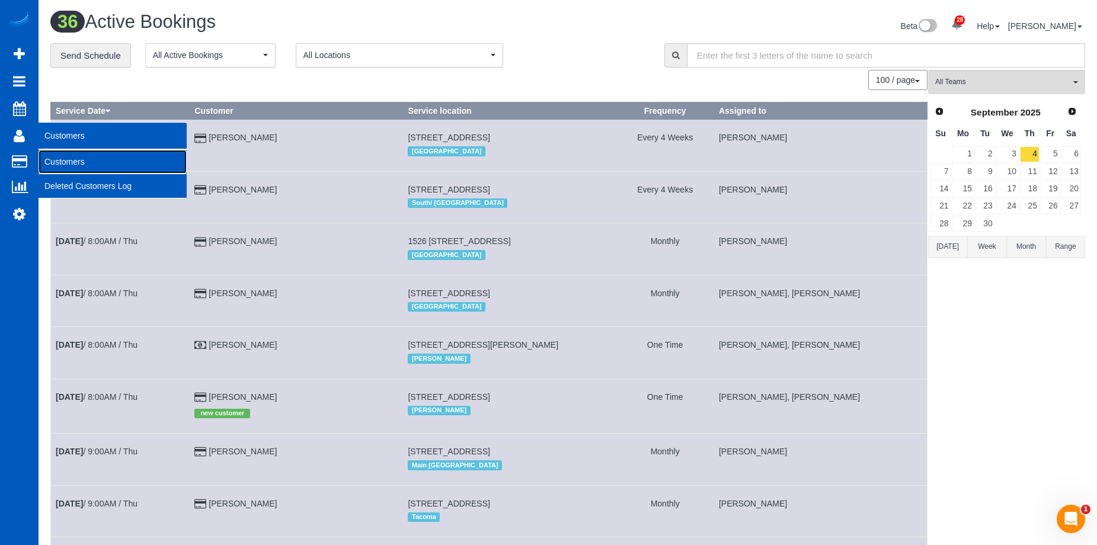
click at [69, 164] on link "Customers" at bounding box center [113, 162] width 148 height 24
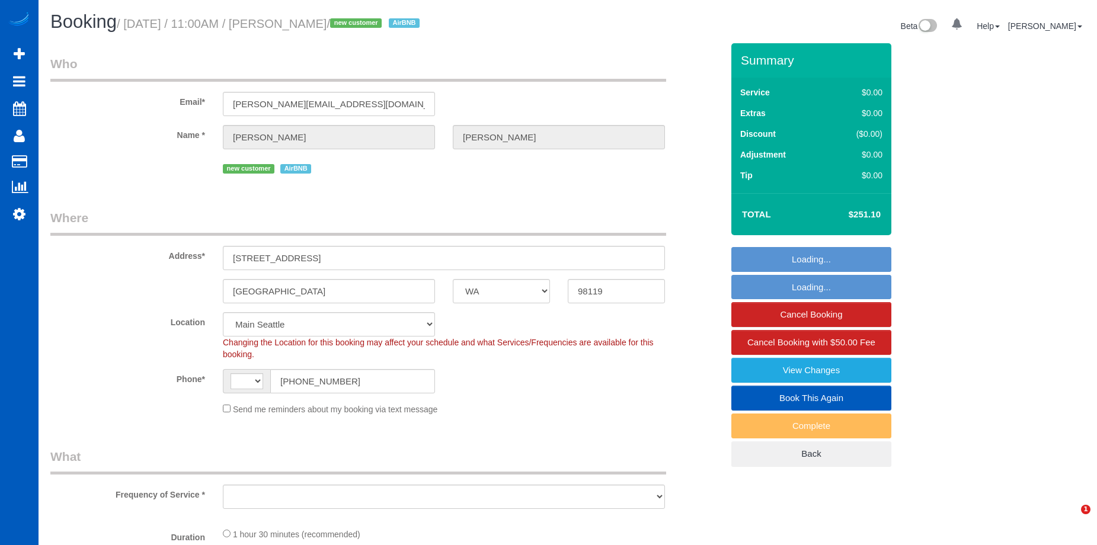
select select "WA"
select select "string:[GEOGRAPHIC_DATA]"
select select "object:926"
select select "spot1"
select select "object:1032"
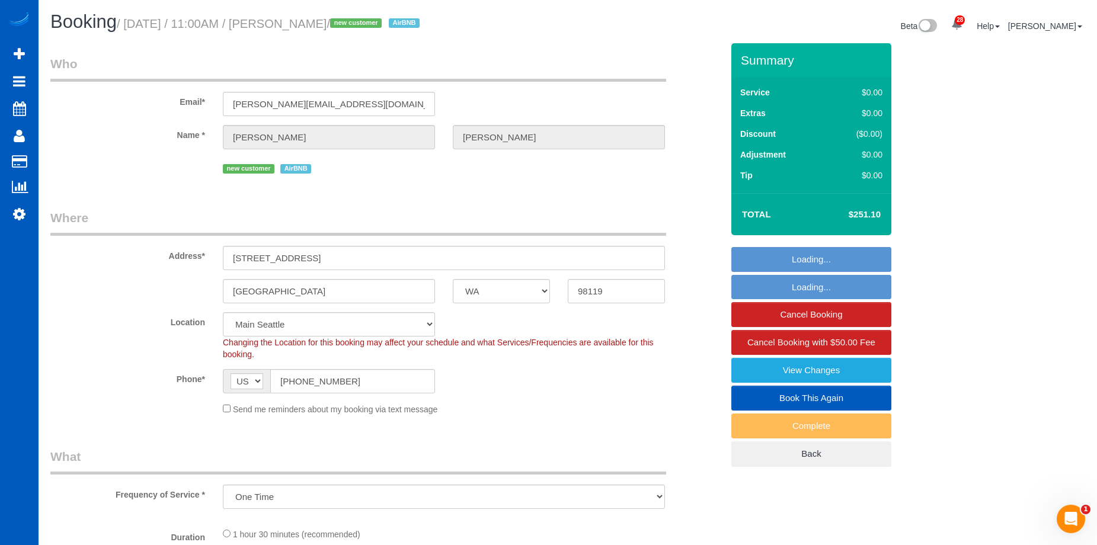
select select "199"
select select "1001"
select select "2"
select select "1001"
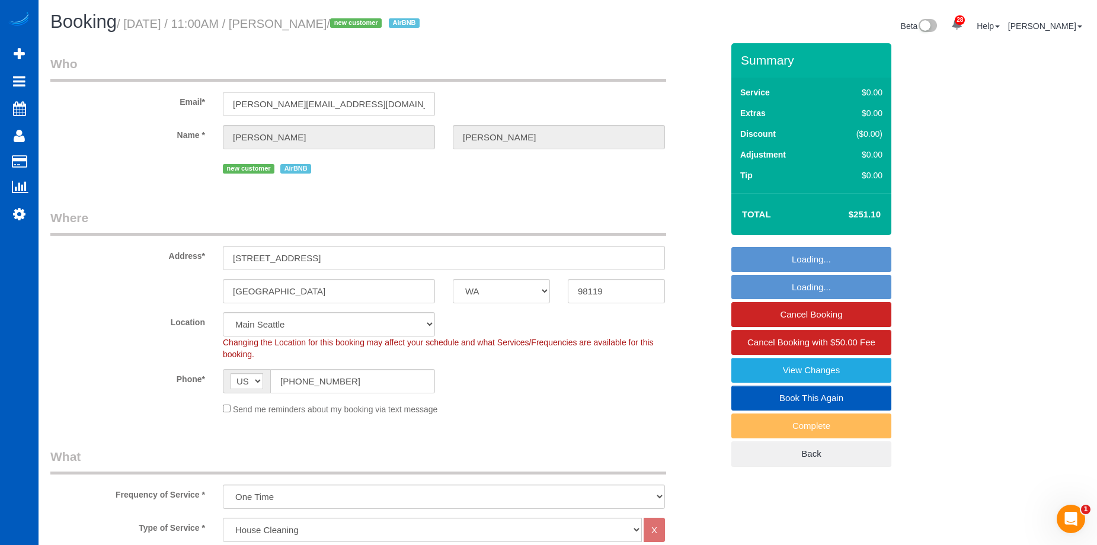
select select "2"
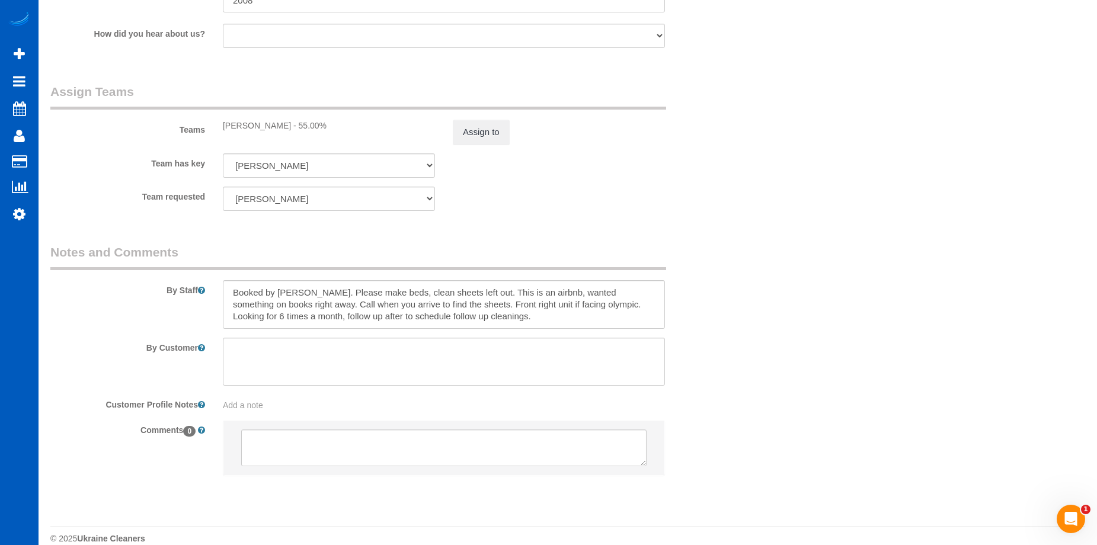
scroll to position [1541, 0]
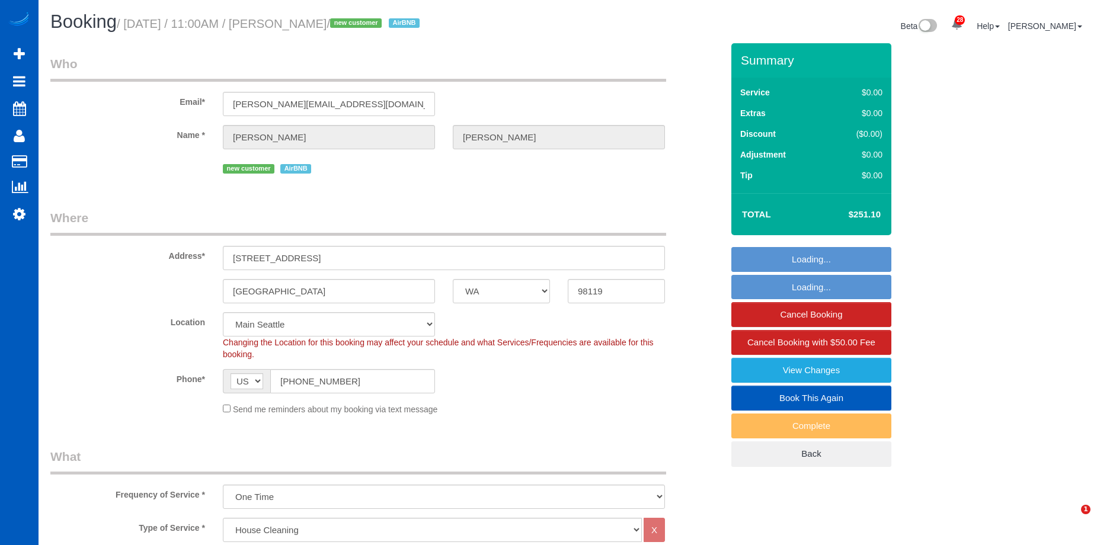
select select "WA"
select select "199"
select select "1001"
select select "2"
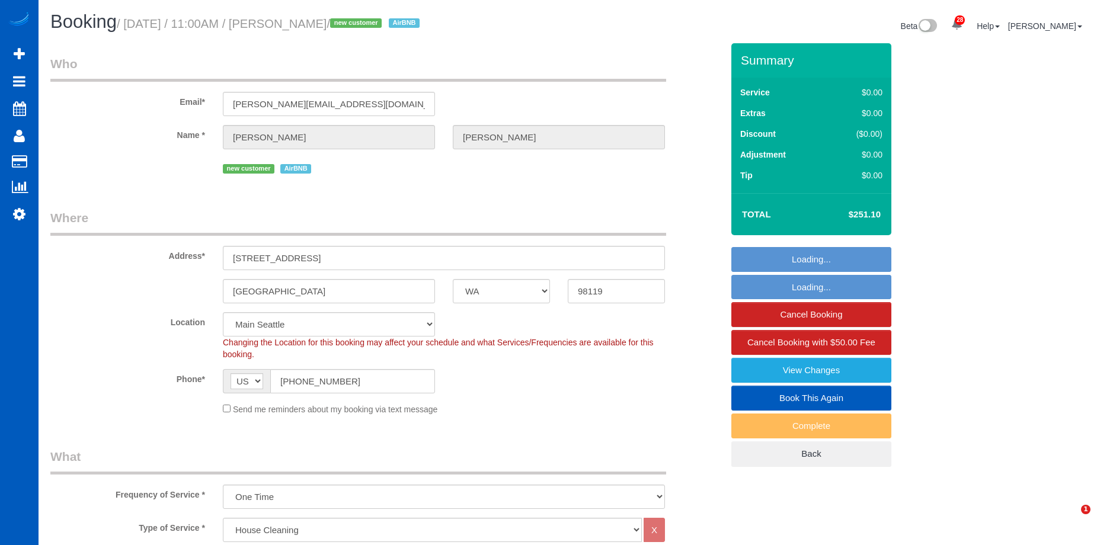
select select "spot1"
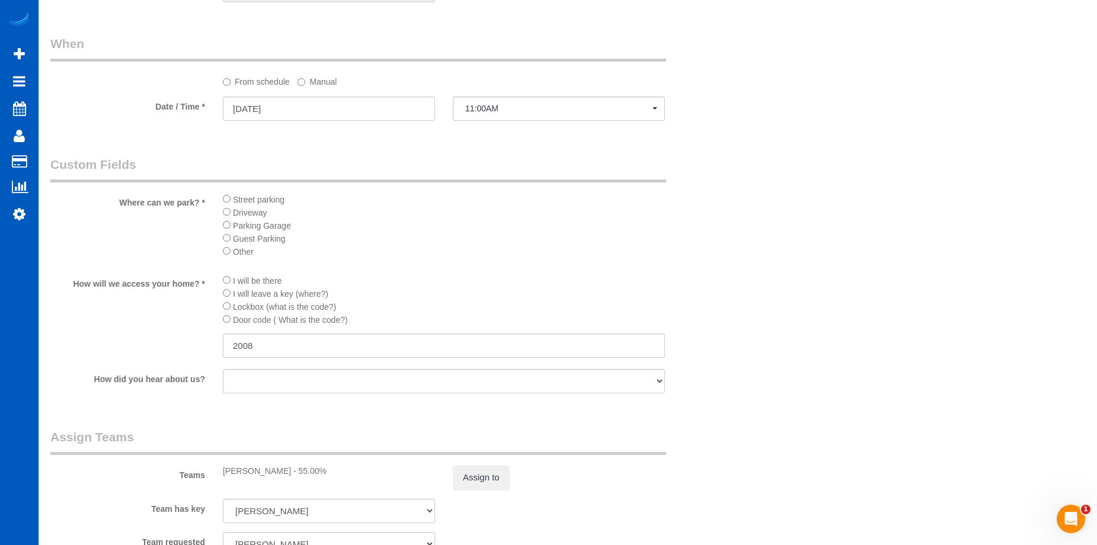
scroll to position [1423, 0]
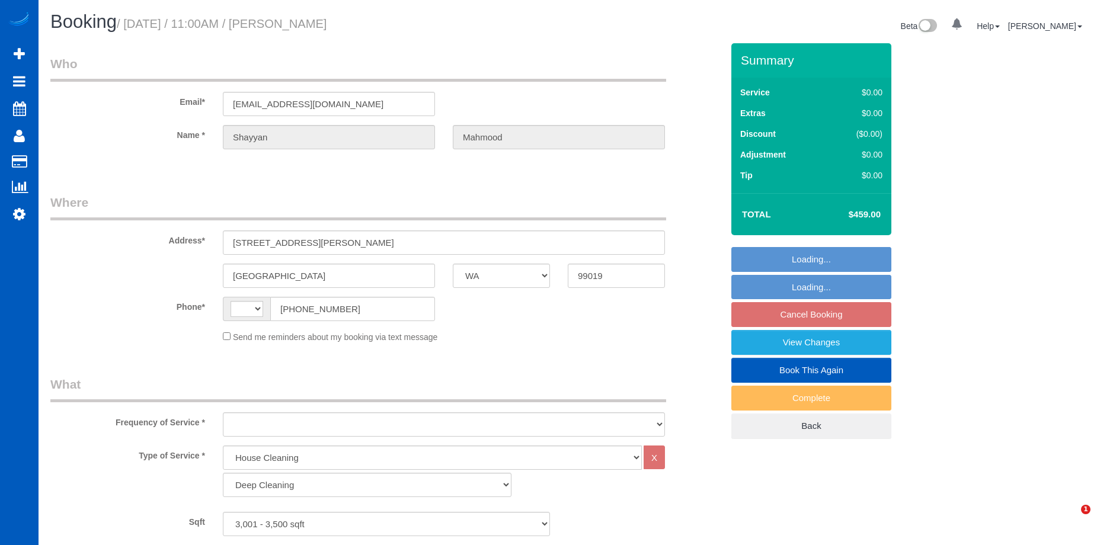
select select "WA"
select select "199"
select select "3001"
select select "5"
select select "4"
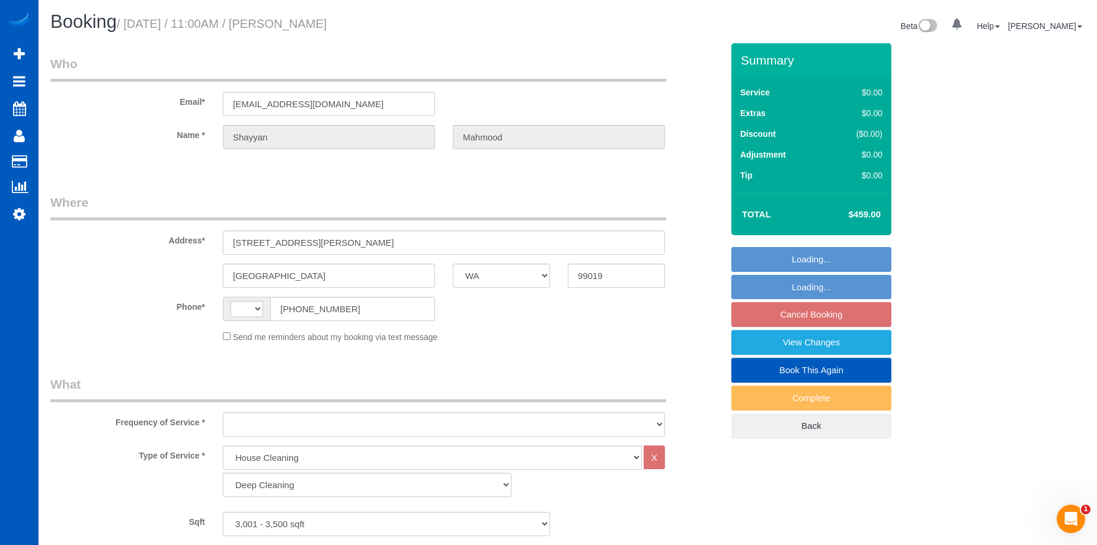
select select "string:[GEOGRAPHIC_DATA]"
select select "object:1042"
select select "spot1"
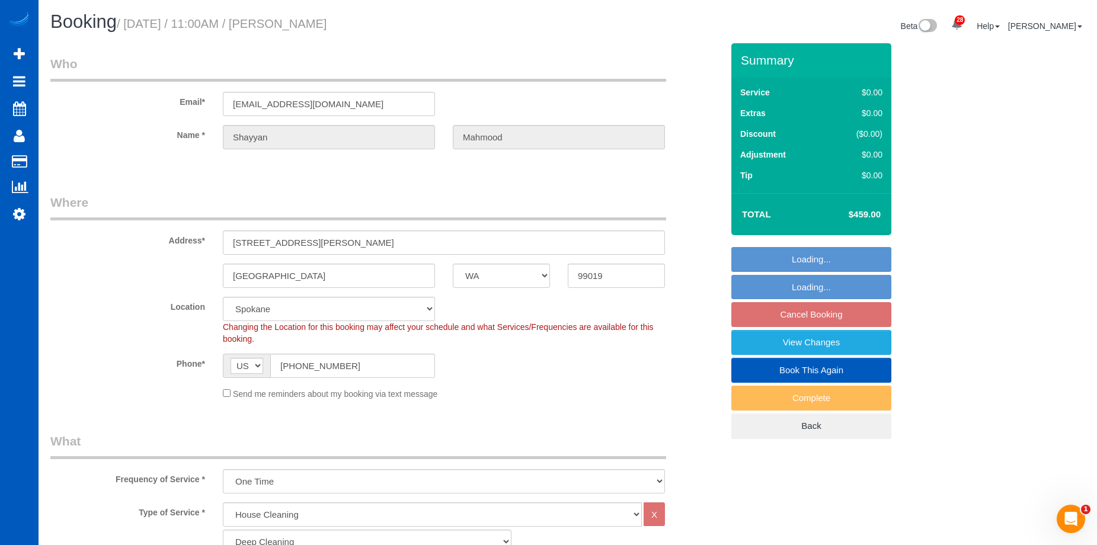
select select "object:1083"
select select "3001"
select select "5"
select select "4"
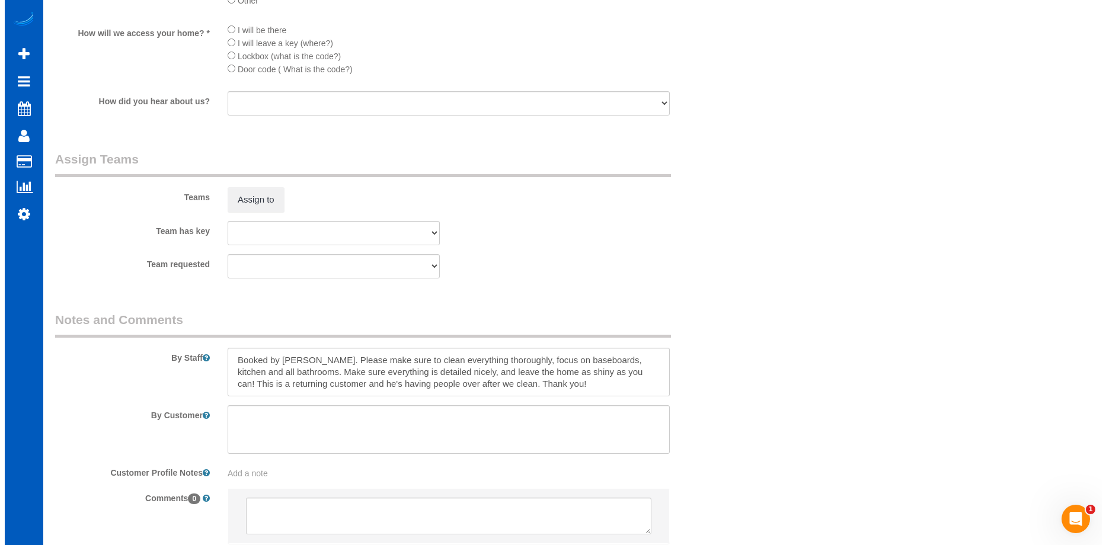
scroll to position [1423, 0]
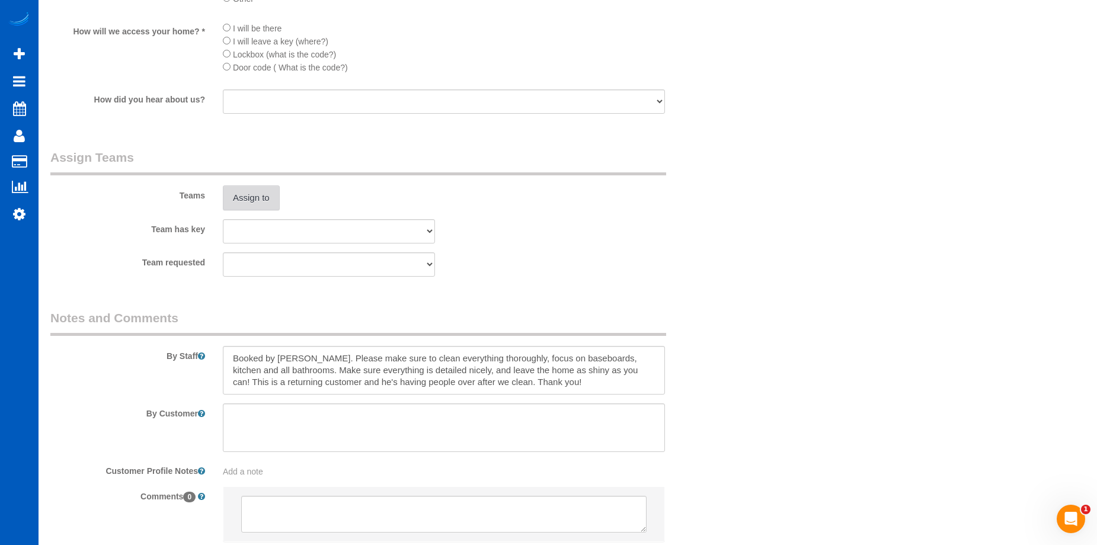
click at [256, 199] on button "Assign to" at bounding box center [251, 198] width 57 height 25
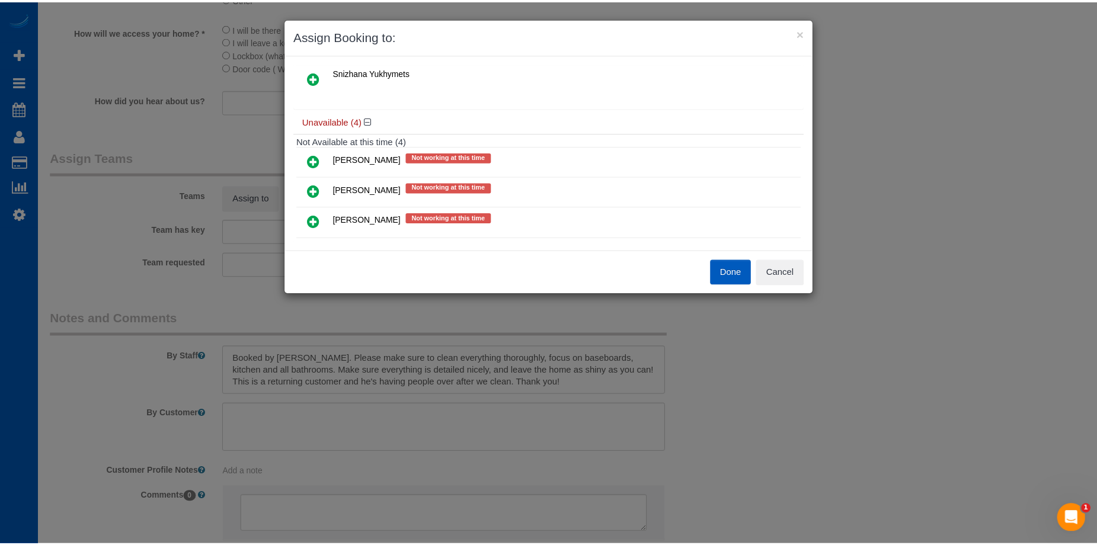
scroll to position [0, 0]
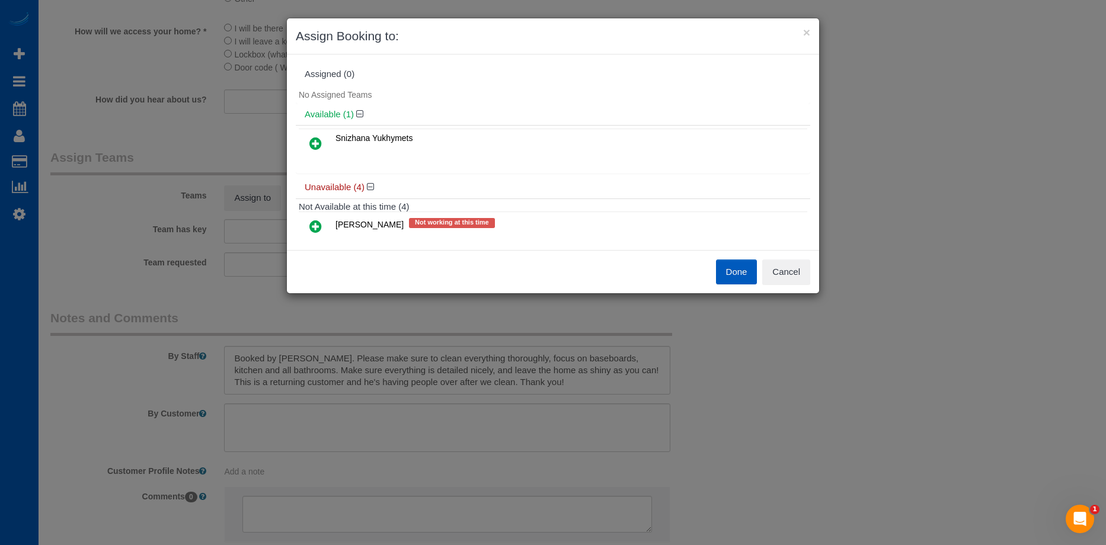
click at [308, 142] on link at bounding box center [316, 144] width 28 height 24
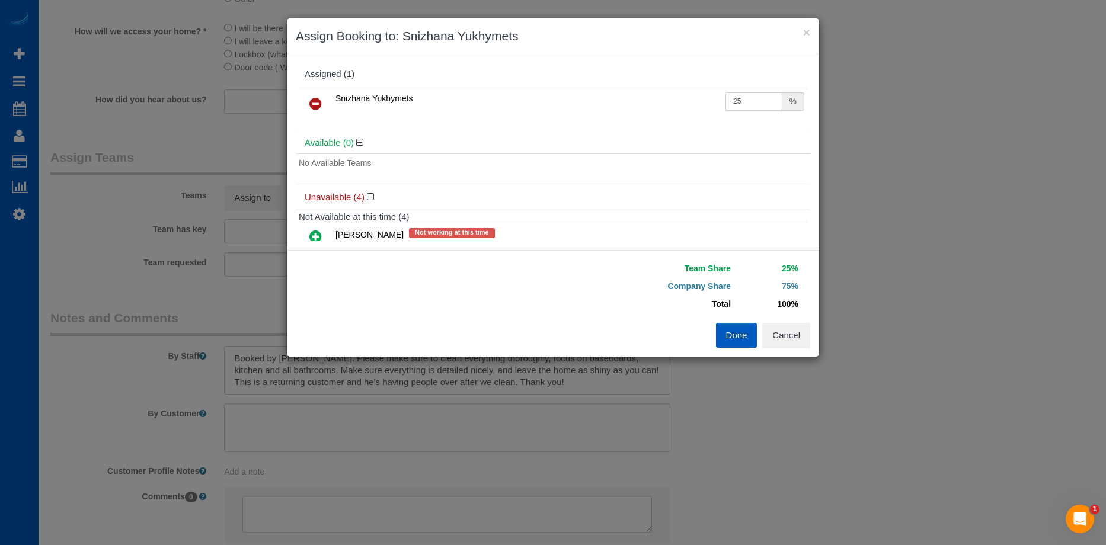
click at [729, 104] on input "25" at bounding box center [754, 101] width 57 height 18
drag, startPoint x: 753, startPoint y: 97, endPoint x: 683, endPoint y: 98, distance: 70.0
click at [683, 98] on tr "Snizhana Yukhymets 25 %" at bounding box center [553, 104] width 509 height 30
type input "50"
click at [738, 344] on button "Done" at bounding box center [736, 335] width 41 height 25
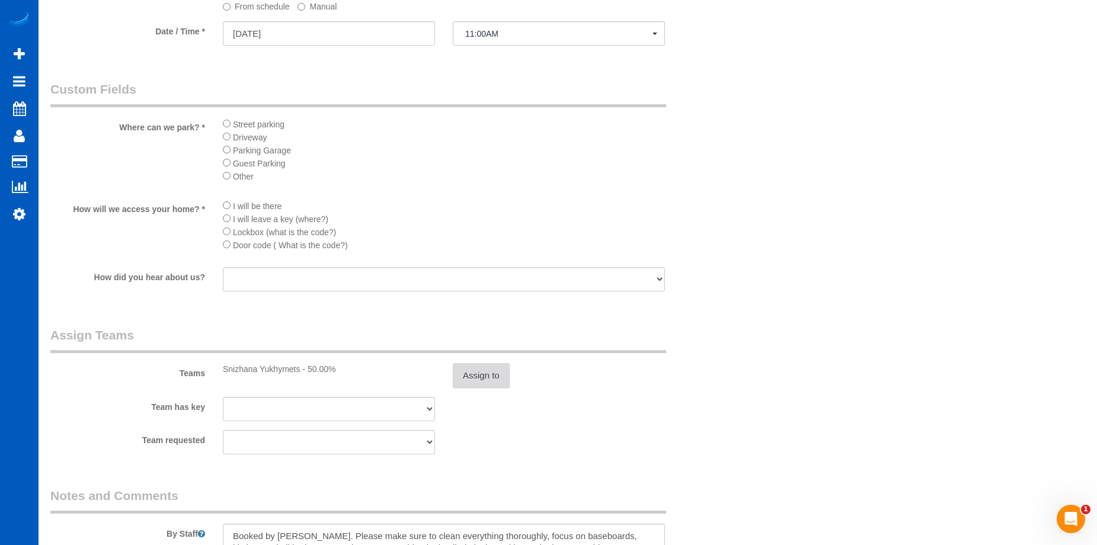
scroll to position [1506, 0]
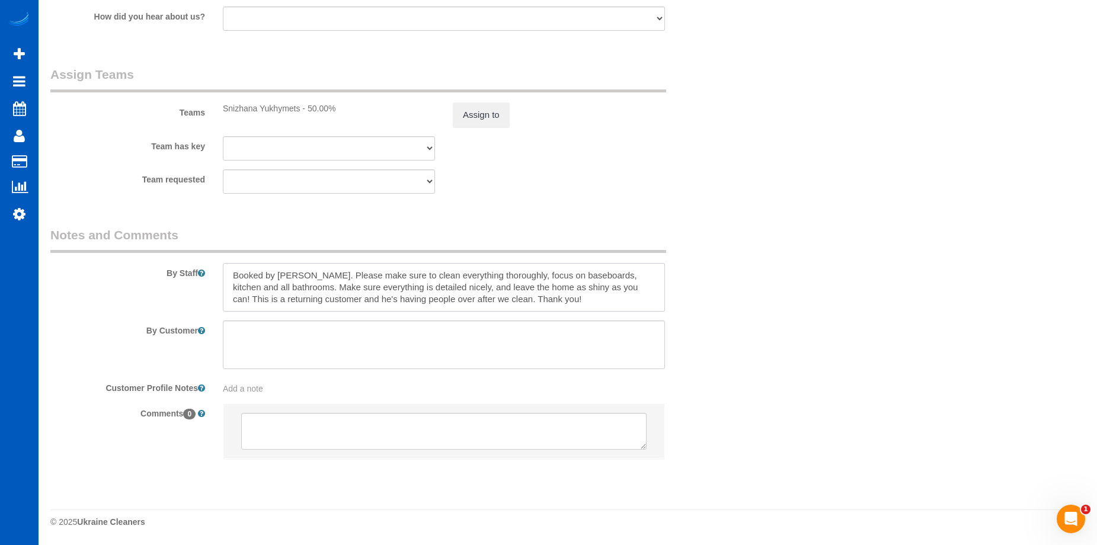
click at [319, 279] on textarea at bounding box center [444, 287] width 442 height 49
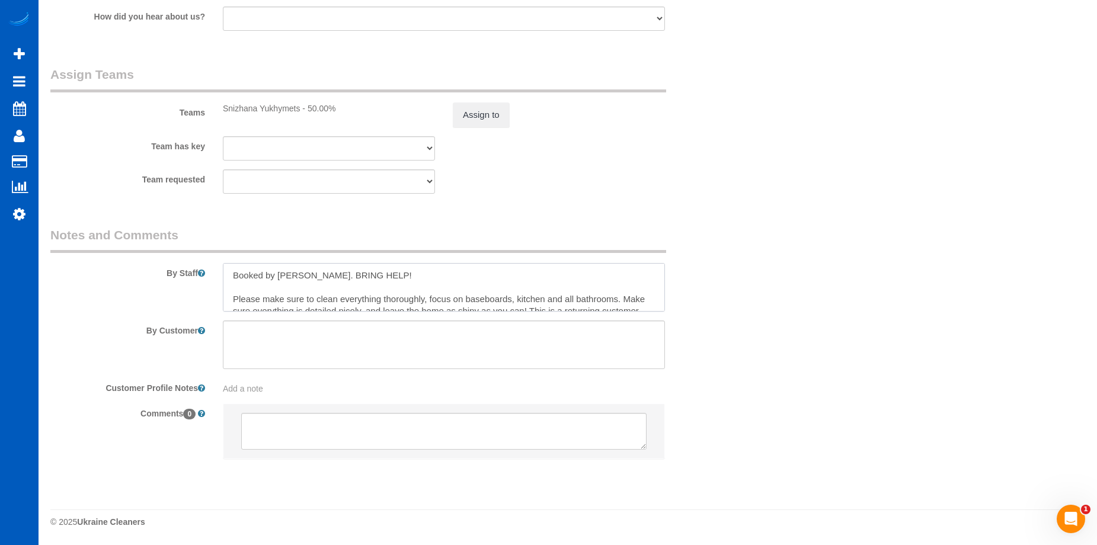
click at [321, 283] on textarea at bounding box center [444, 287] width 442 height 49
drag, startPoint x: 321, startPoint y: 273, endPoint x: 409, endPoint y: 272, distance: 88.3
click at [409, 272] on textarea at bounding box center [444, 287] width 442 height 49
type textarea "Booked by [PERSON_NAME]. Big job, bring someone with you. Please make sure to c…"
click at [660, 185] on div "Team requested [PERSON_NAME] [PERSON_NAME] [PERSON_NAME] [PERSON_NAME] Snizhana…" at bounding box center [386, 182] width 690 height 24
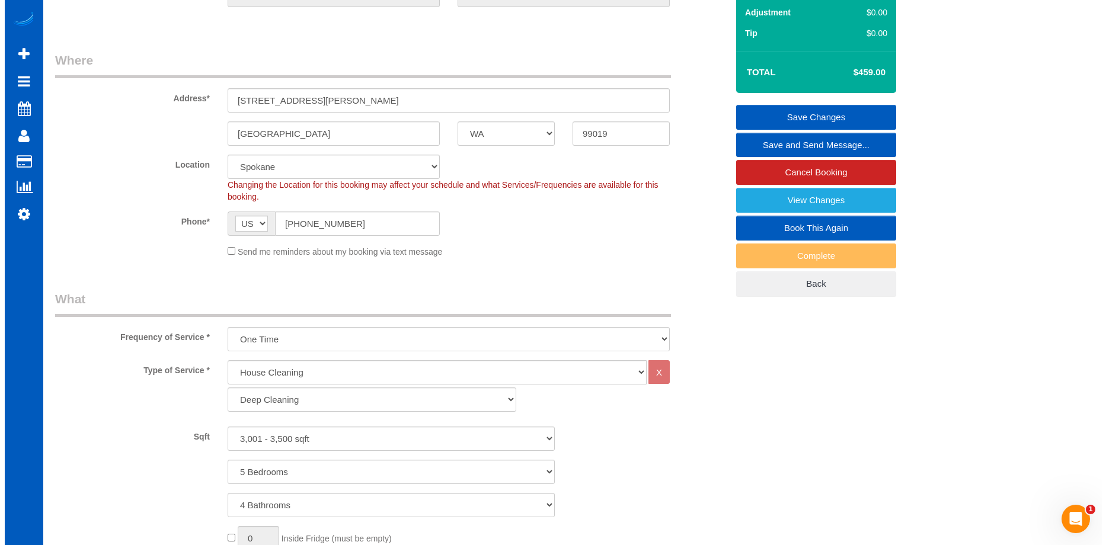
scroll to position [0, 0]
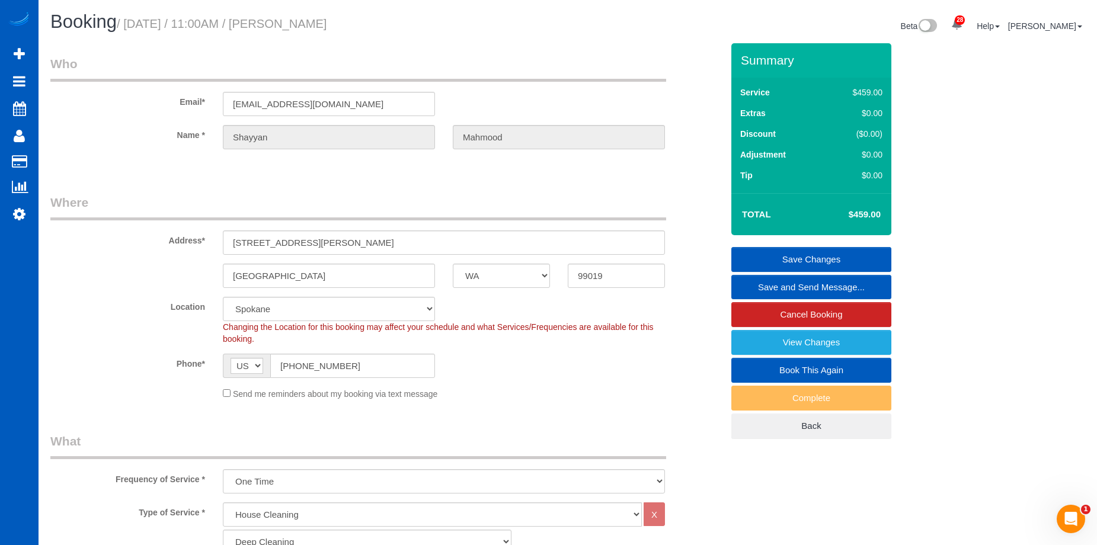
click at [785, 256] on link "Save Changes" at bounding box center [812, 259] width 160 height 25
